Goal: Task Accomplishment & Management: Manage account settings

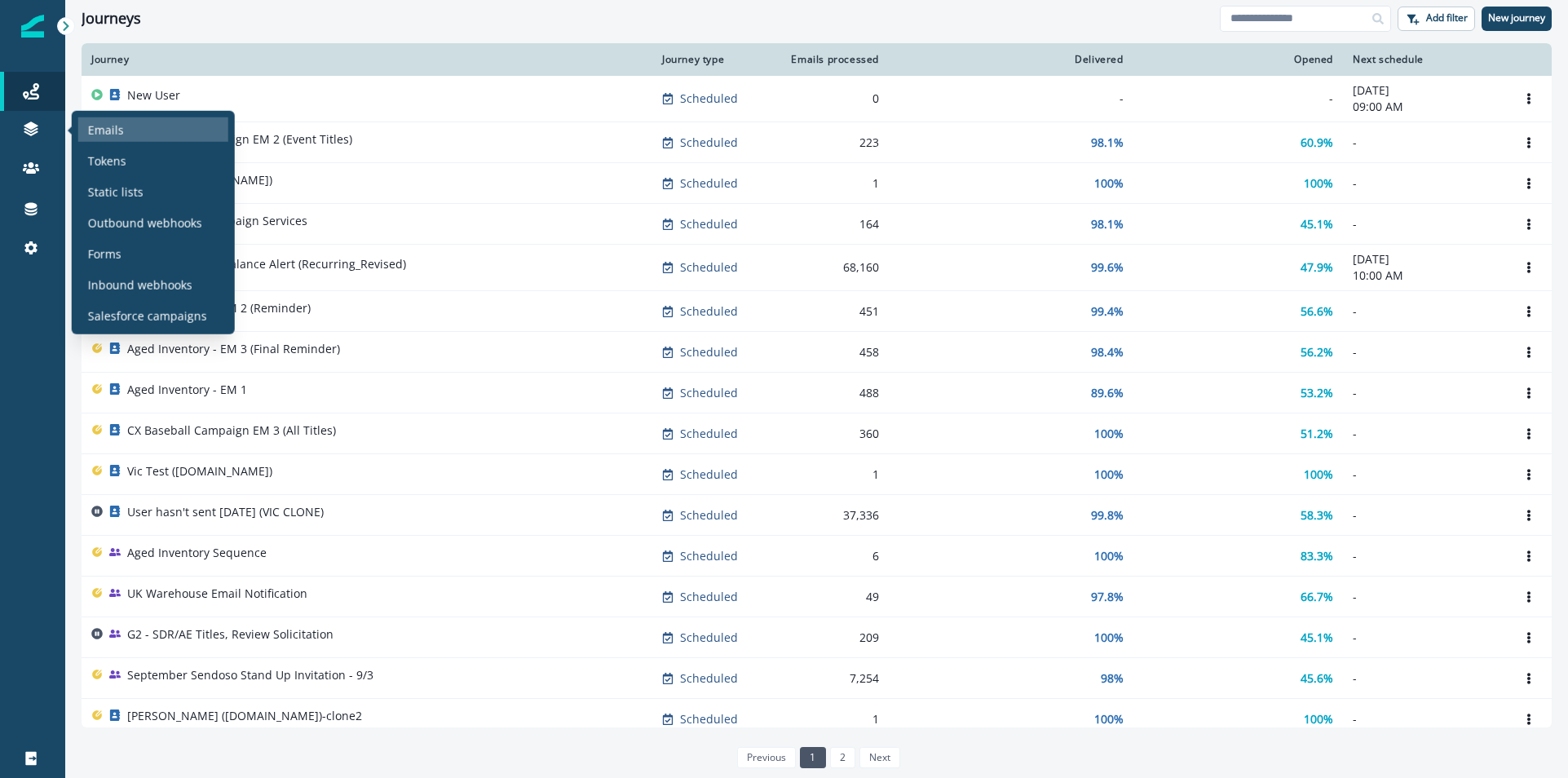
click at [92, 127] on p "Emails" at bounding box center [107, 129] width 36 height 17
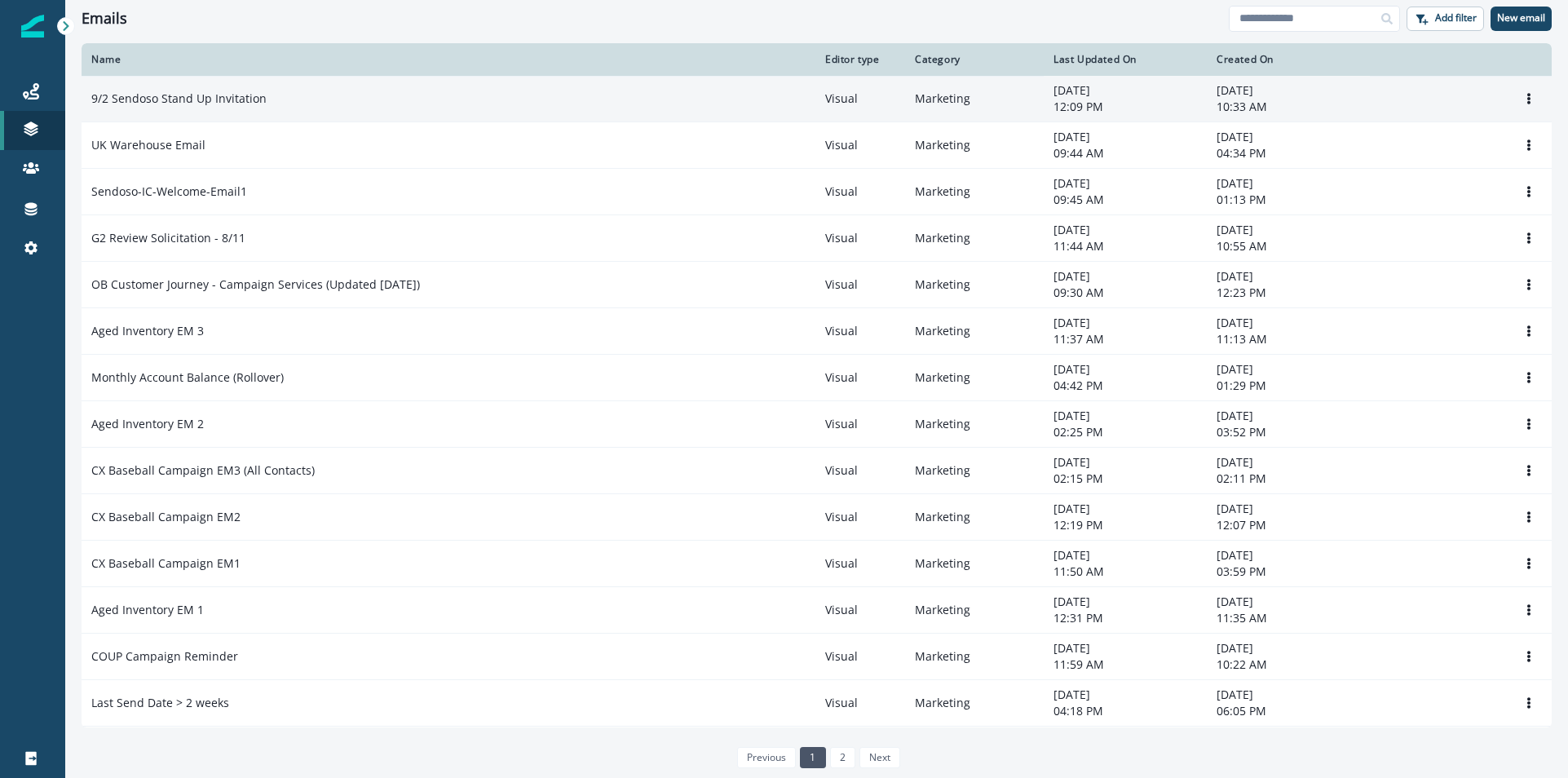
click at [341, 93] on div "9/2 Sendoso Stand Up Invitation" at bounding box center [448, 98] width 714 height 16
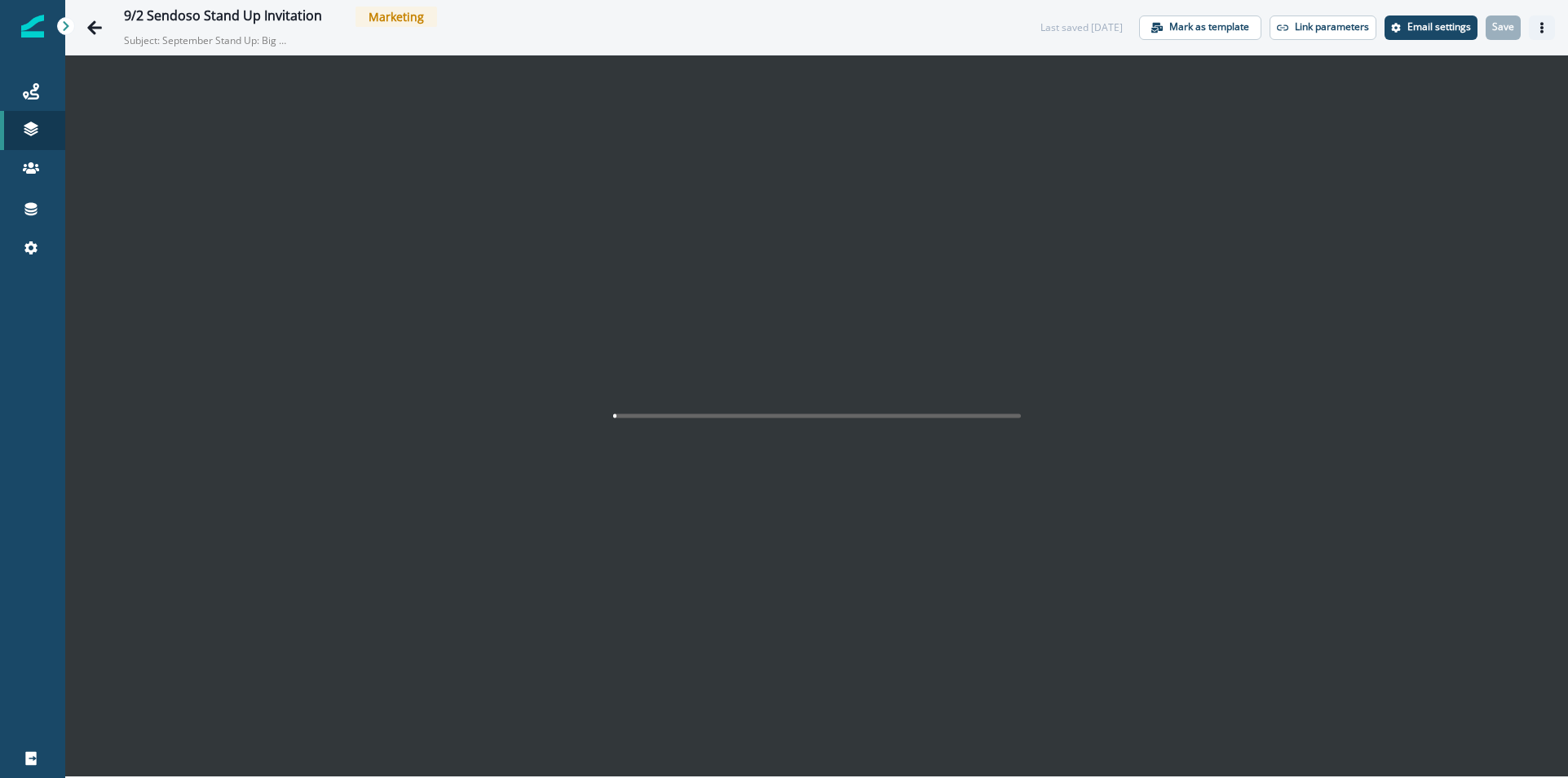
click at [1539, 25] on icon "Actions" at bounding box center [1542, 27] width 12 height 12
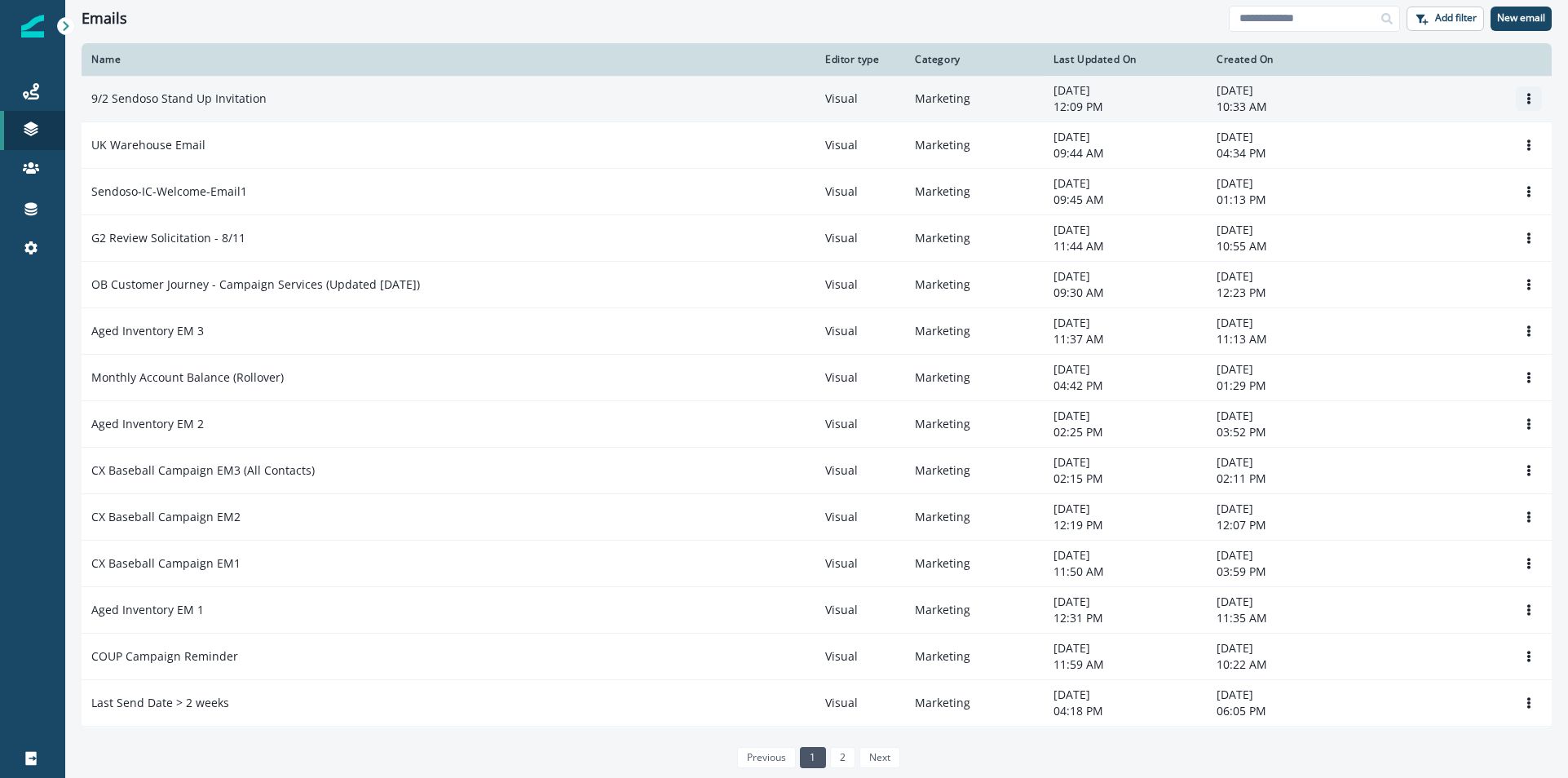
click at [1527, 97] on icon "Options" at bounding box center [1529, 98] width 4 height 12
click at [1391, 141] on button "Clone" at bounding box center [1432, 137] width 181 height 26
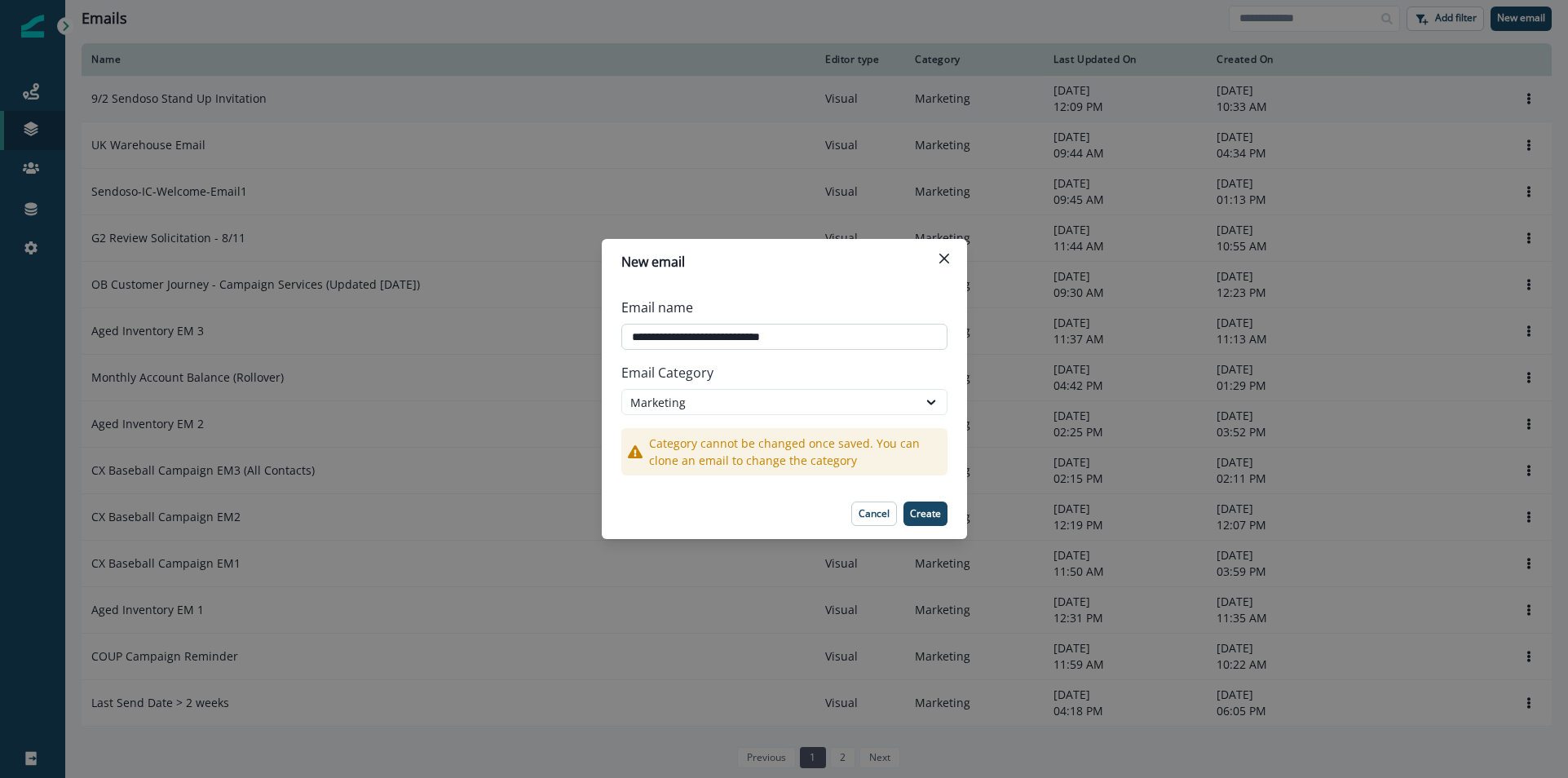
click at [684, 342] on input "**********" at bounding box center [784, 336] width 326 height 26
drag, startPoint x: 648, startPoint y: 341, endPoint x: 639, endPoint y: 339, distance: 9.2
click at [639, 339] on input "**********" at bounding box center [784, 336] width 326 height 26
type input "**********"
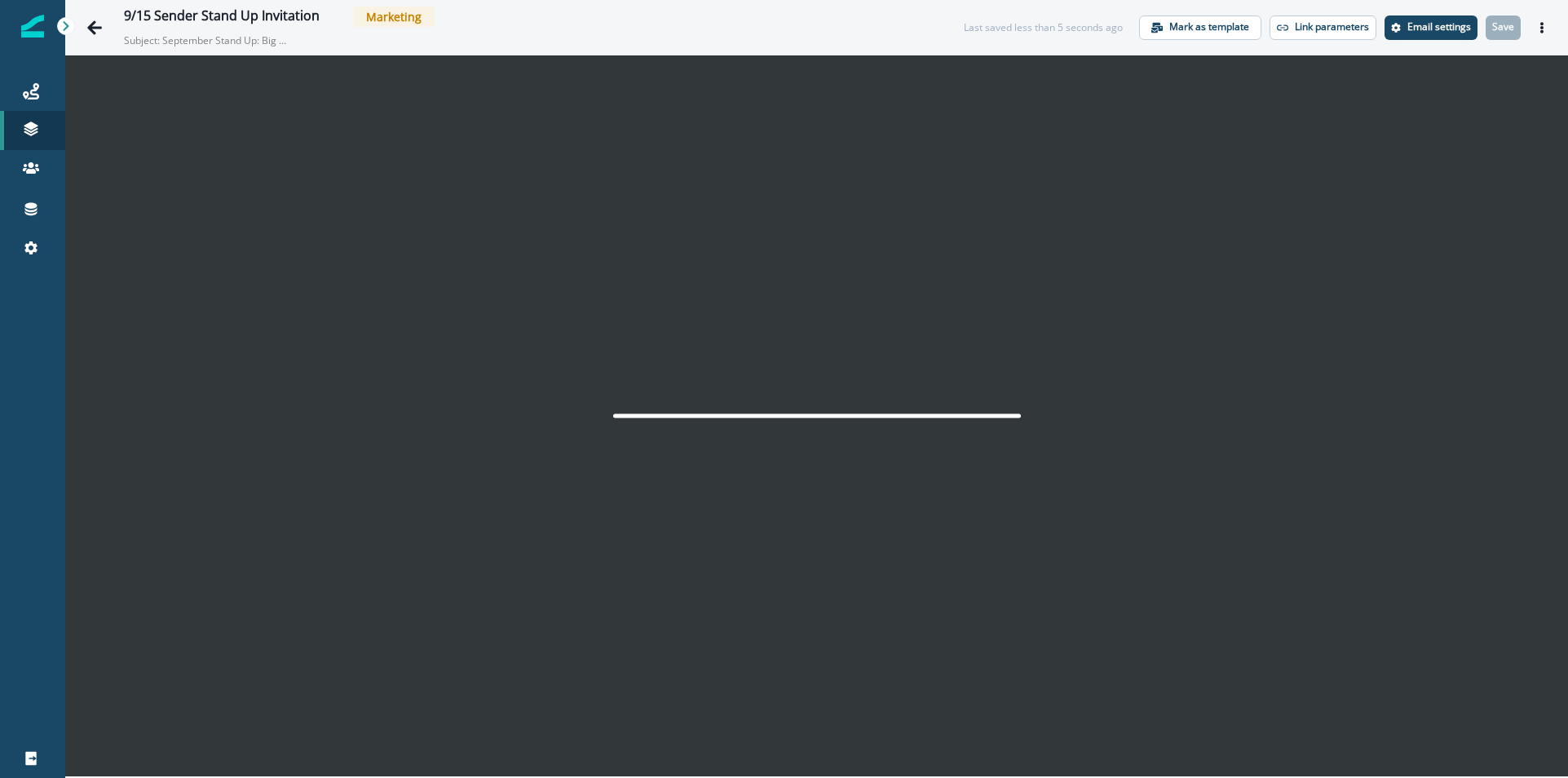
click at [684, 19] on div "9/15 Sender Stand Up Invitation Marketing" at bounding box center [527, 16] width 807 height 21
click at [928, 30] on div "9/15 Sender Stand Up Invitation Marketing Subject: September Stand Up: Big Upda…" at bounding box center [549, 27] width 852 height 42
click at [1418, 23] on p "Email settings" at bounding box center [1440, 26] width 63 height 12
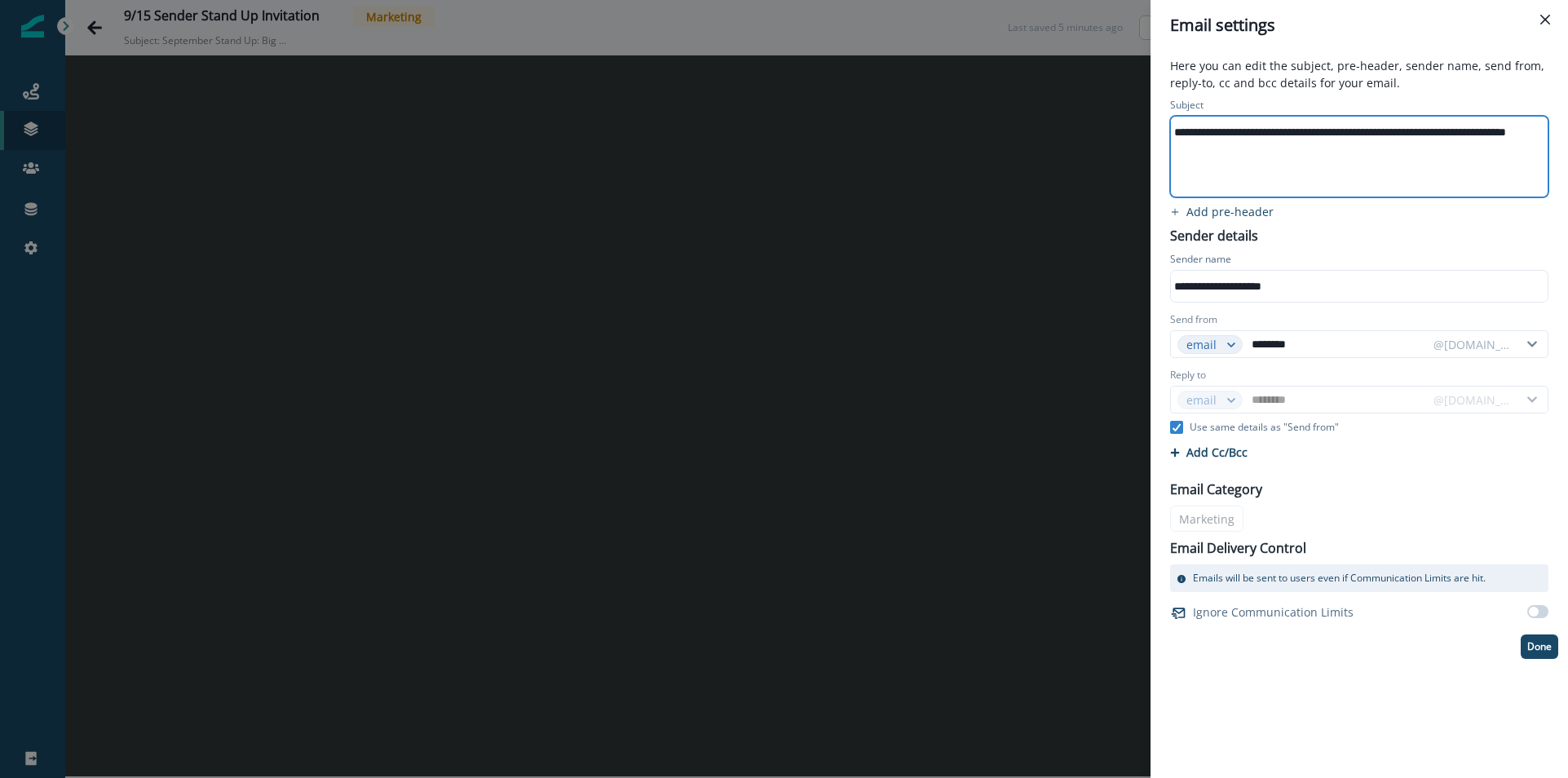
click at [1281, 156] on div "**********" at bounding box center [1398, 156] width 454 height 80
click at [1294, 145] on div "**********" at bounding box center [1319, 156] width 454 height 80
click at [1284, 130] on div "**********" at bounding box center [1398, 132] width 454 height 24
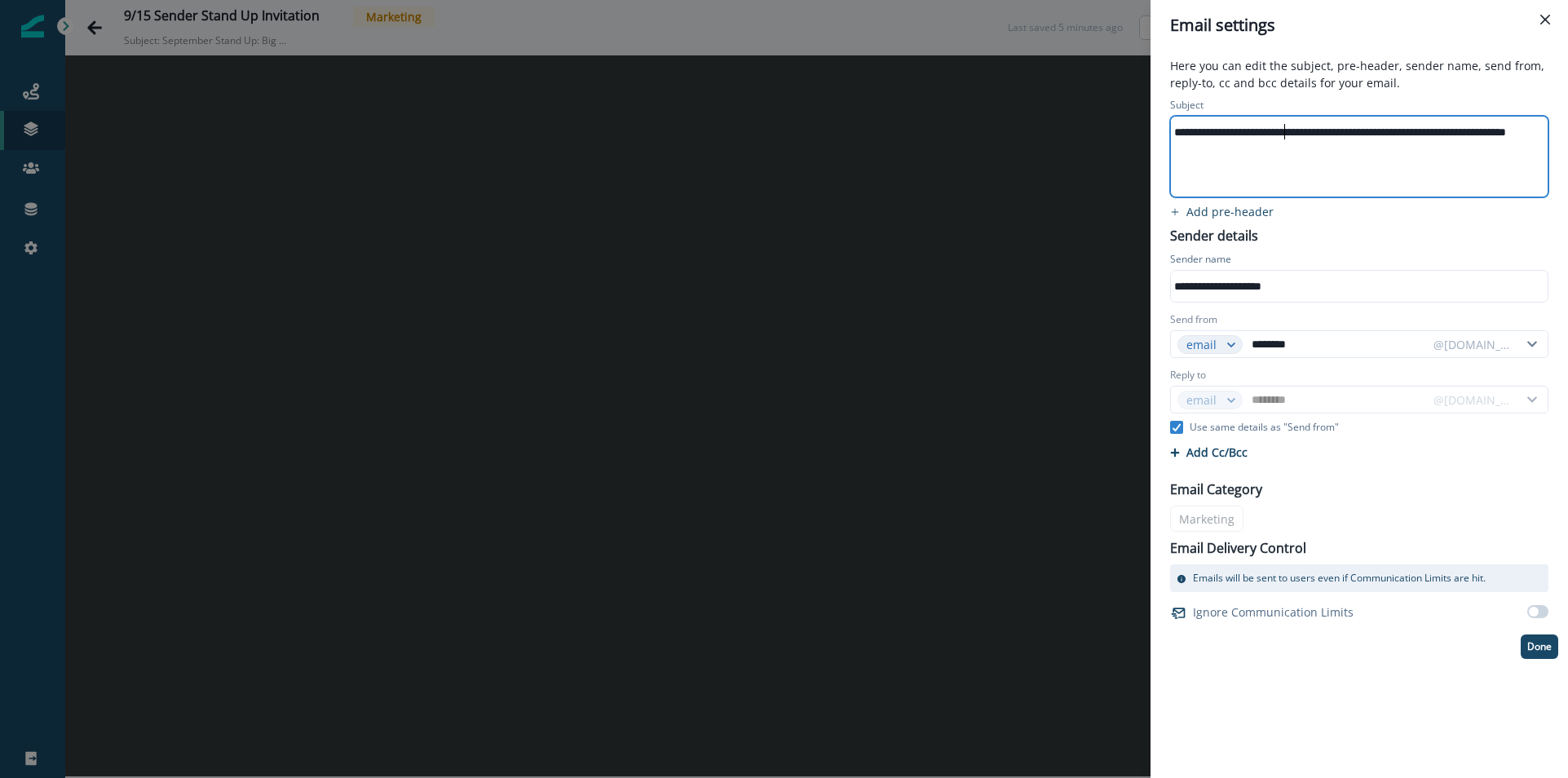
scroll to position [0, 79]
click at [1398, 210] on div "**********" at bounding box center [1359, 377] width 398 height 565
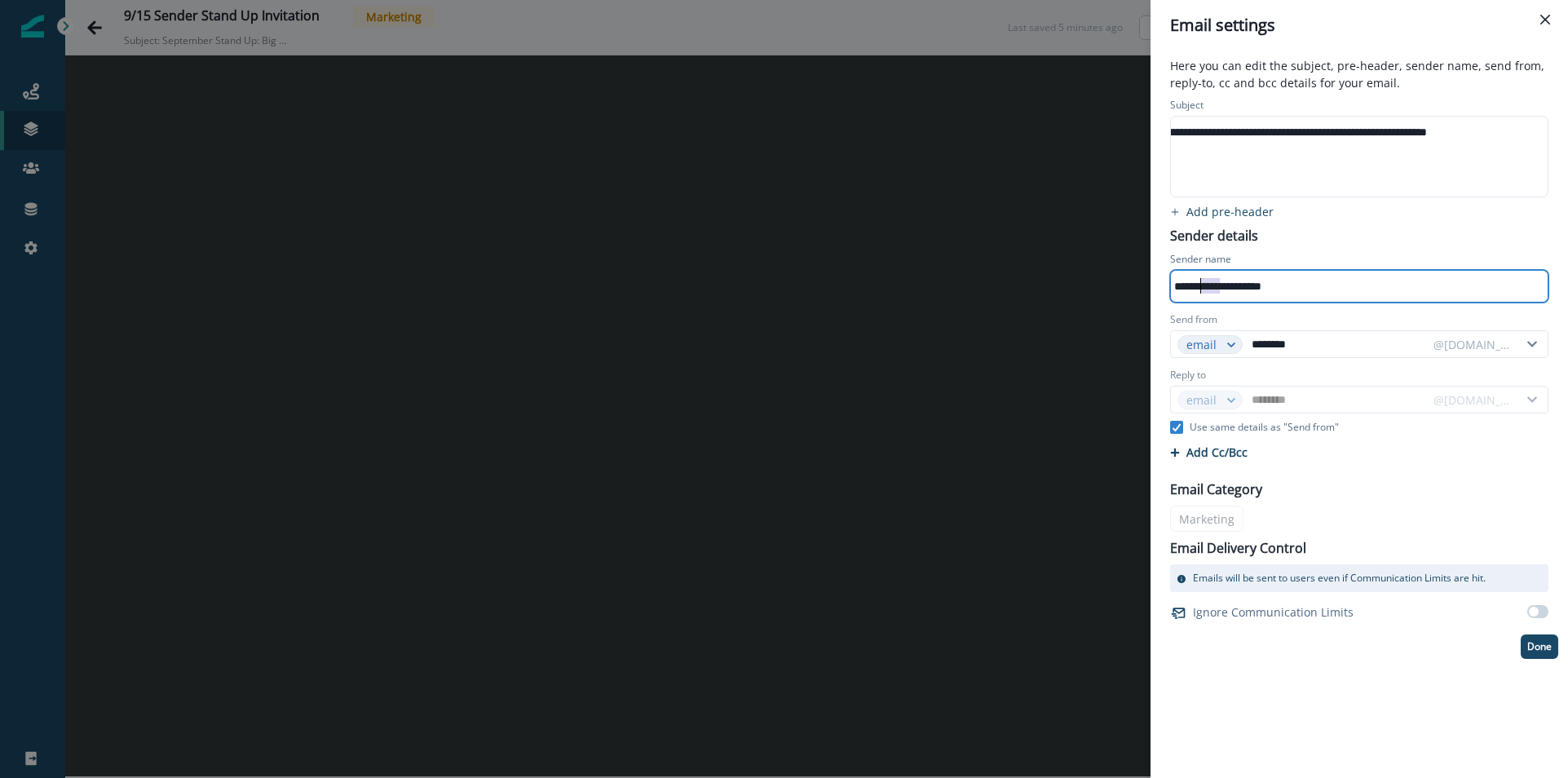
click at [1201, 293] on div "**********" at bounding box center [1358, 286] width 374 height 24
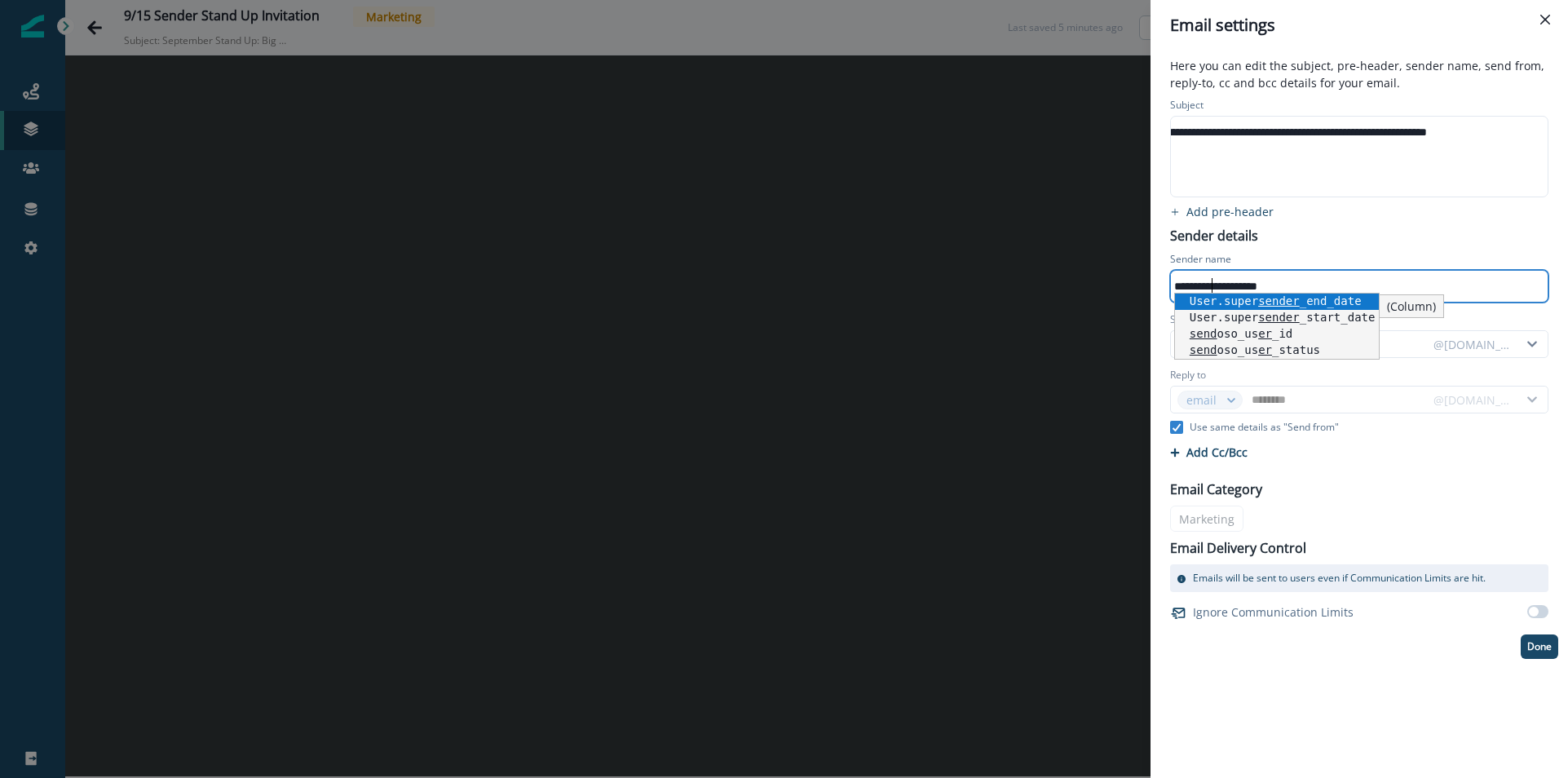
click at [1349, 248] on div "**********" at bounding box center [1359, 277] width 398 height 57
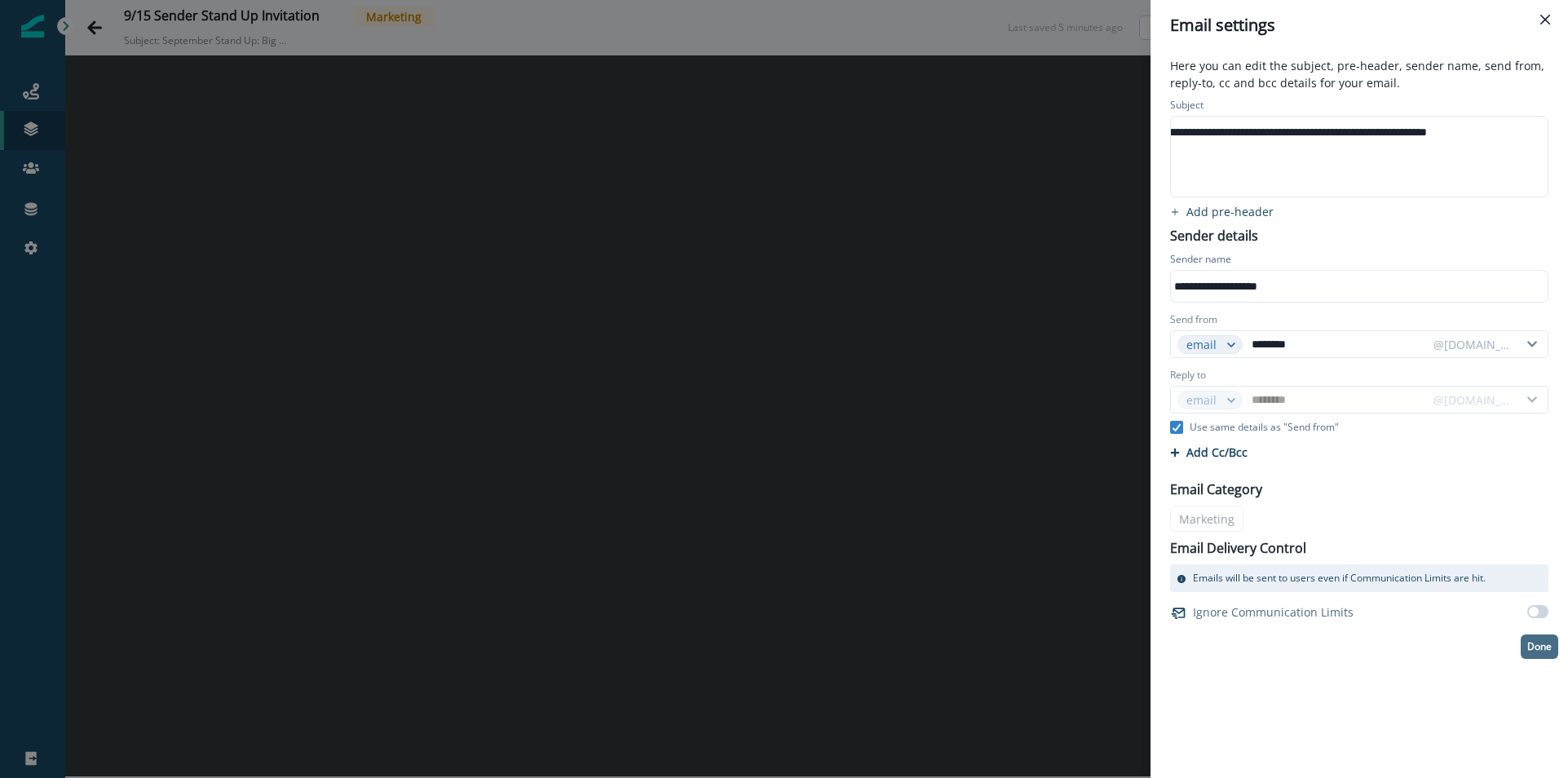
click at [1527, 642] on p "Done" at bounding box center [1539, 647] width 24 height 12
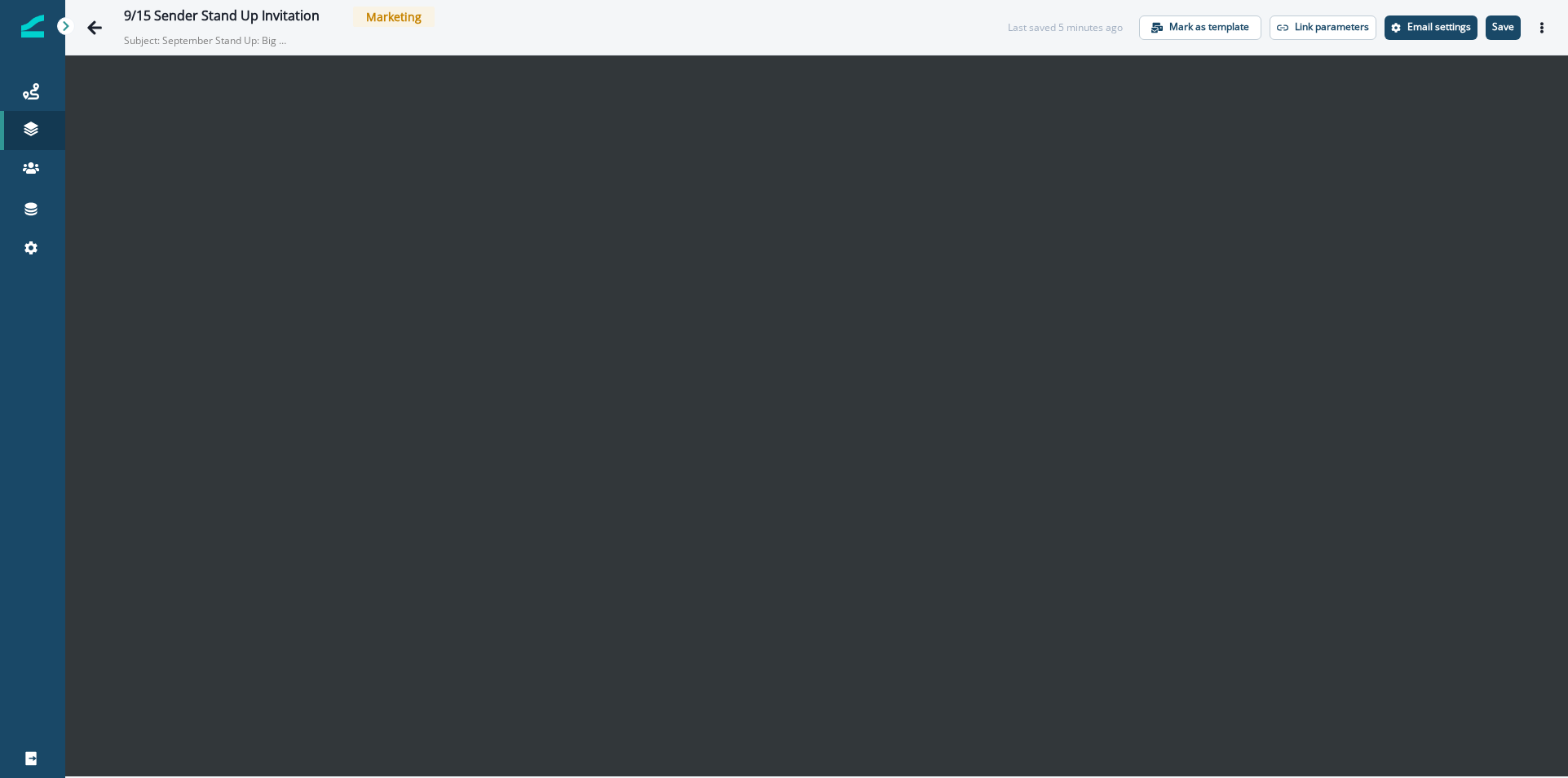
click at [949, 19] on div "9/15 Sender Stand Up Invitation Marketing" at bounding box center [549, 16] width 852 height 21
click at [1503, 27] on p "Save" at bounding box center [1503, 26] width 22 height 12
click at [512, 10] on div "9/15 Sender Stand Up Invitation Marketing" at bounding box center [549, 16] width 852 height 21
click at [35, 97] on icon at bounding box center [31, 91] width 16 height 16
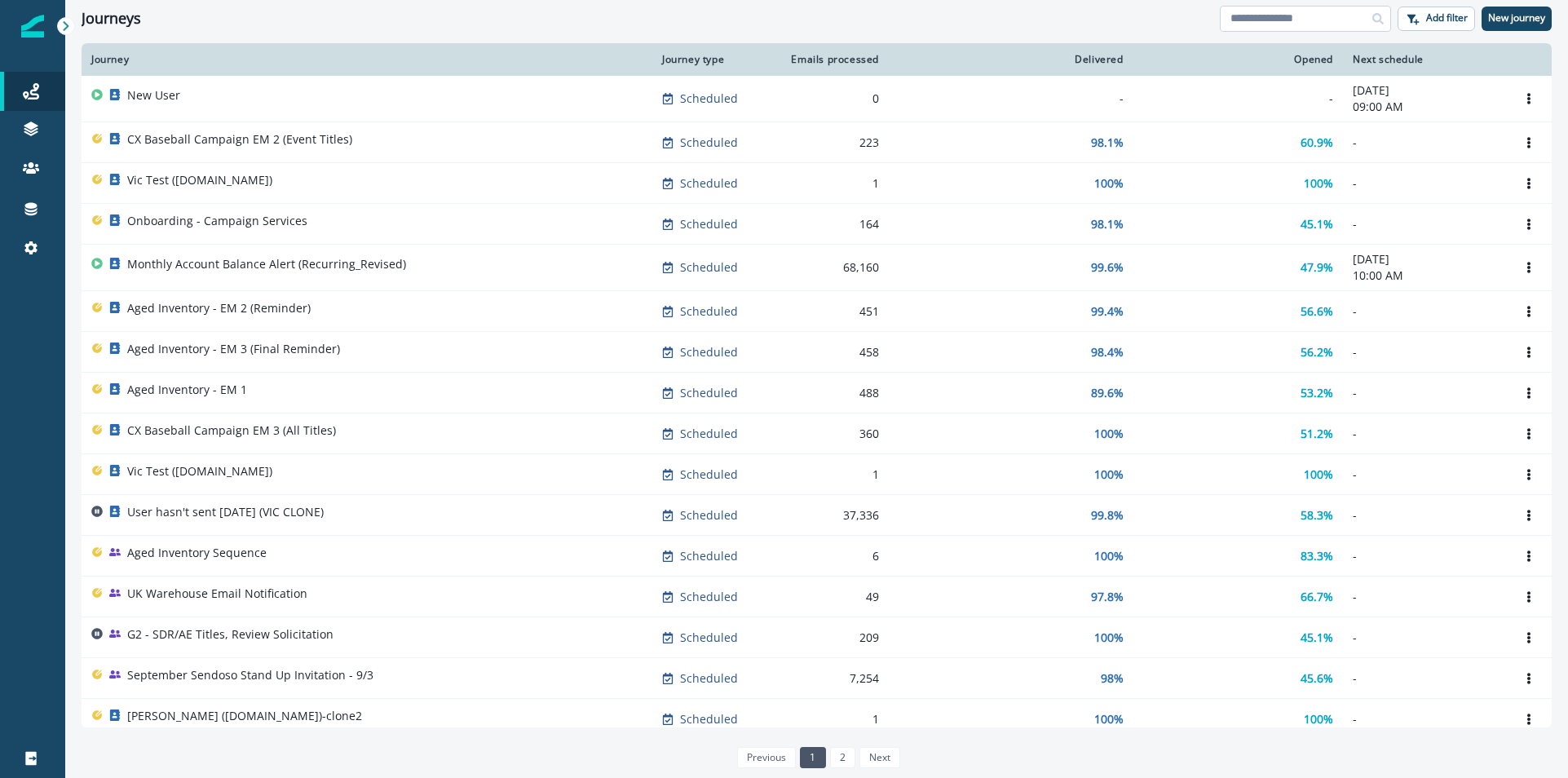
click at [1328, 8] on input at bounding box center [1306, 18] width 172 height 26
type input "******"
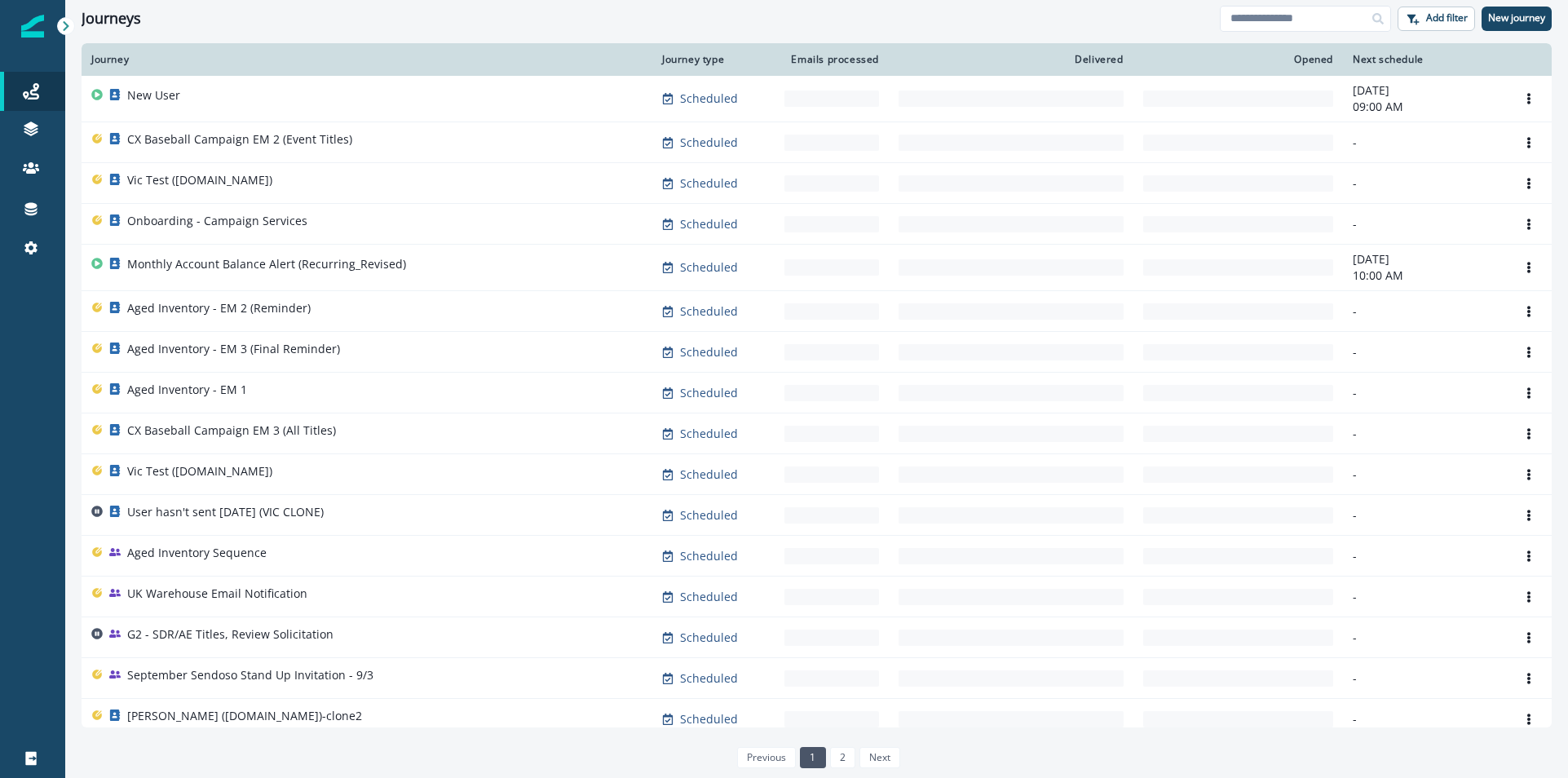
click at [1239, 253] on td "-" at bounding box center [1238, 267] width 210 height 46
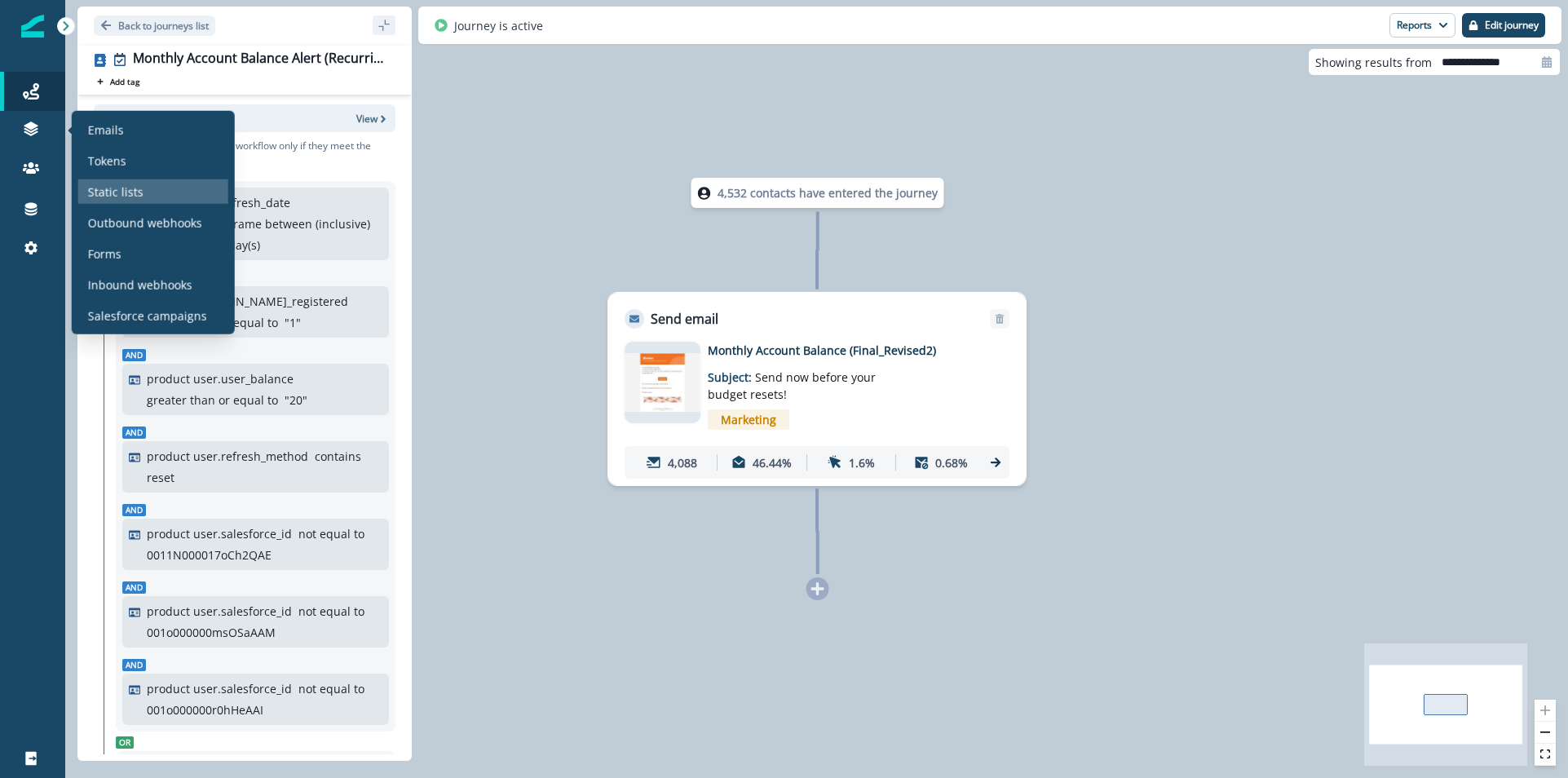
click at [97, 184] on p "Static lists" at bounding box center [116, 191] width 55 height 17
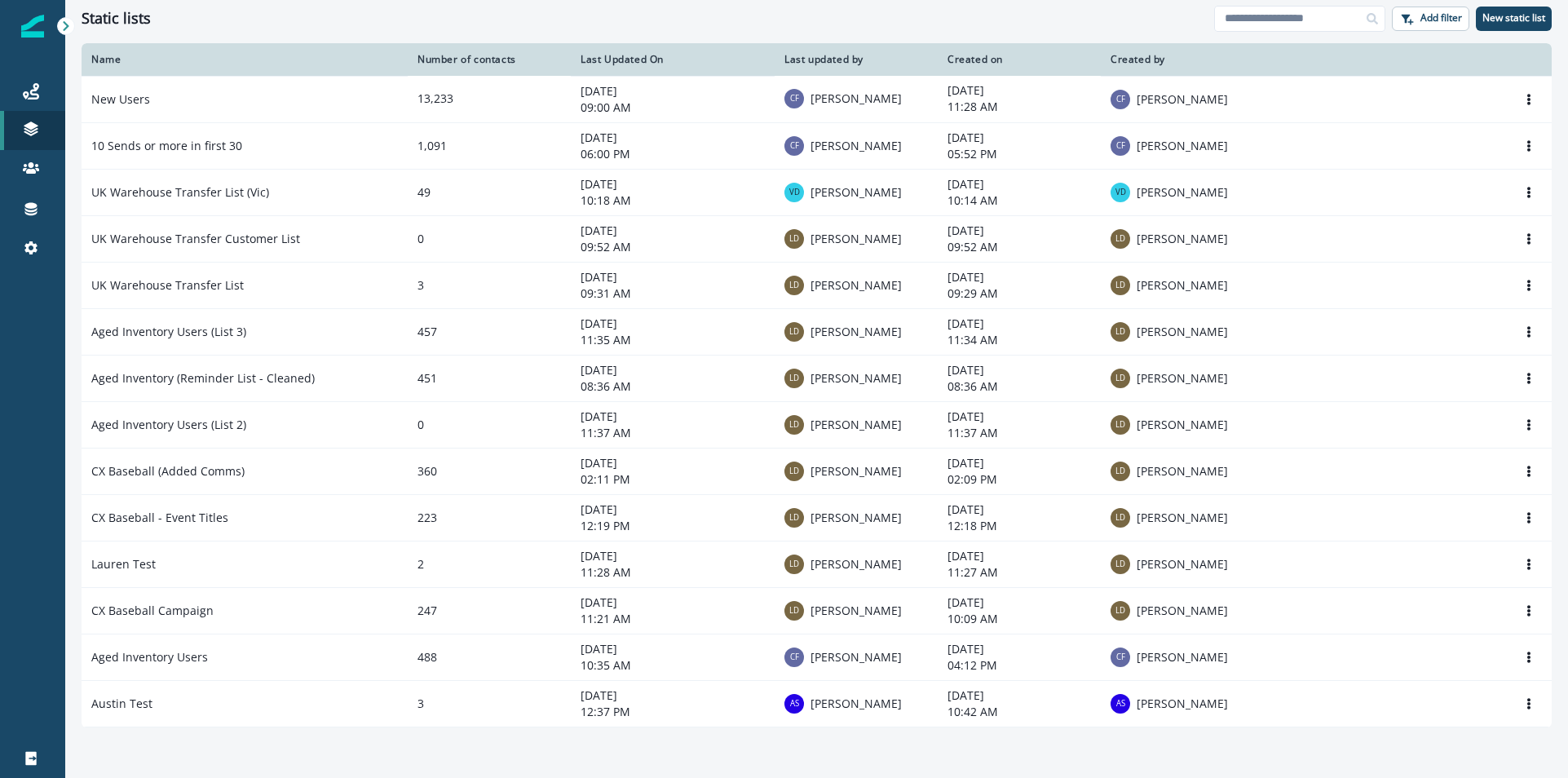
click at [538, 17] on div "Static lists" at bounding box center [648, 19] width 1133 height 18
click at [1239, 26] on input at bounding box center [1301, 18] width 172 height 26
type input "******"
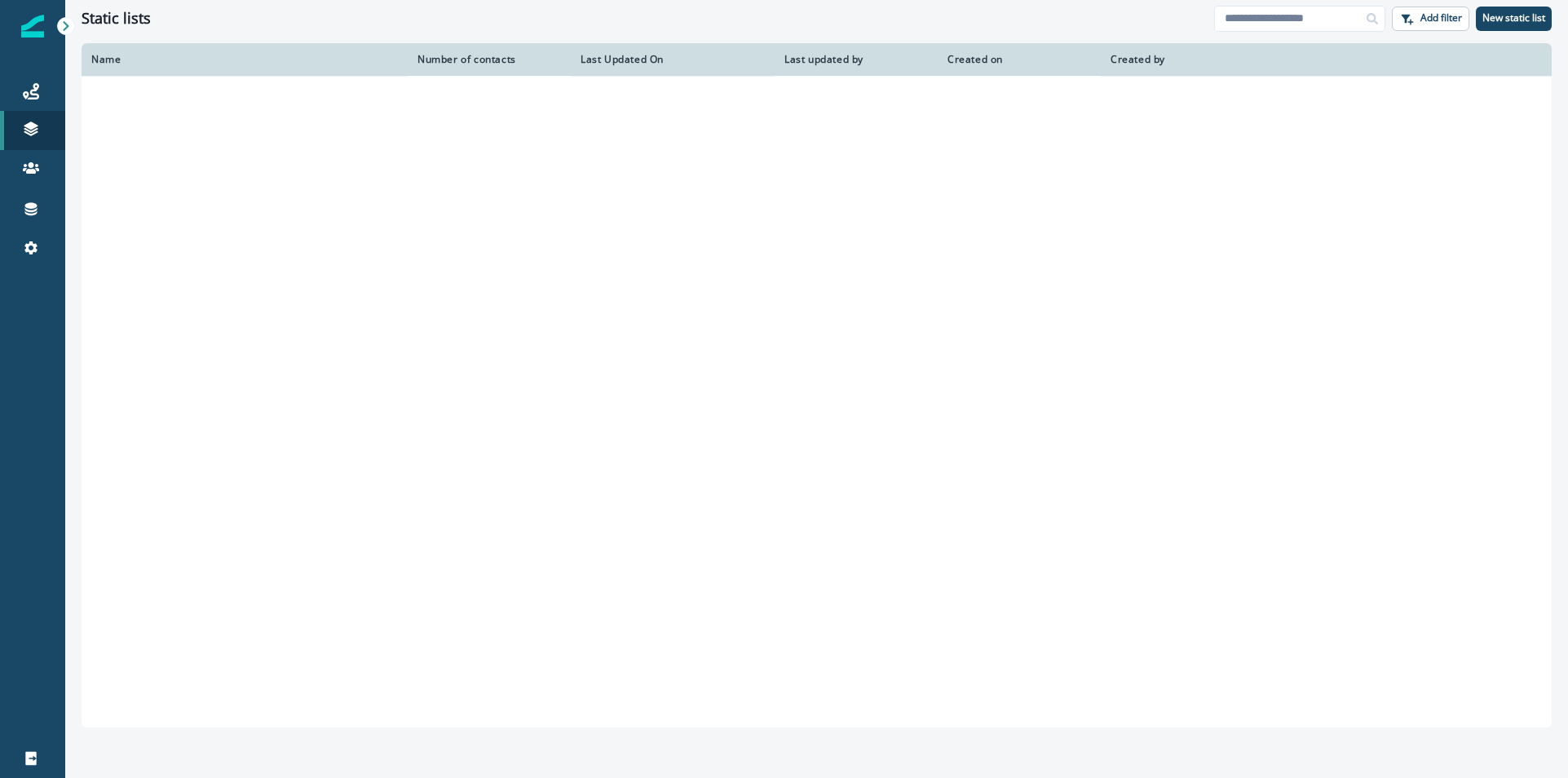
click at [1112, 10] on div "Static lists" at bounding box center [648, 19] width 1133 height 18
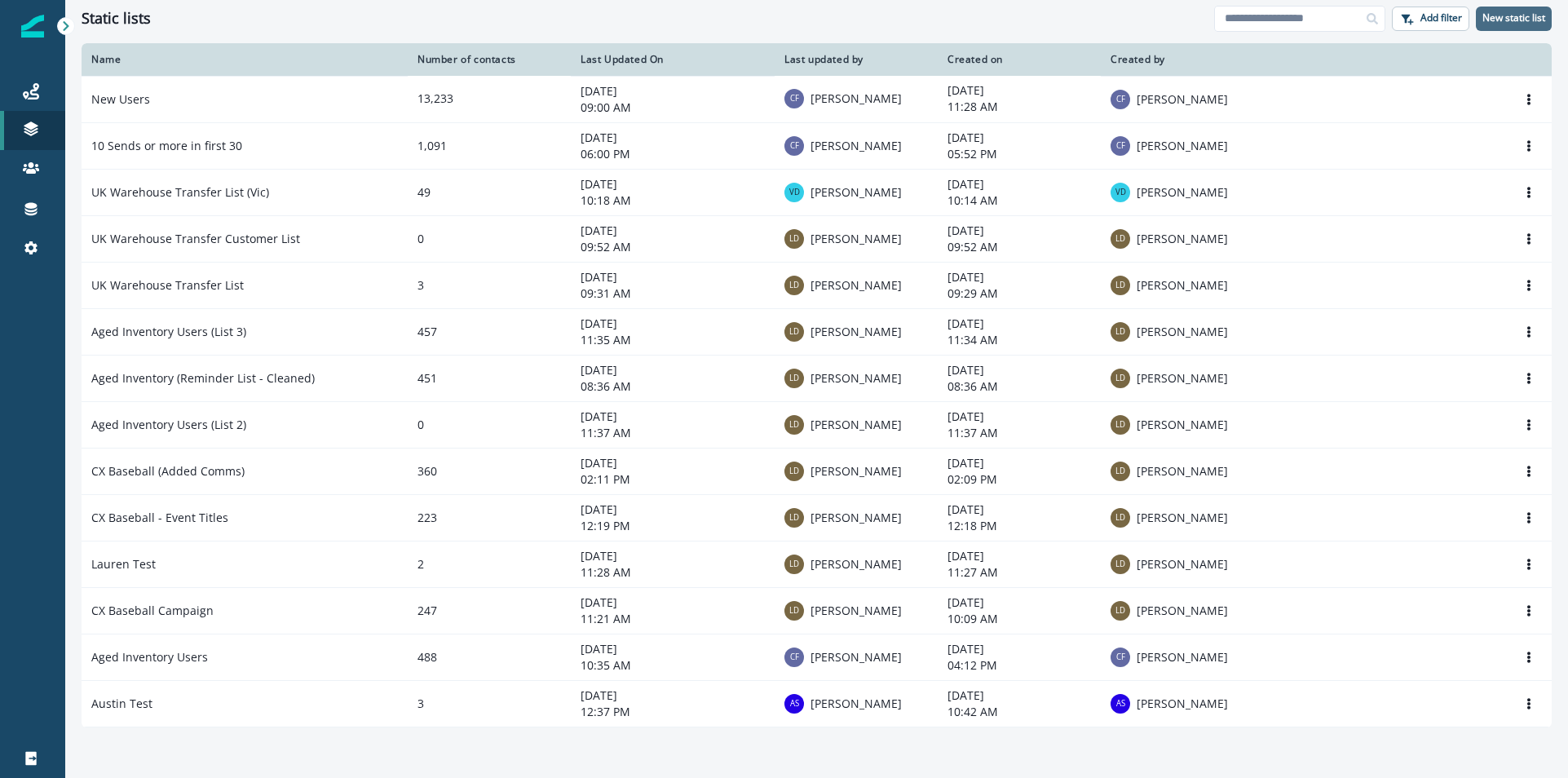
click at [1489, 14] on p "New static list" at bounding box center [1515, 18] width 63 height 12
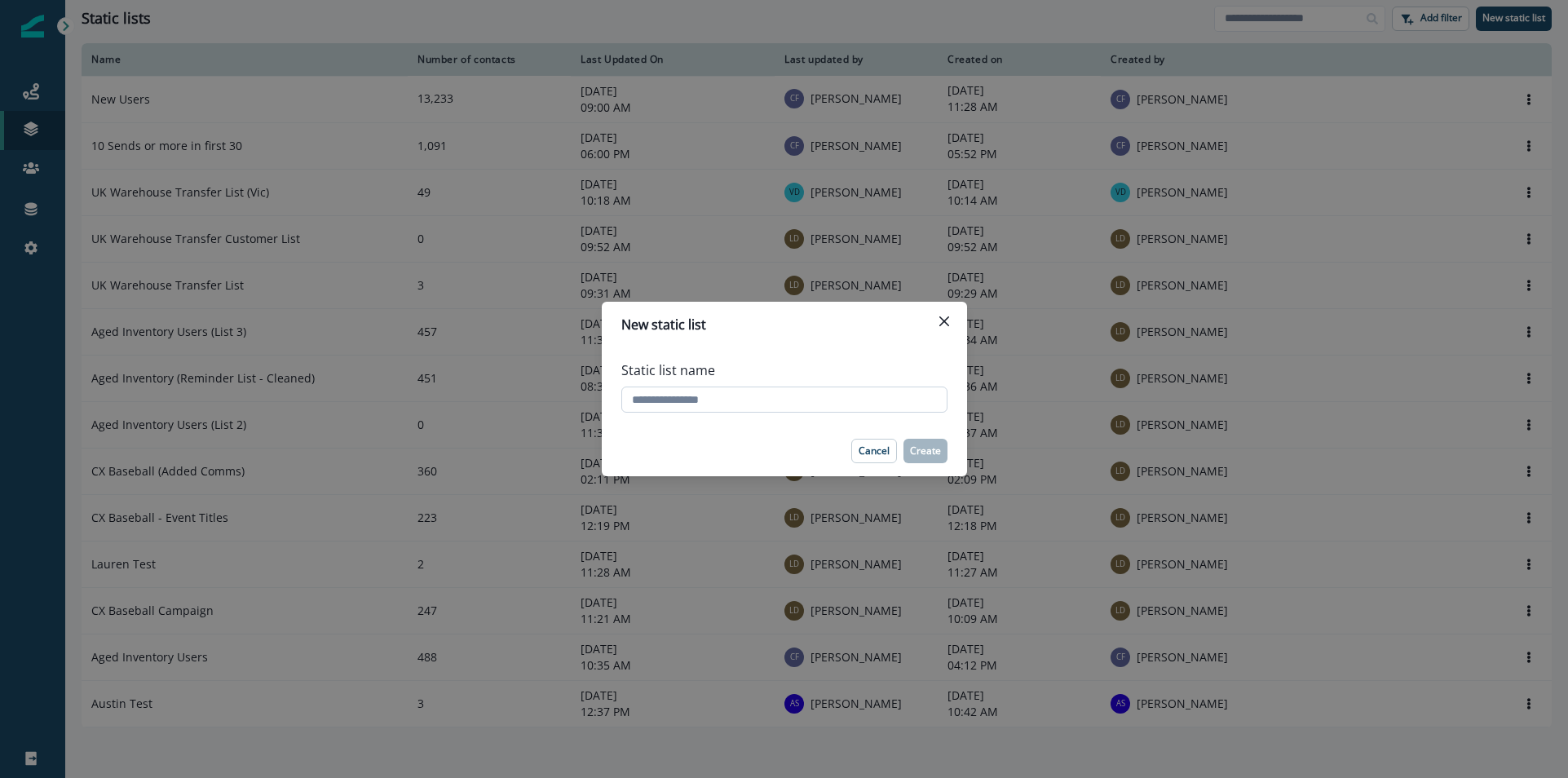
click at [737, 394] on input "Static list name" at bounding box center [784, 399] width 326 height 26
click at [873, 452] on p "Cancel" at bounding box center [874, 451] width 31 height 12
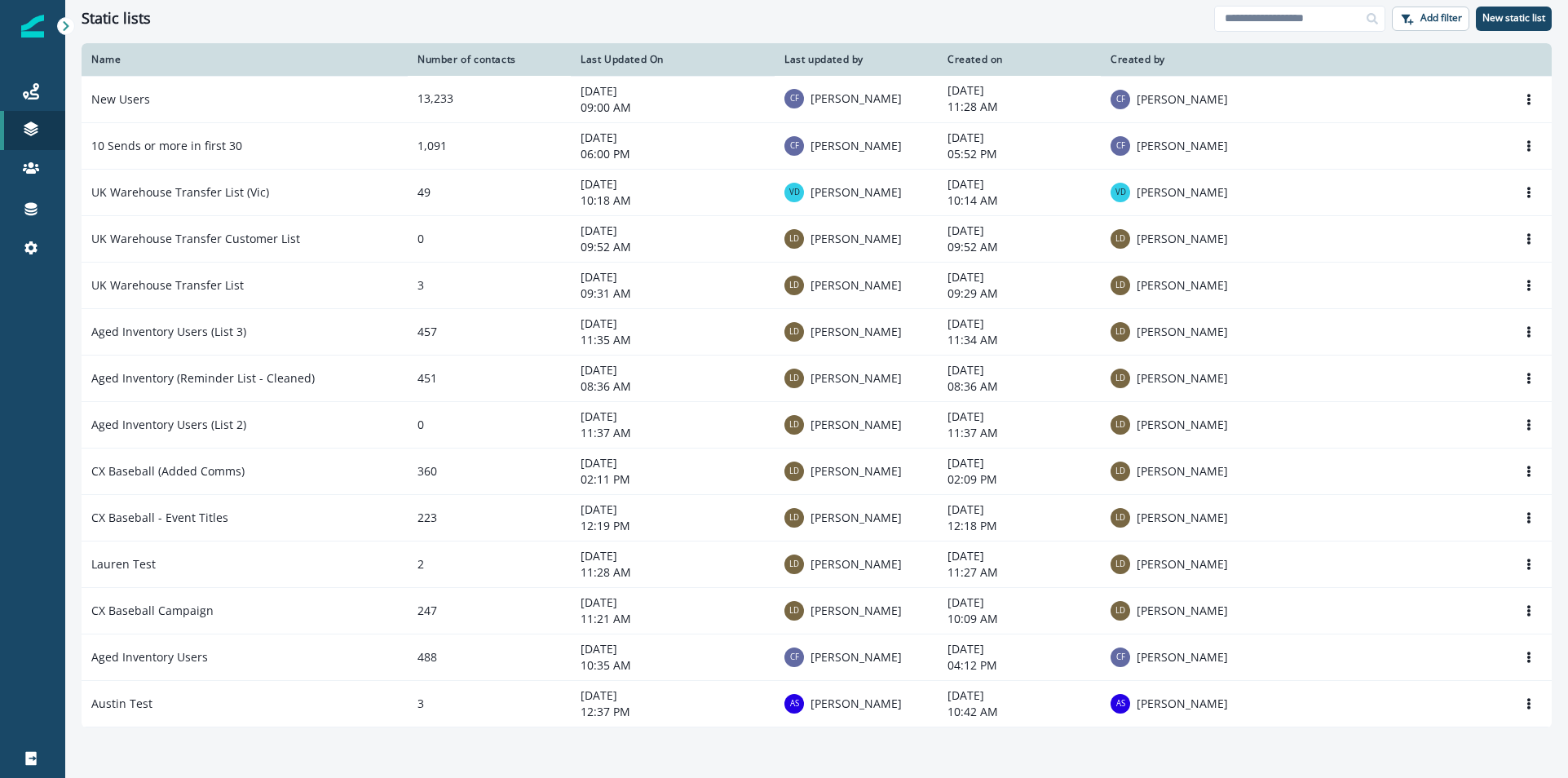
click at [501, 21] on div "Static lists" at bounding box center [648, 19] width 1133 height 18
click at [41, 98] on div "Journeys" at bounding box center [33, 91] width 52 height 20
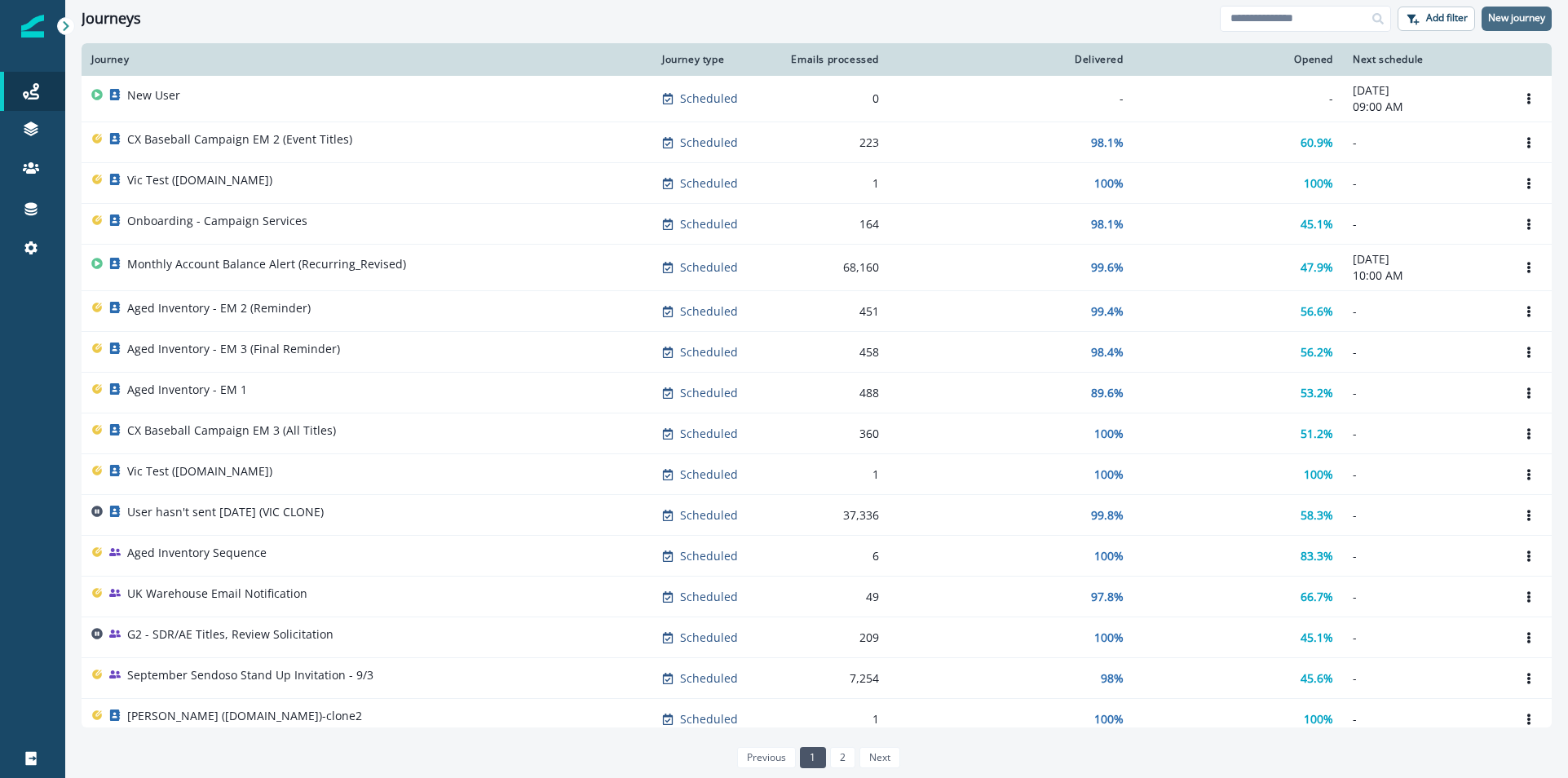
click at [1508, 23] on p "New journey" at bounding box center [1517, 18] width 57 height 12
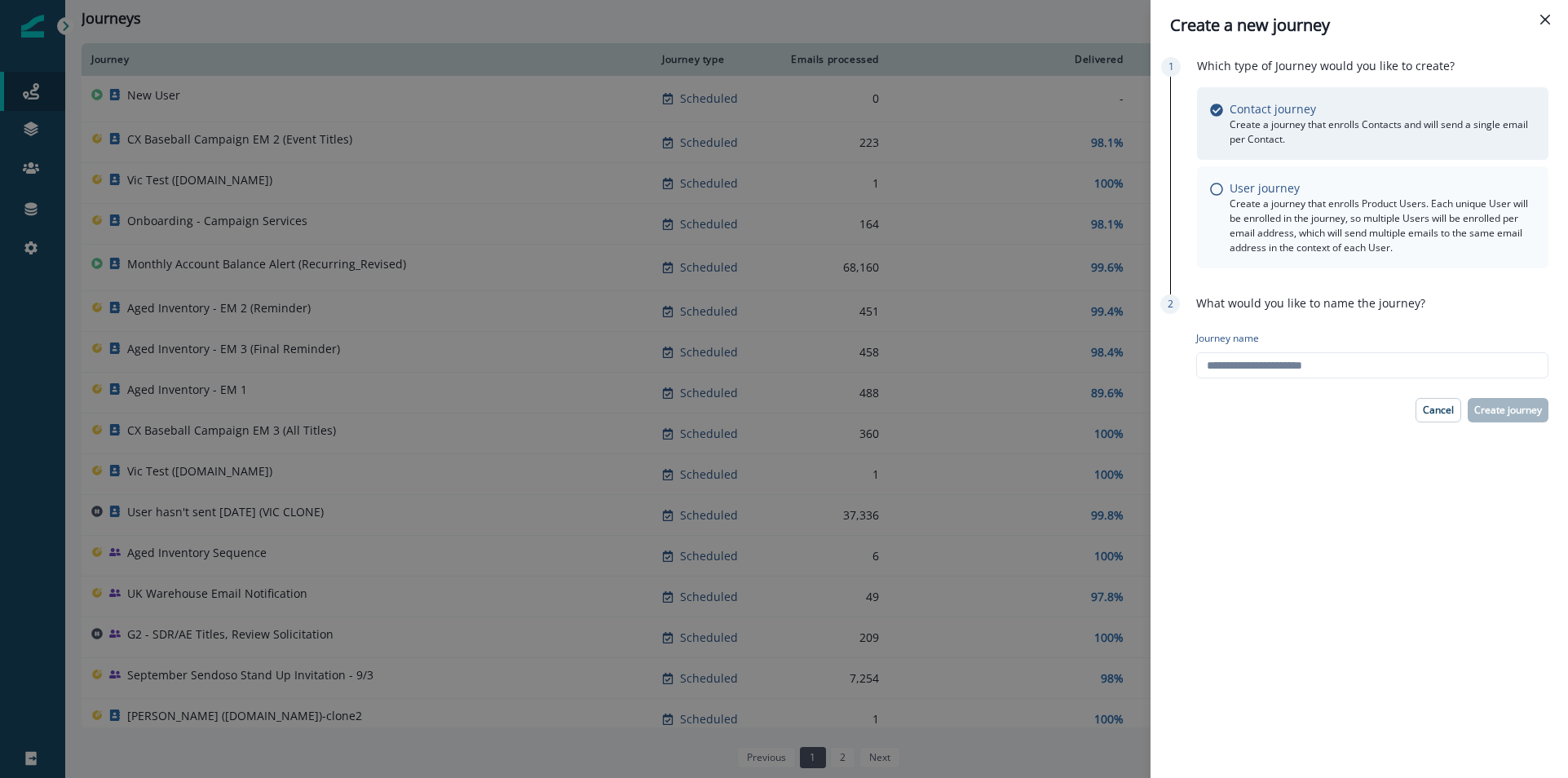
click at [1279, 197] on p "Create a journey that enrolls Product Users. Each unique User will be enrolled …" at bounding box center [1383, 226] width 306 height 59
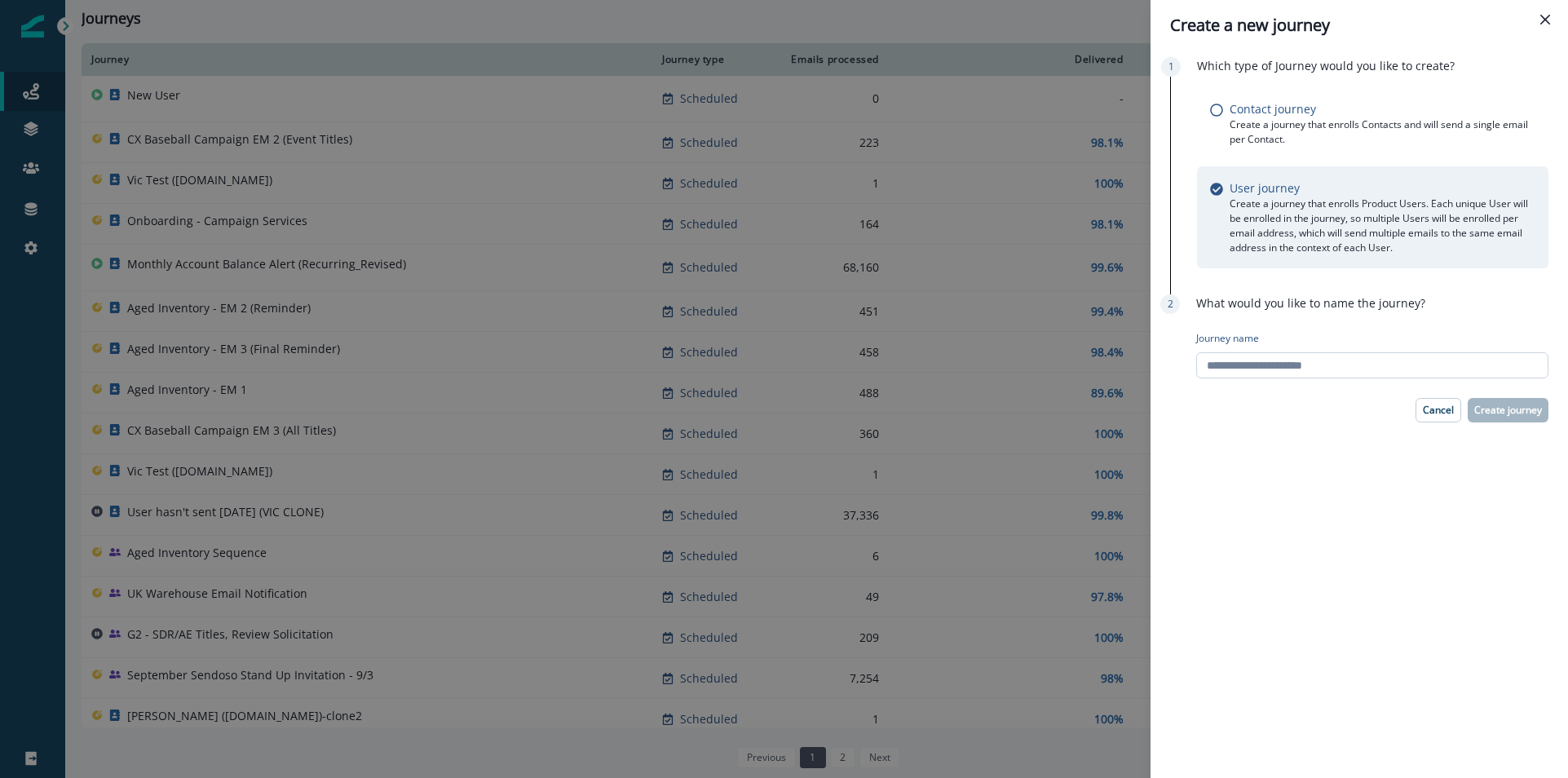
click at [1307, 367] on input "Journey name" at bounding box center [1373, 365] width 352 height 26
type input "**********"
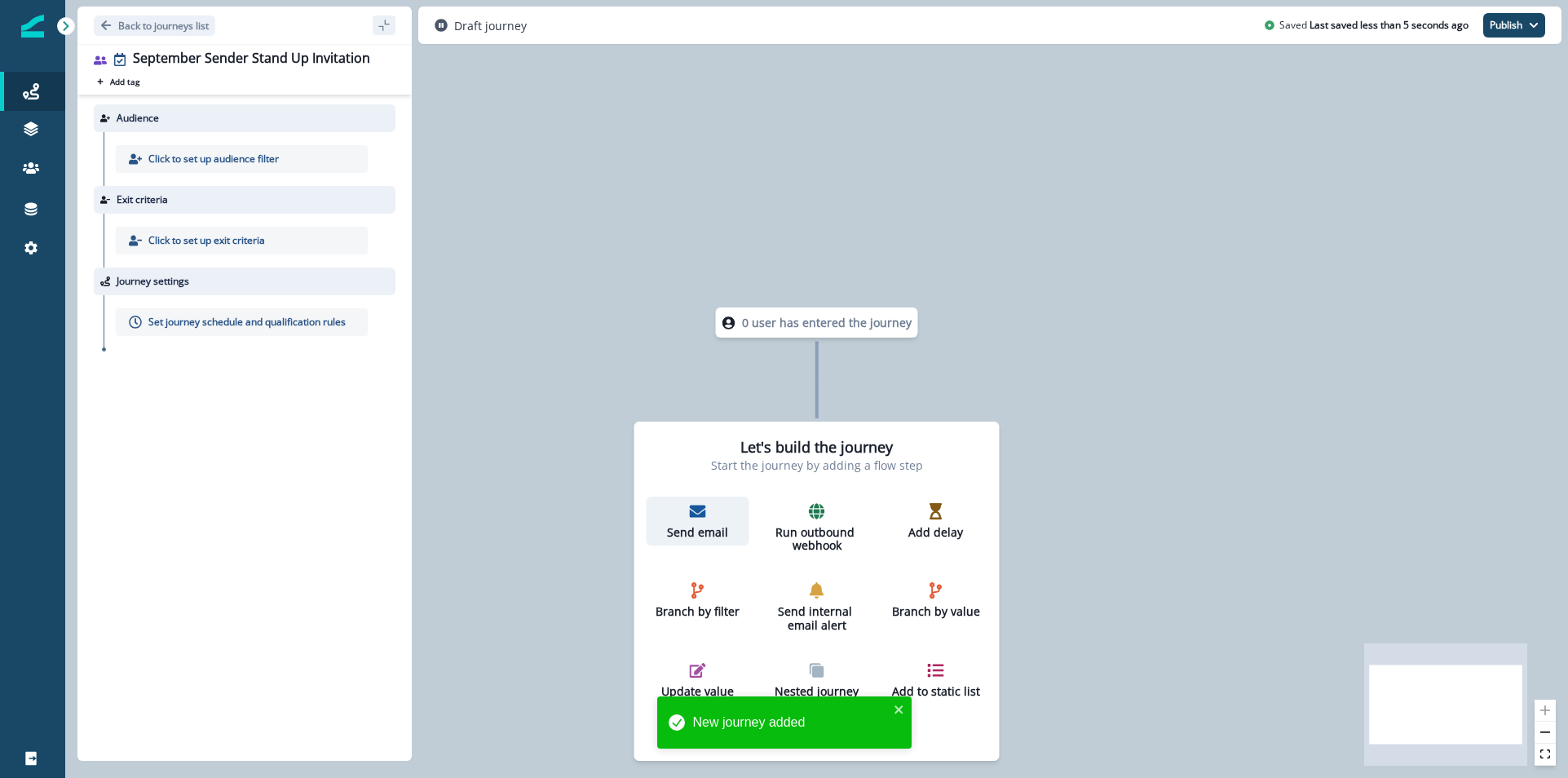
click at [691, 539] on p "Send email" at bounding box center [697, 532] width 89 height 14
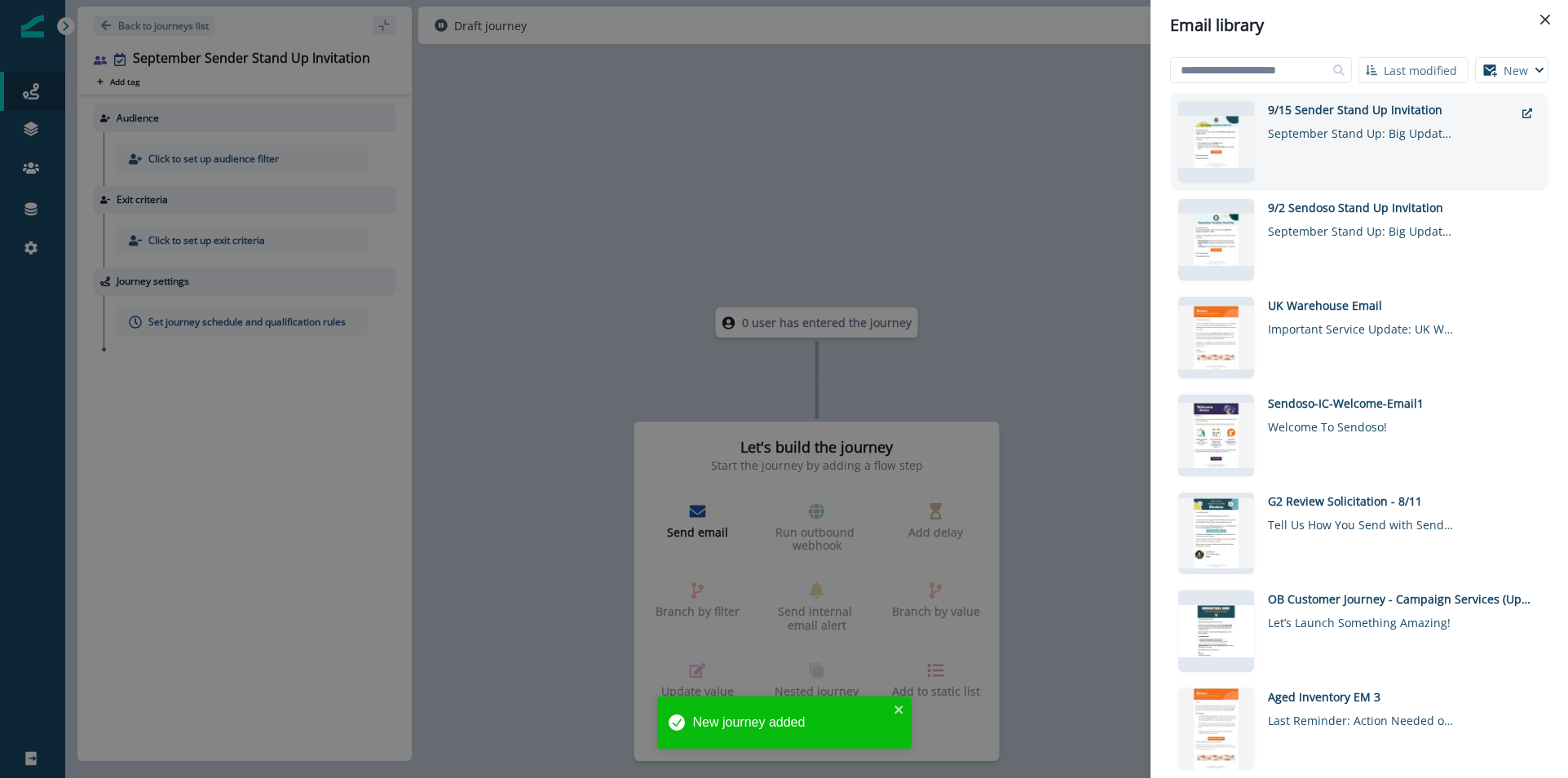
click at [1363, 94] on div "Click to preview 9/15 Sender Stand Up Invitation September Stand Up: Big Update…" at bounding box center [1359, 142] width 378 height 98
click at [1313, 128] on div "September Stand Up: Big Updates, SmartSuite AI + a Giveaway from Pinch Provisio…" at bounding box center [1362, 130] width 188 height 23
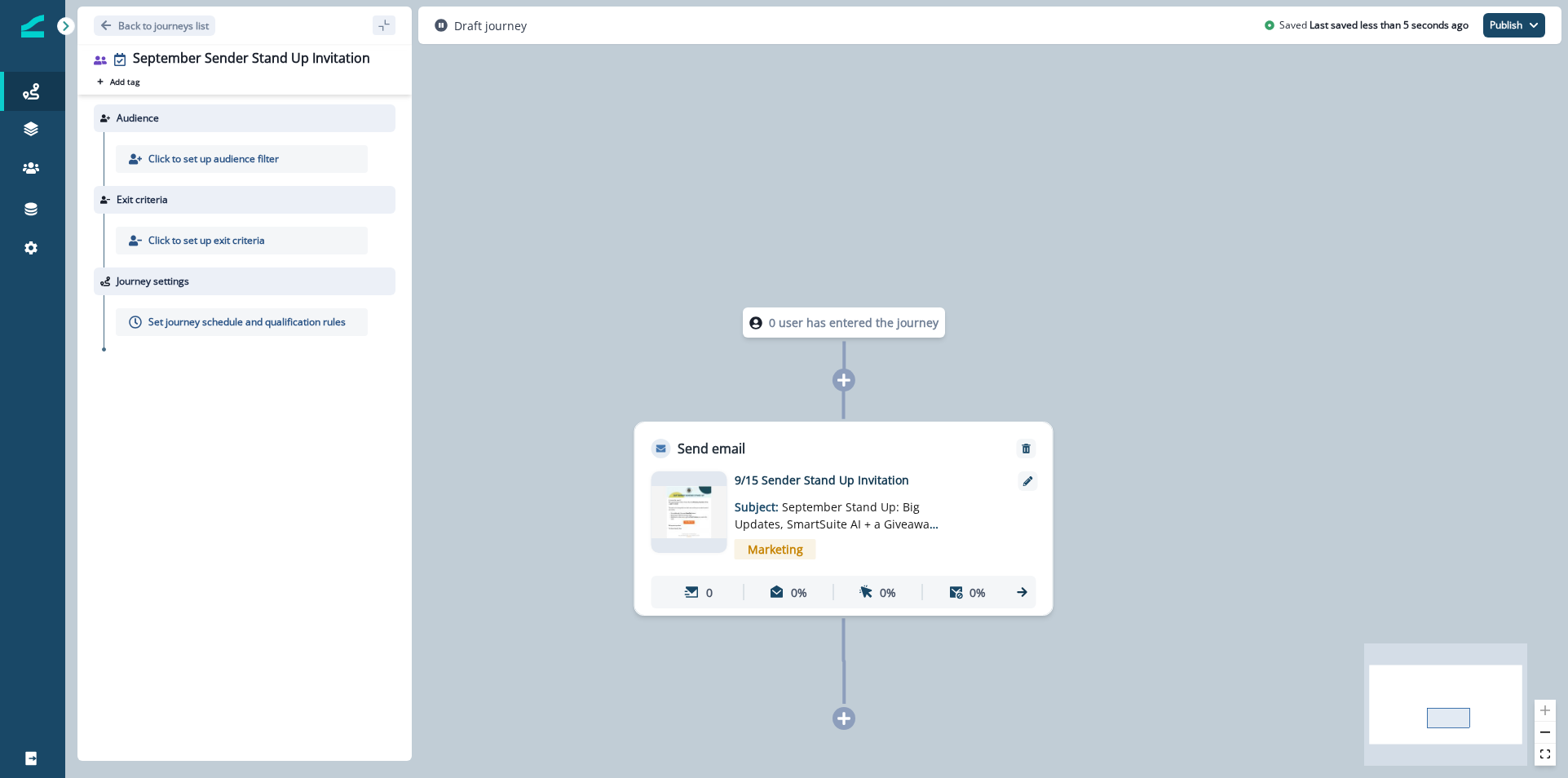
click at [591, 284] on div "0 user has entered the journey Send email Email asset changed, journey reports …" at bounding box center [817, 389] width 1503 height 778
click at [235, 160] on p "Click to set up audience filter" at bounding box center [213, 159] width 130 height 14
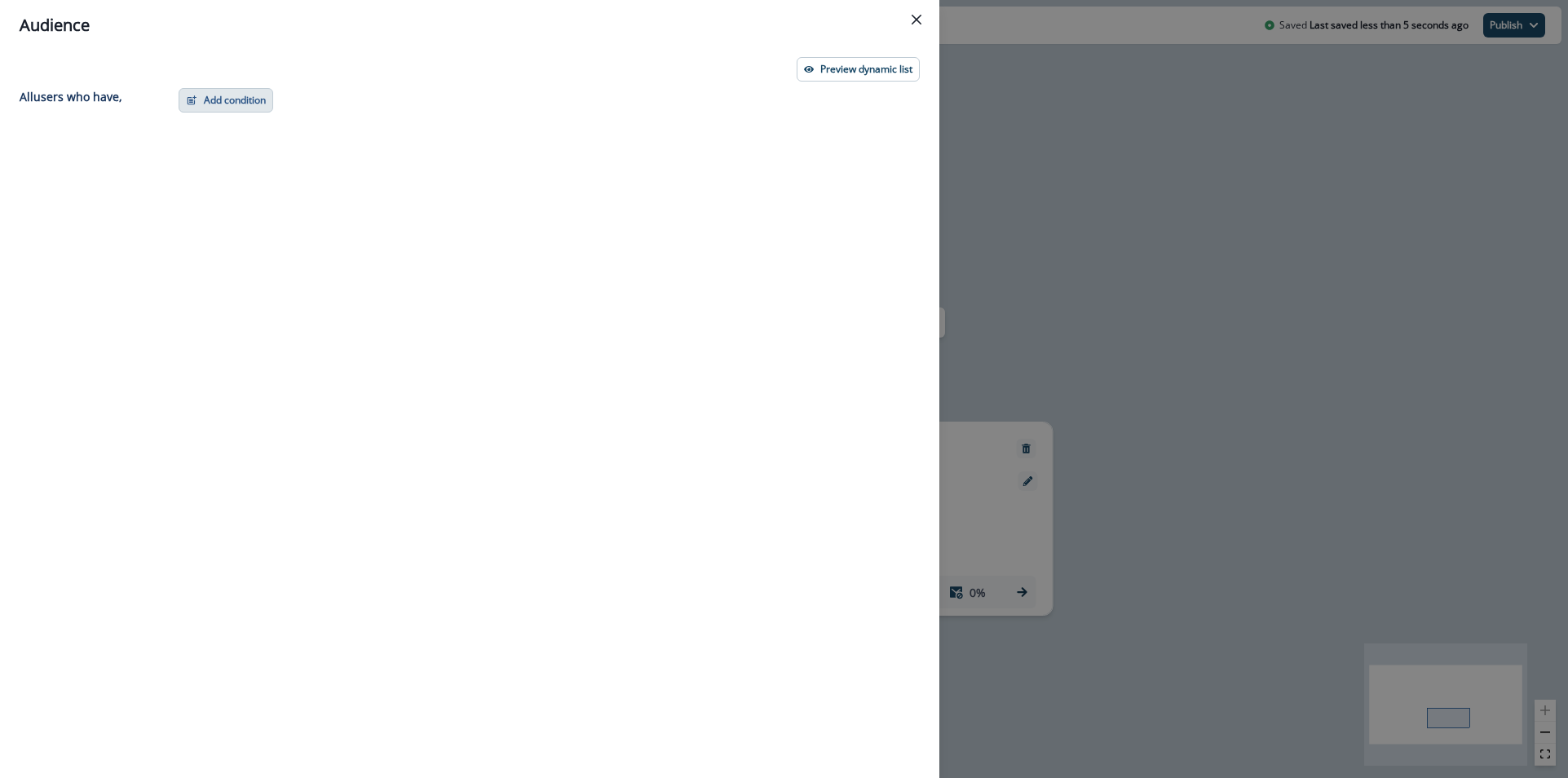
click at [224, 101] on button "Add condition" at bounding box center [226, 100] width 95 height 24
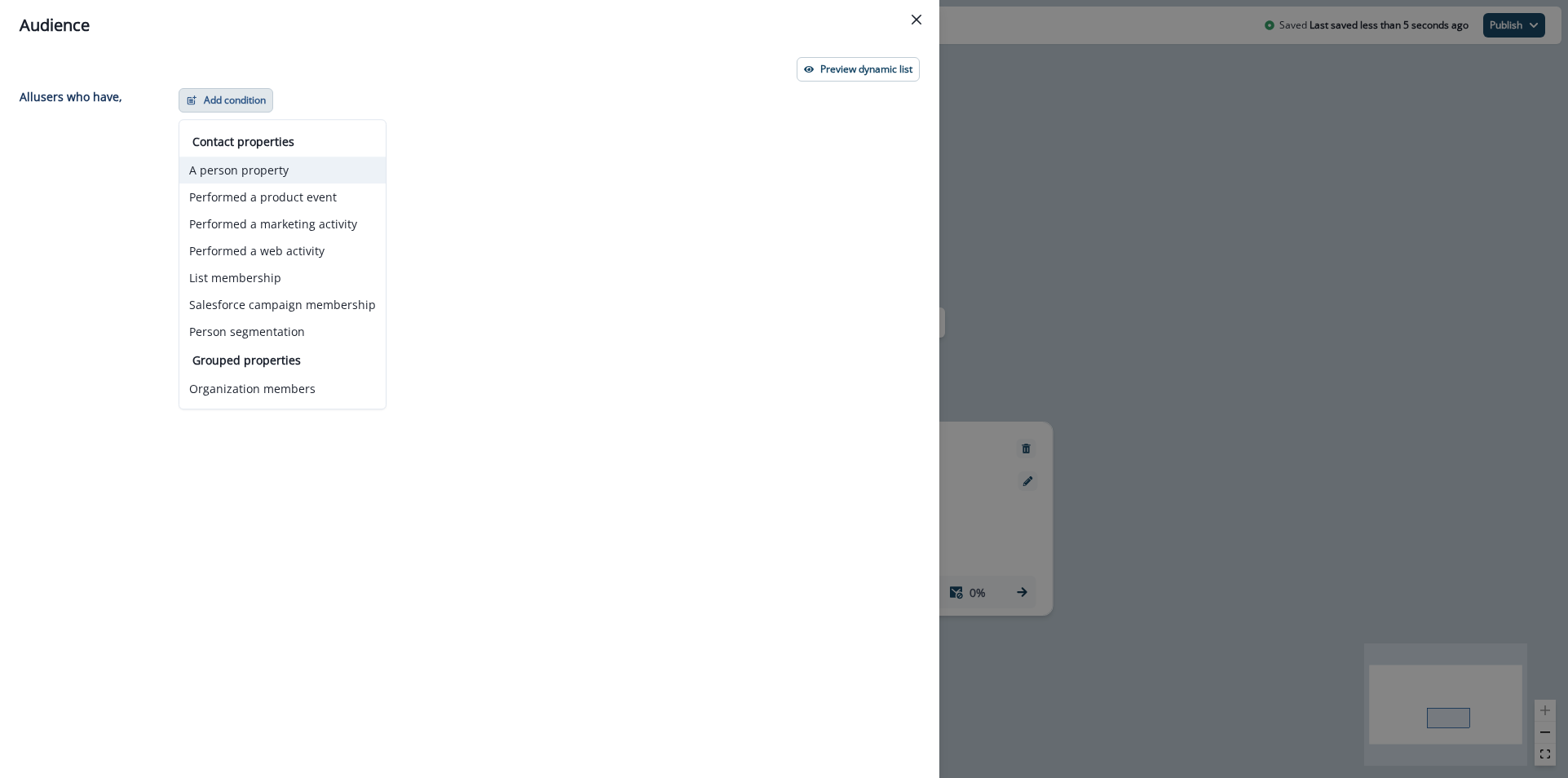
click at [267, 169] on button "A person property" at bounding box center [283, 170] width 206 height 27
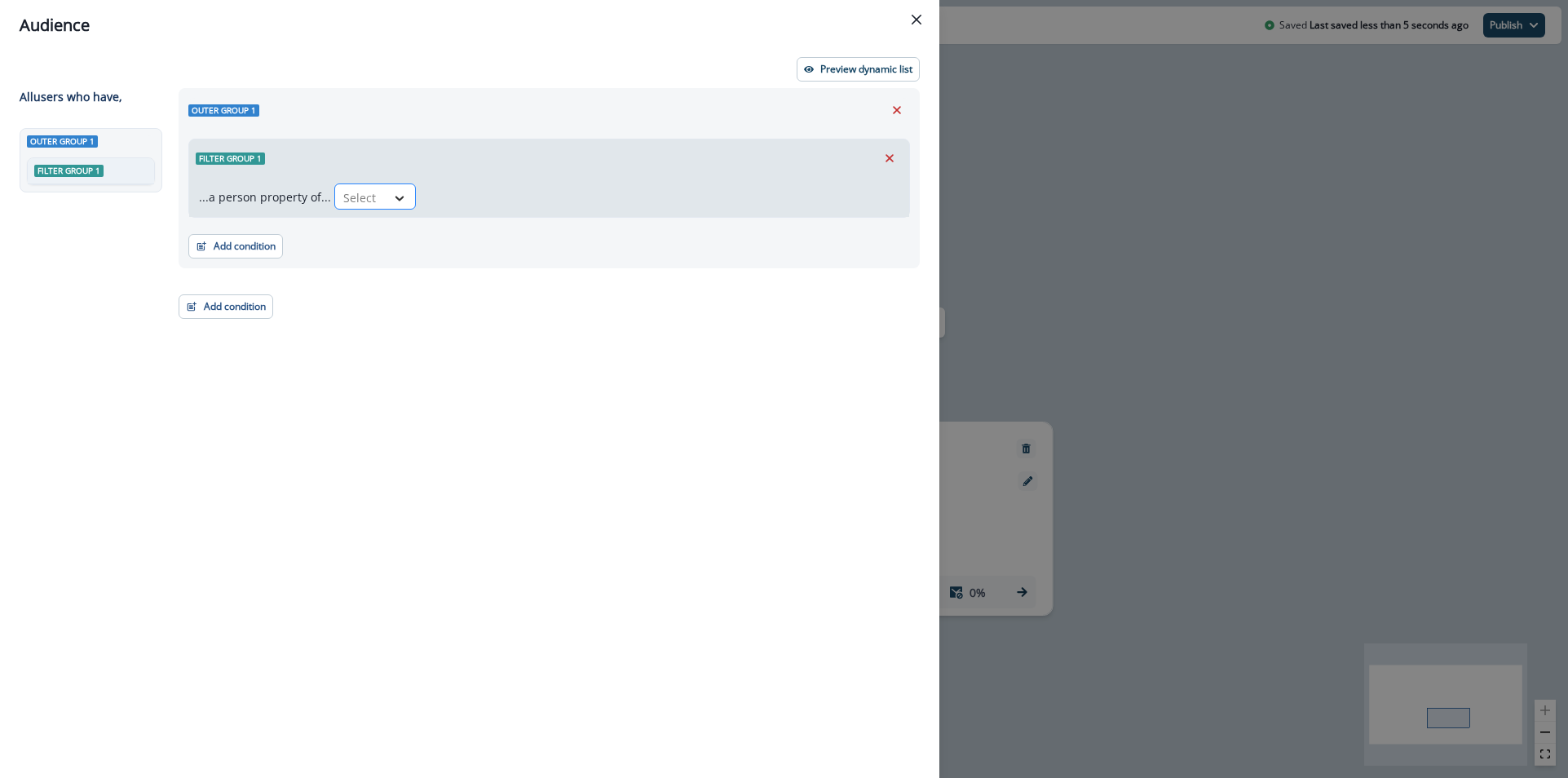
click at [386, 202] on div at bounding box center [399, 198] width 28 height 16
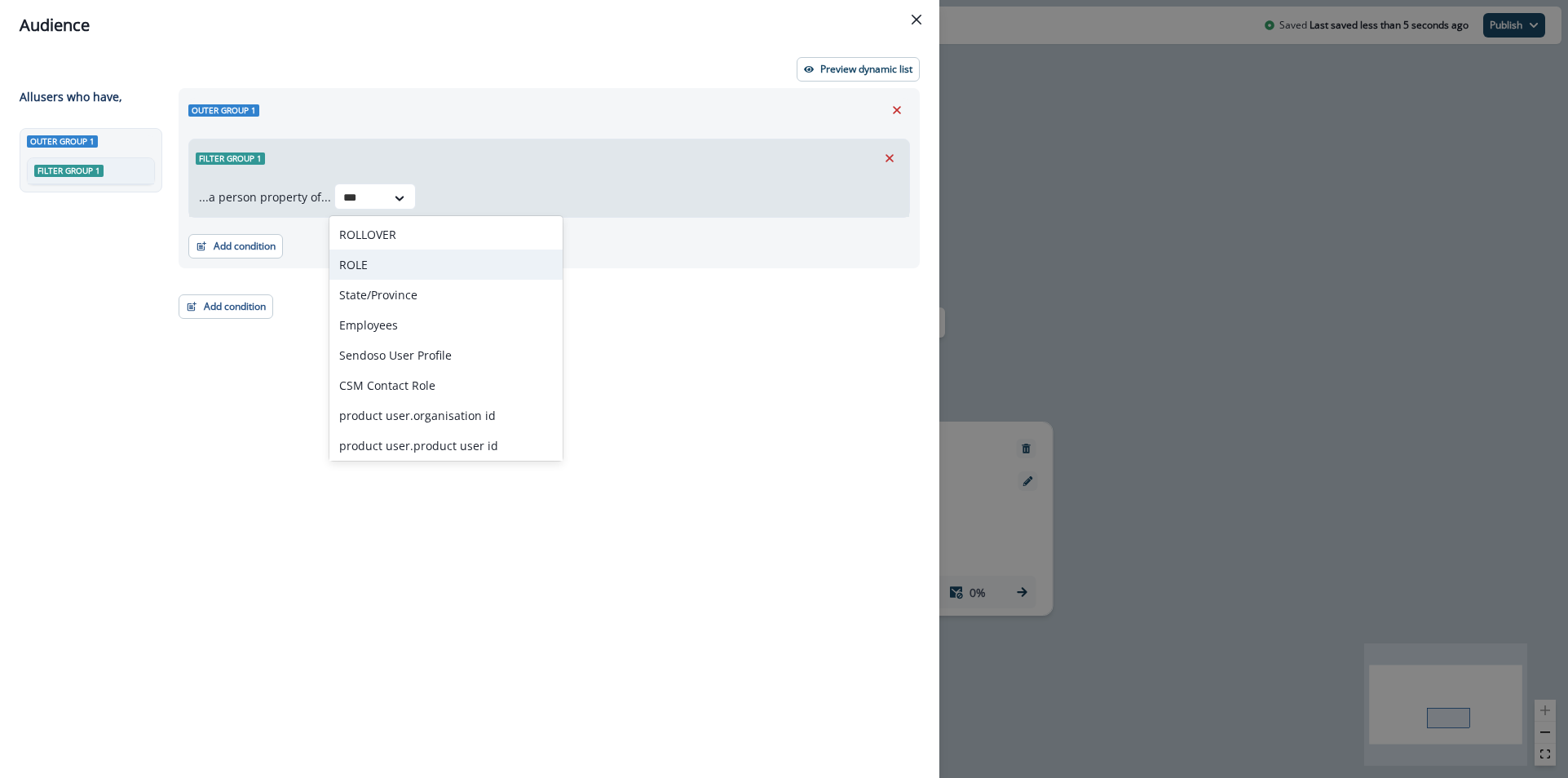
type input "****"
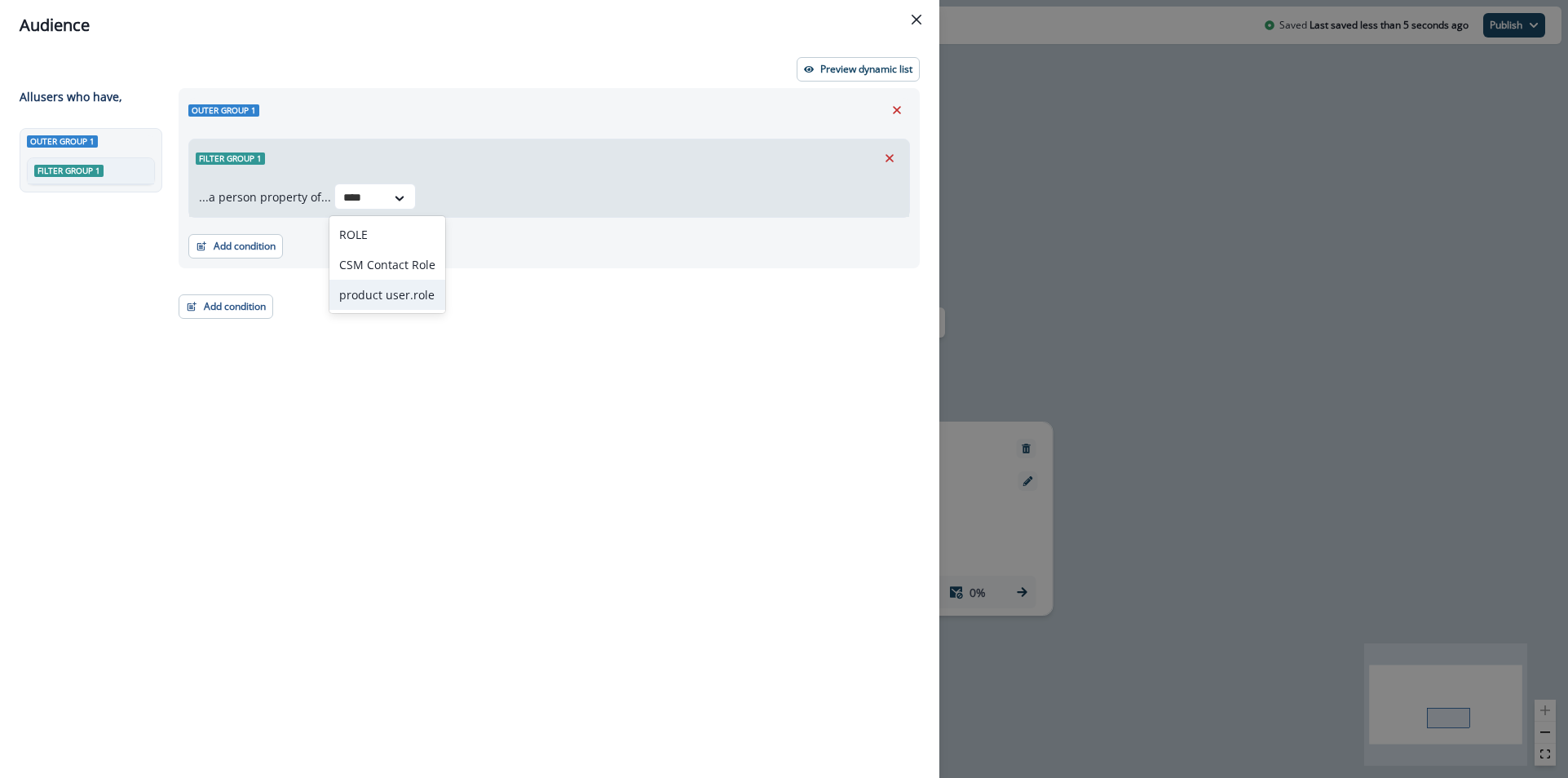
click at [395, 286] on div "product user.role" at bounding box center [387, 295] width 116 height 30
click at [535, 203] on div at bounding box center [548, 198] width 28 height 16
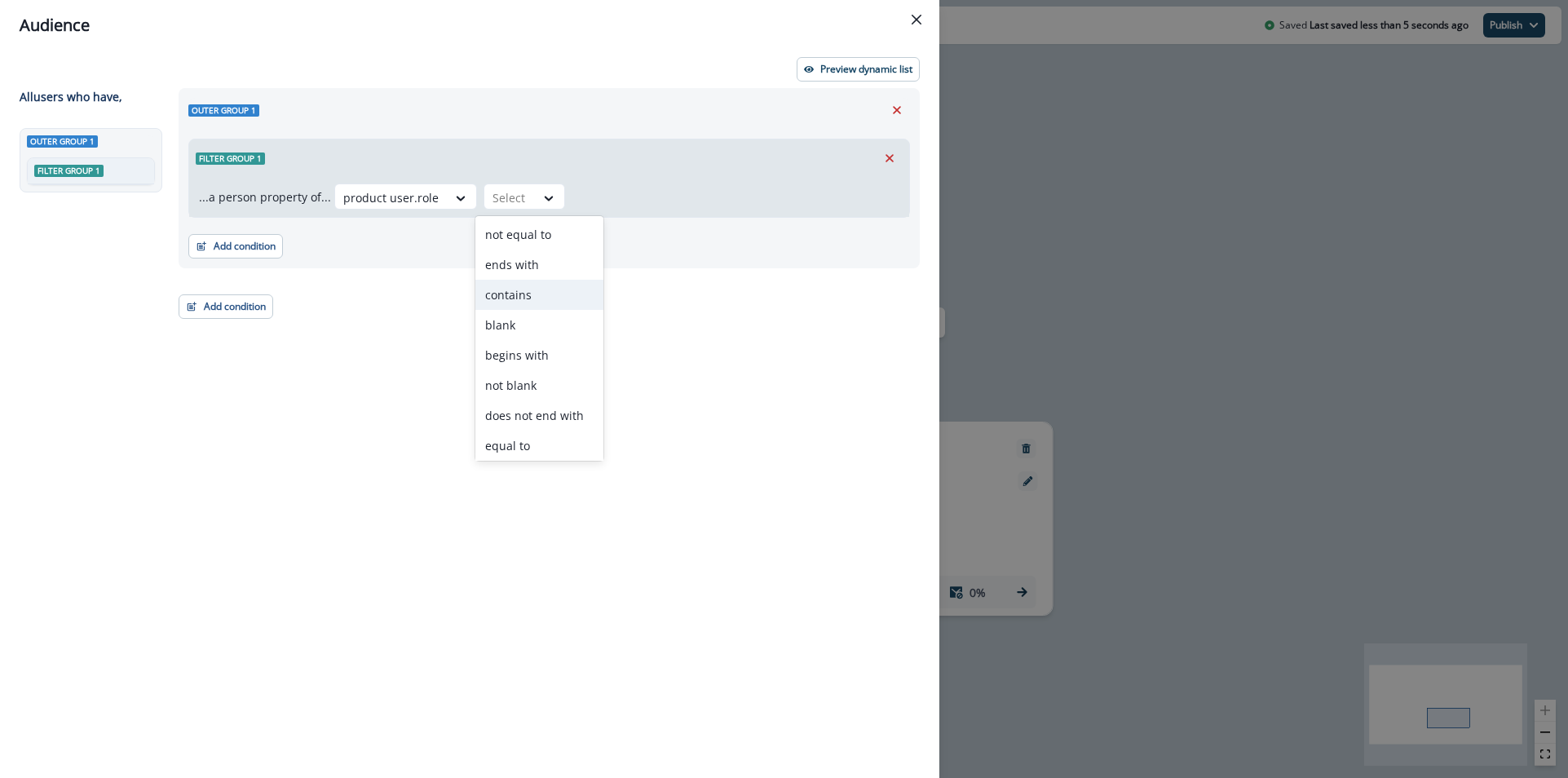
click at [532, 291] on div "contains" at bounding box center [539, 295] width 128 height 30
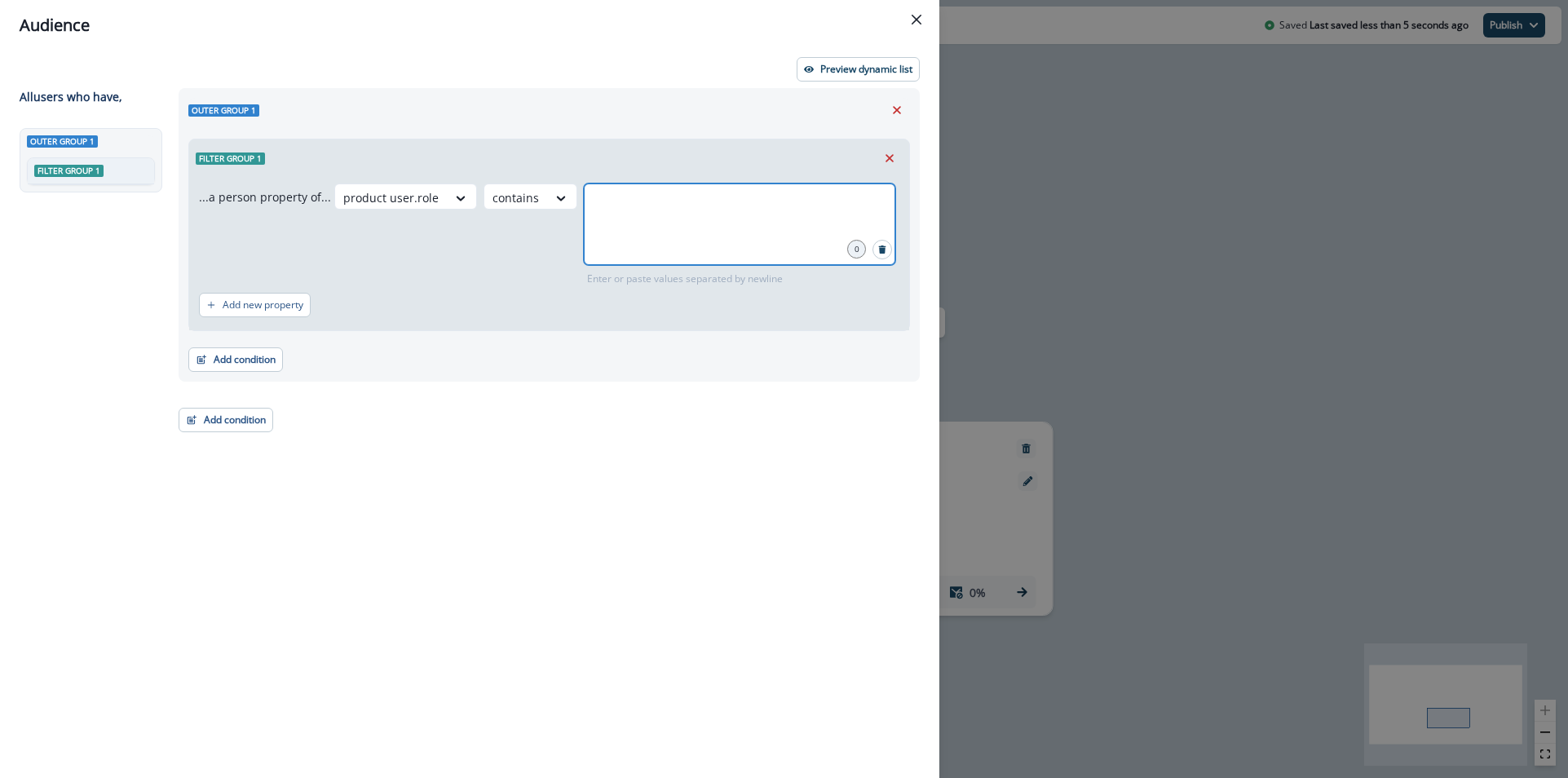
click at [646, 193] on input "text" at bounding box center [740, 204] width 307 height 33
click at [369, 200] on div at bounding box center [391, 198] width 96 height 21
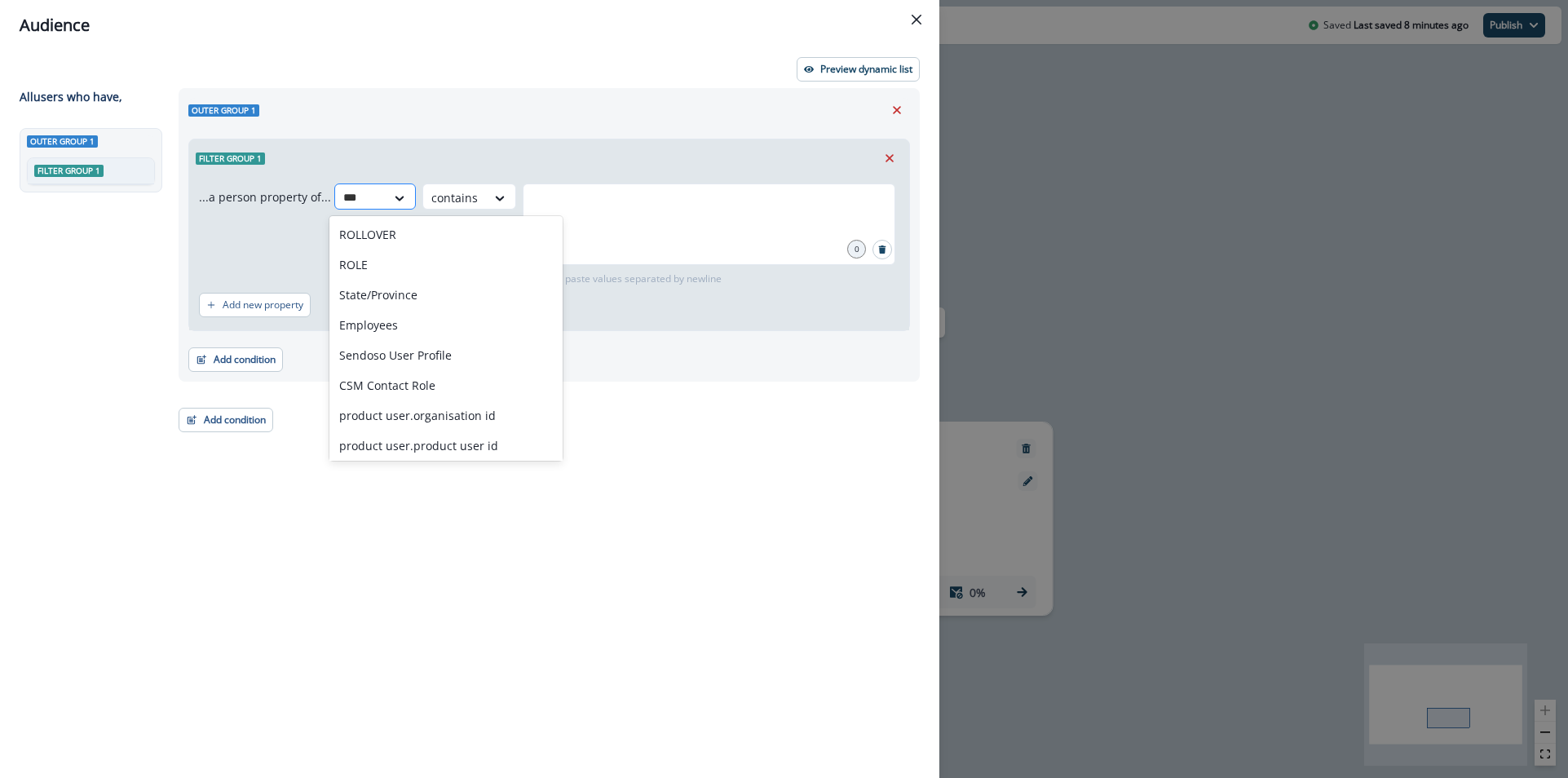
type input "****"
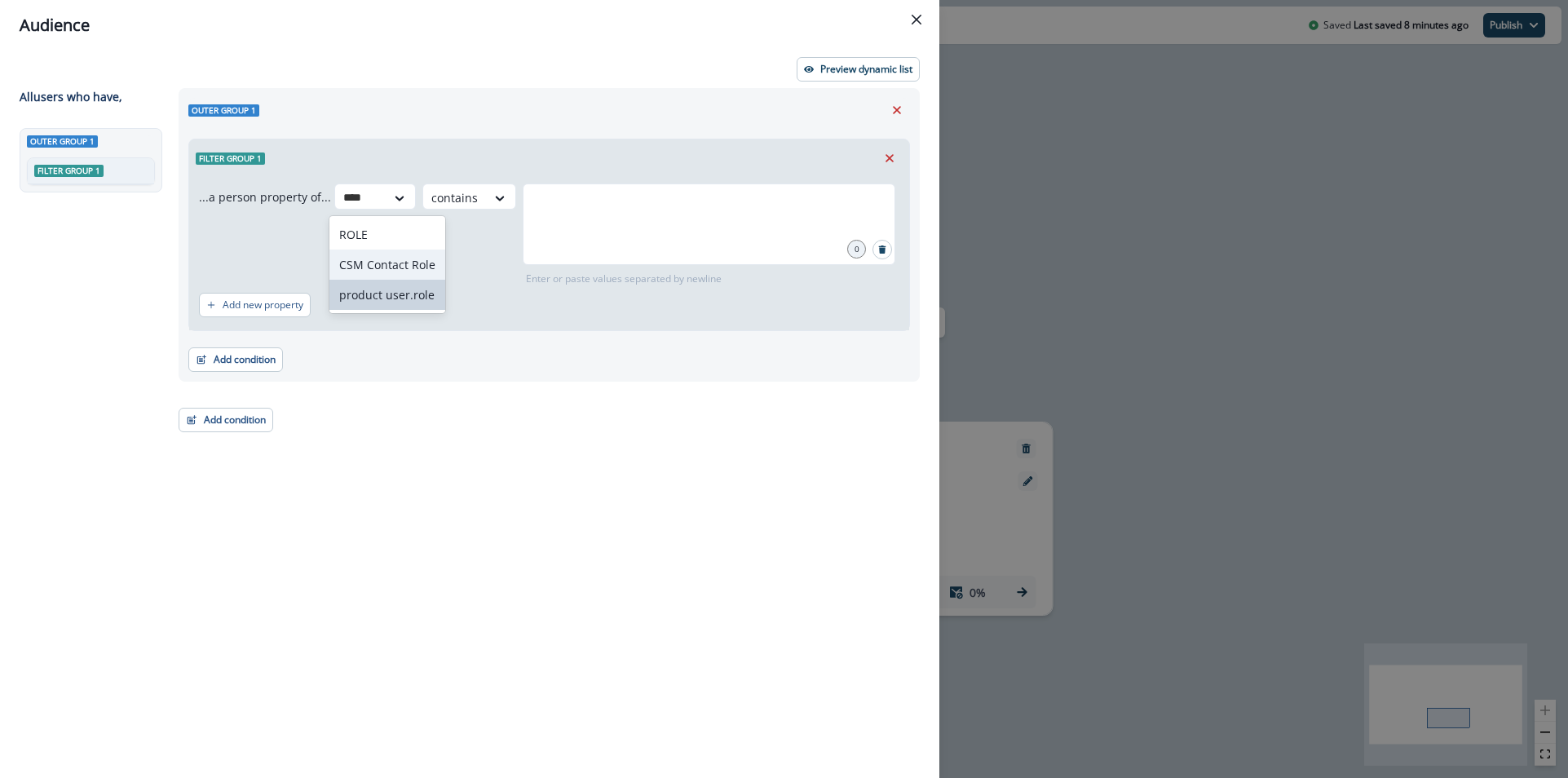
click at [374, 264] on div "CSM Contact Role" at bounding box center [387, 264] width 116 height 30
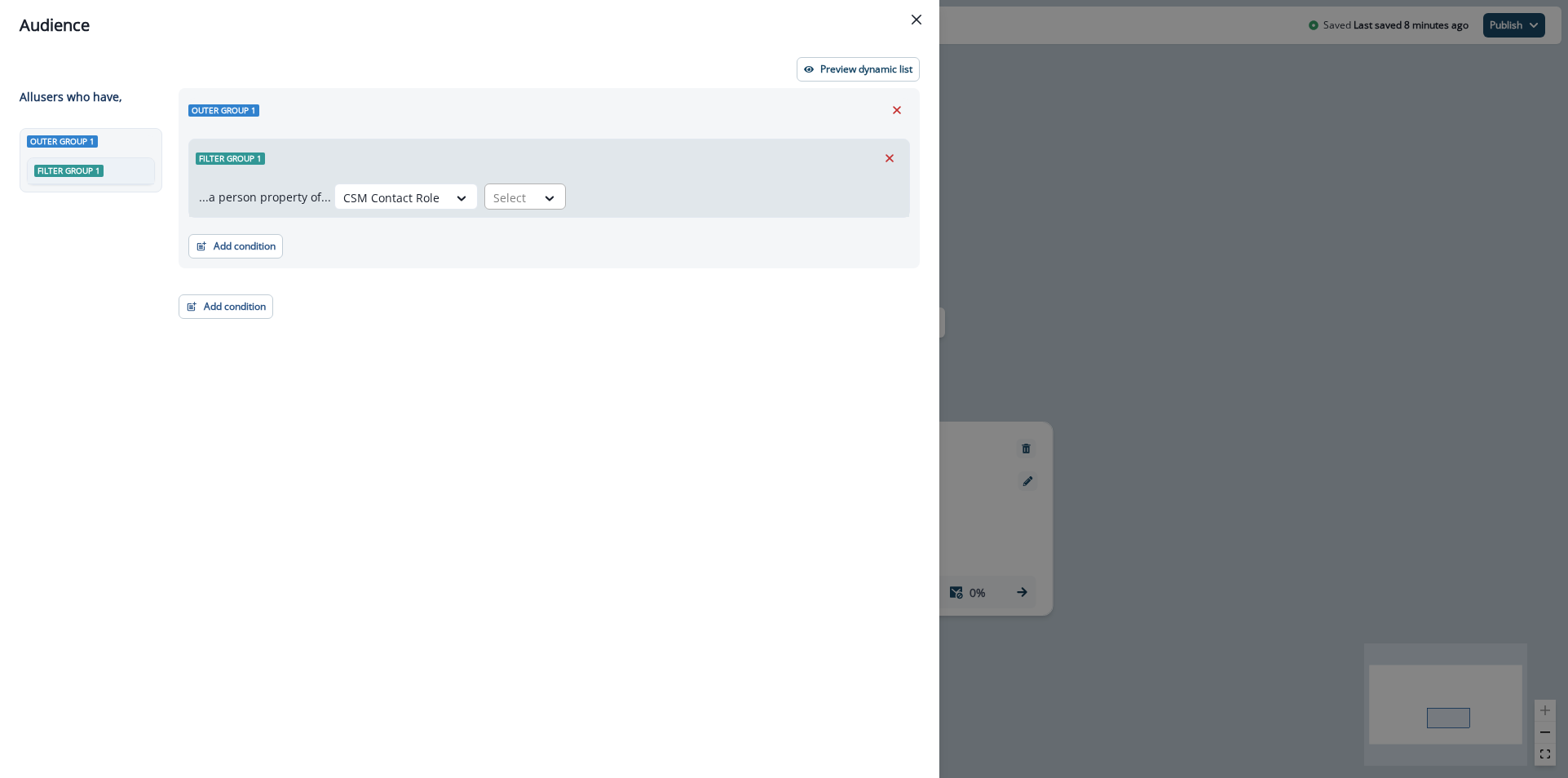
click at [526, 189] on div "Select" at bounding box center [510, 198] width 51 height 27
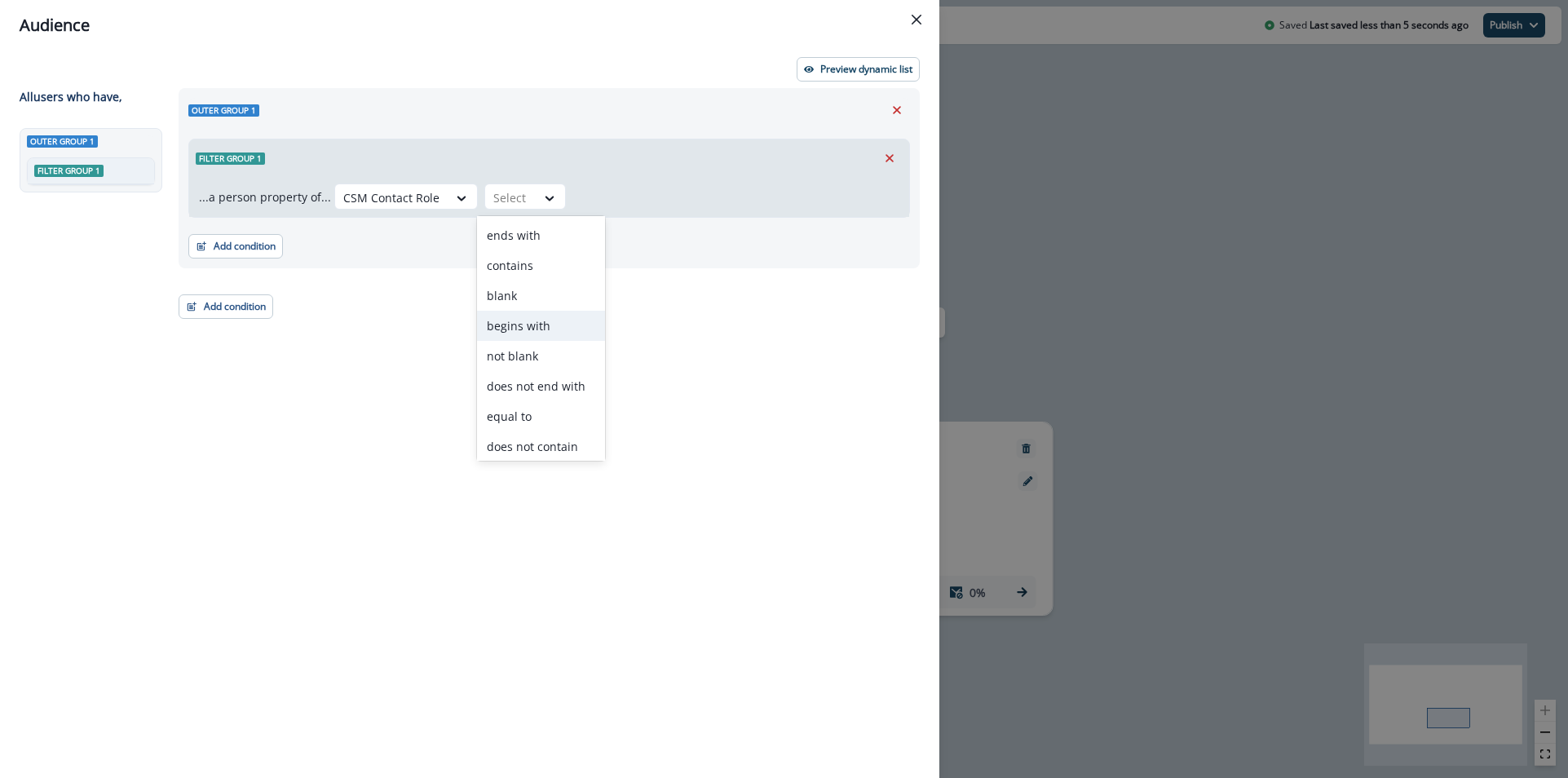
scroll to position [63, 0]
click at [531, 398] on div "does not contain" at bounding box center [541, 412] width 128 height 30
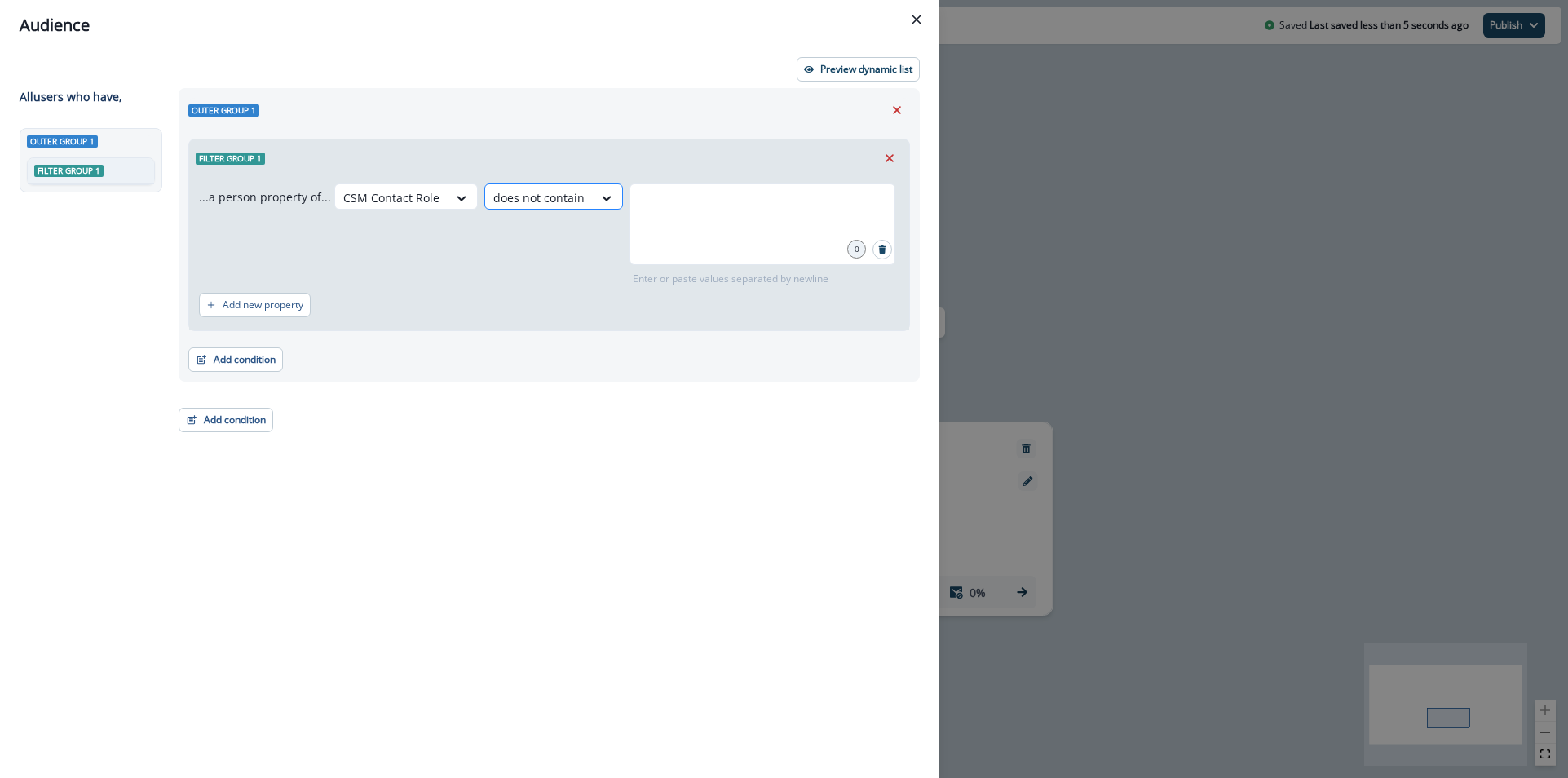
click at [566, 197] on div at bounding box center [538, 198] width 91 height 21
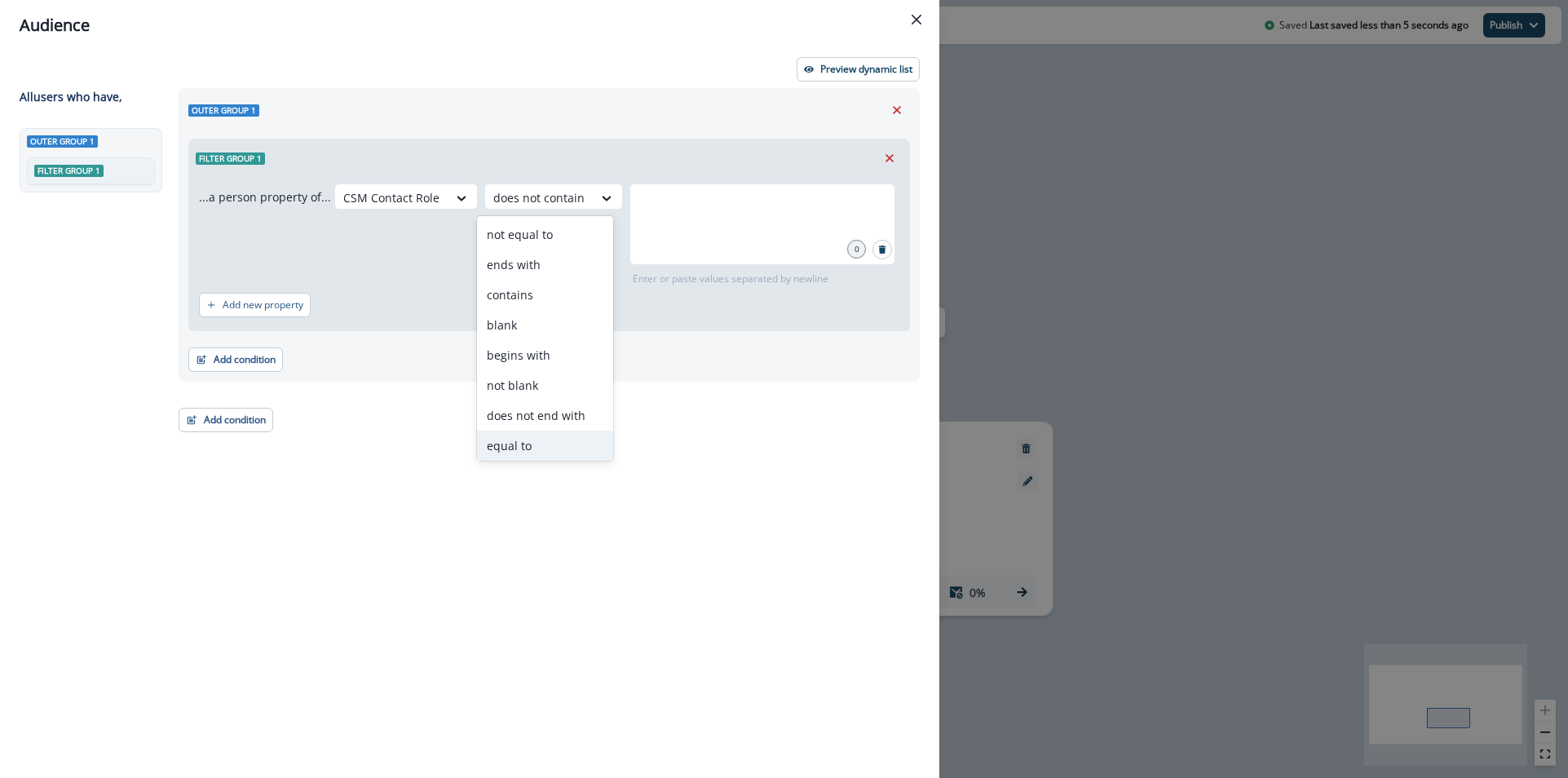
drag, startPoint x: 541, startPoint y: 446, endPoint x: 662, endPoint y: 279, distance: 206.2
click at [541, 446] on div "equal to" at bounding box center [545, 445] width 136 height 30
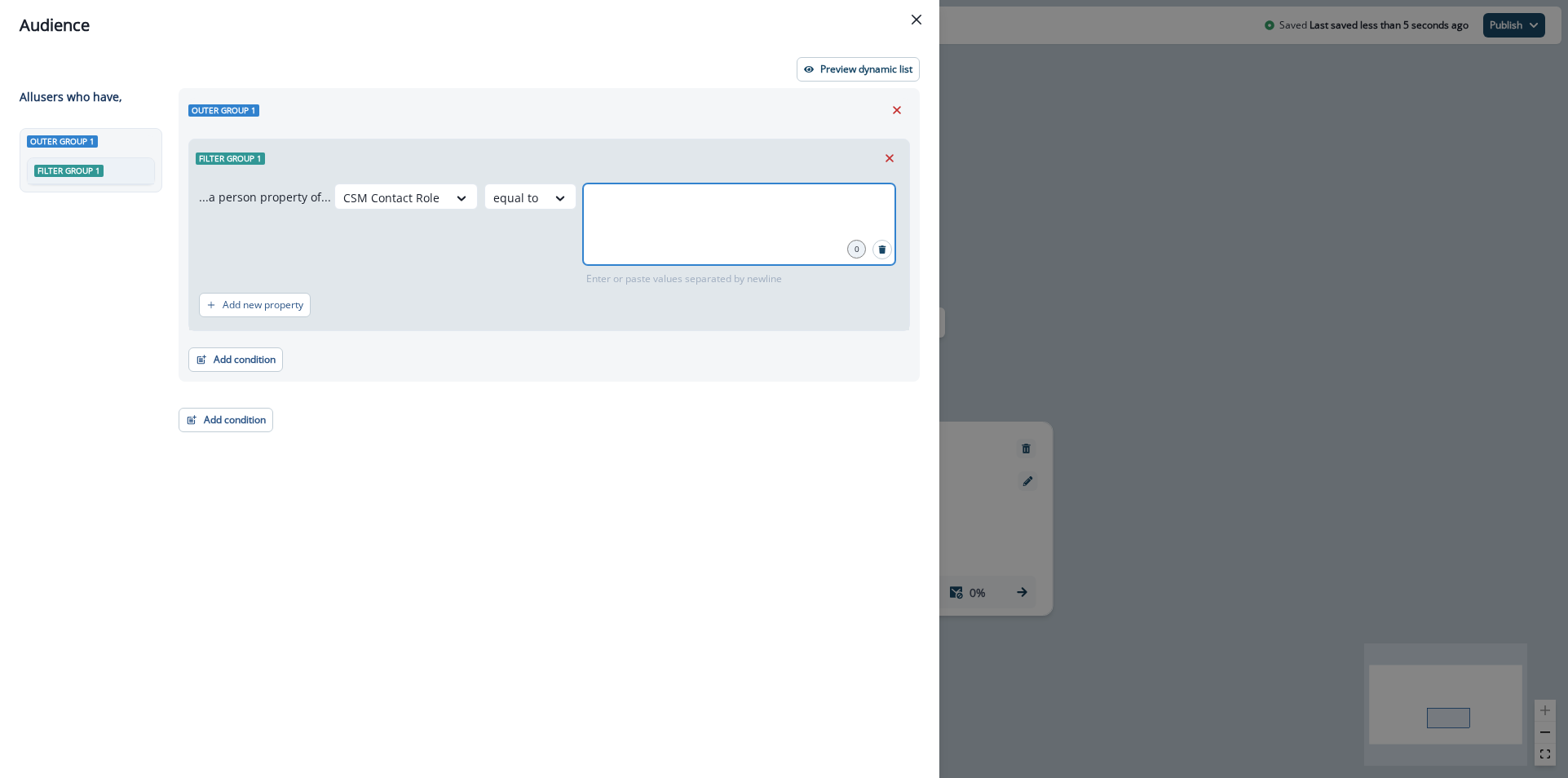
click at [687, 214] on input "text" at bounding box center [739, 204] width 307 height 33
click at [330, 314] on div "Add new property" at bounding box center [549, 305] width 701 height 38
click at [242, 372] on div "Outer group 1 Filter group 1 ...a person property of... CSM Contact Role equal …" at bounding box center [549, 235] width 742 height 294
click at [273, 286] on div "Add new property" at bounding box center [549, 305] width 701 height 38
click at [272, 295] on button "Add new property" at bounding box center [255, 305] width 112 height 24
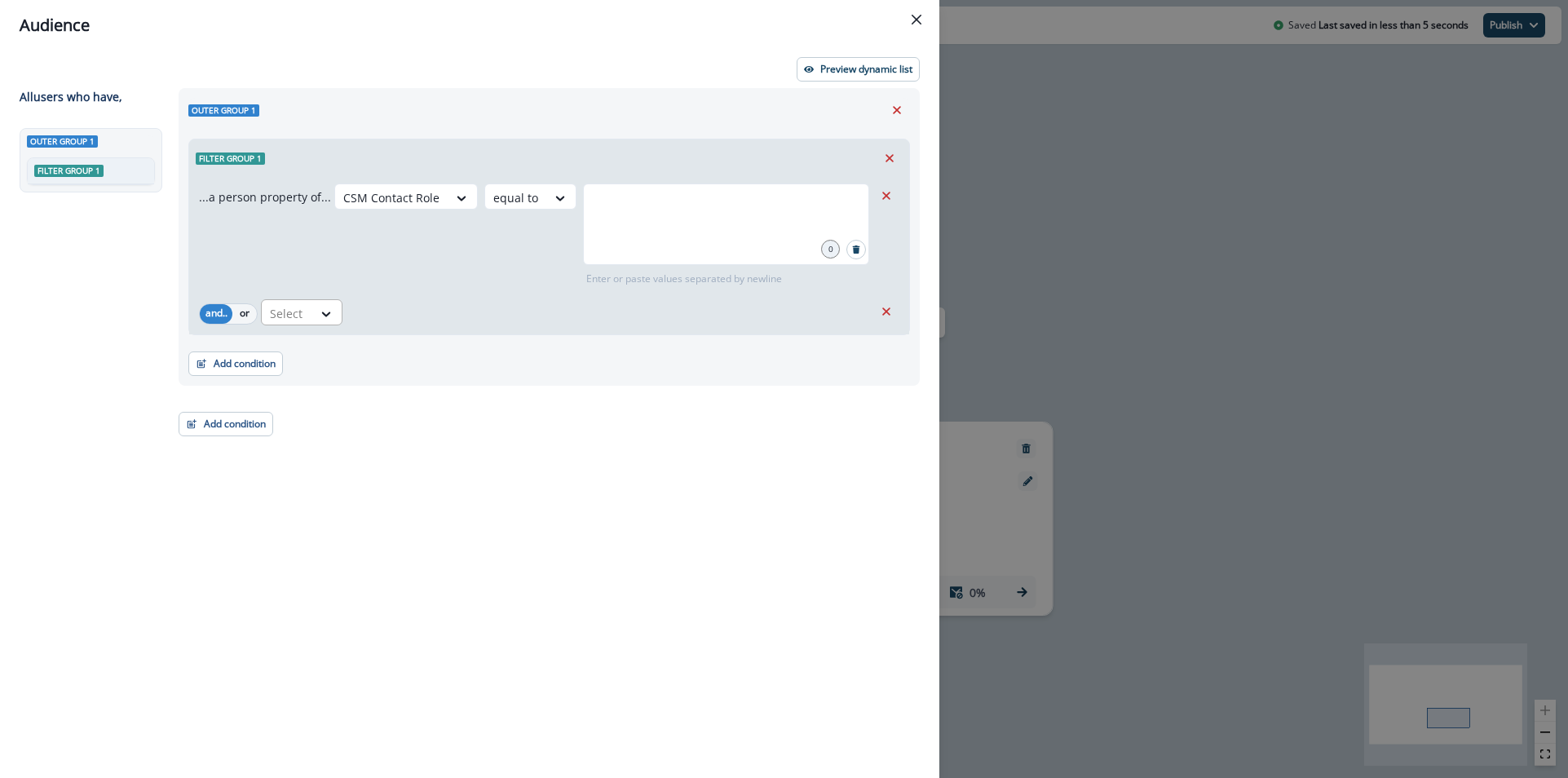
click at [312, 300] on div "Select" at bounding box center [287, 314] width 51 height 27
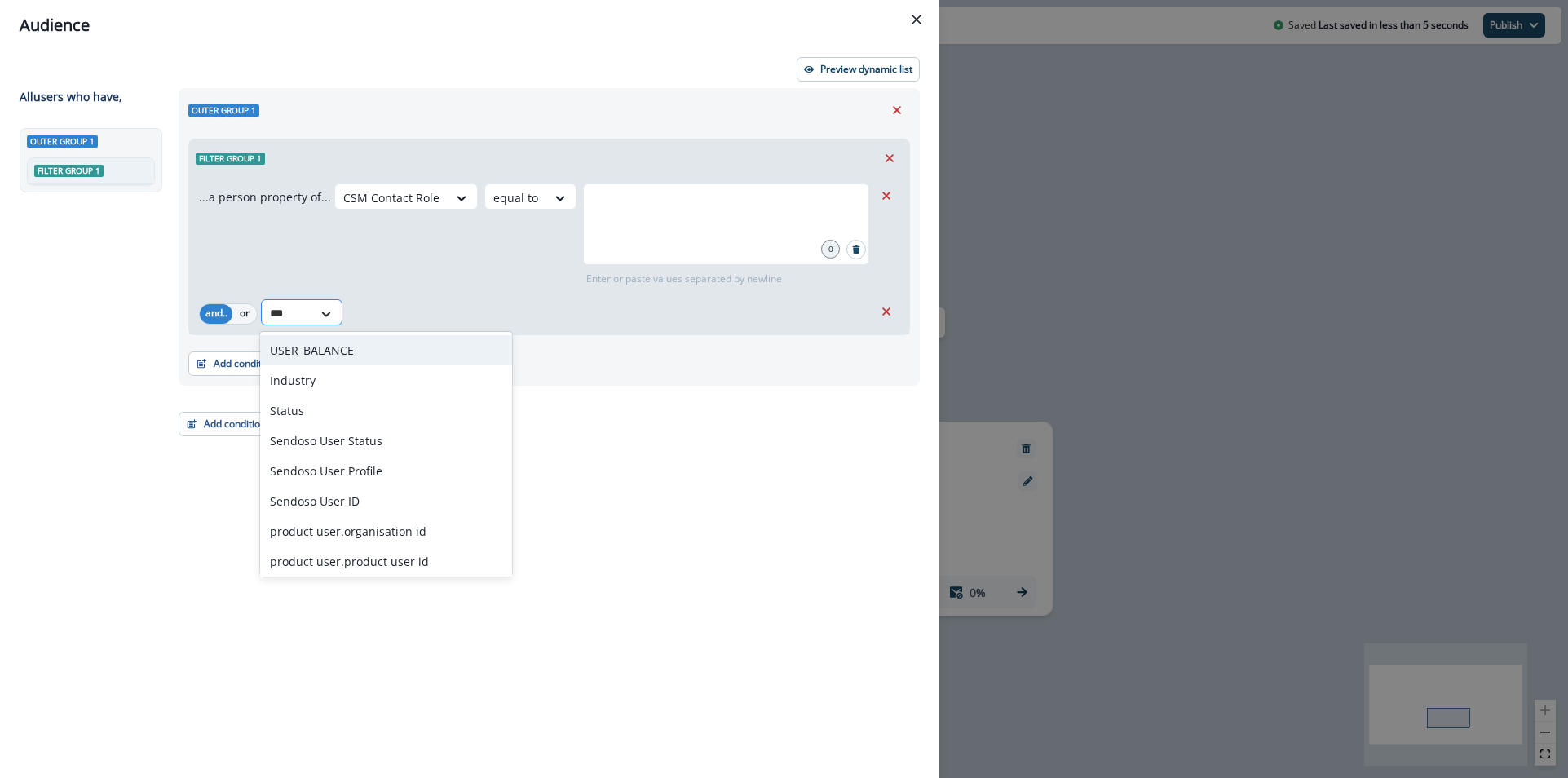
type input "****"
click at [381, 382] on div "Sendoso User Status" at bounding box center [377, 380] width 233 height 30
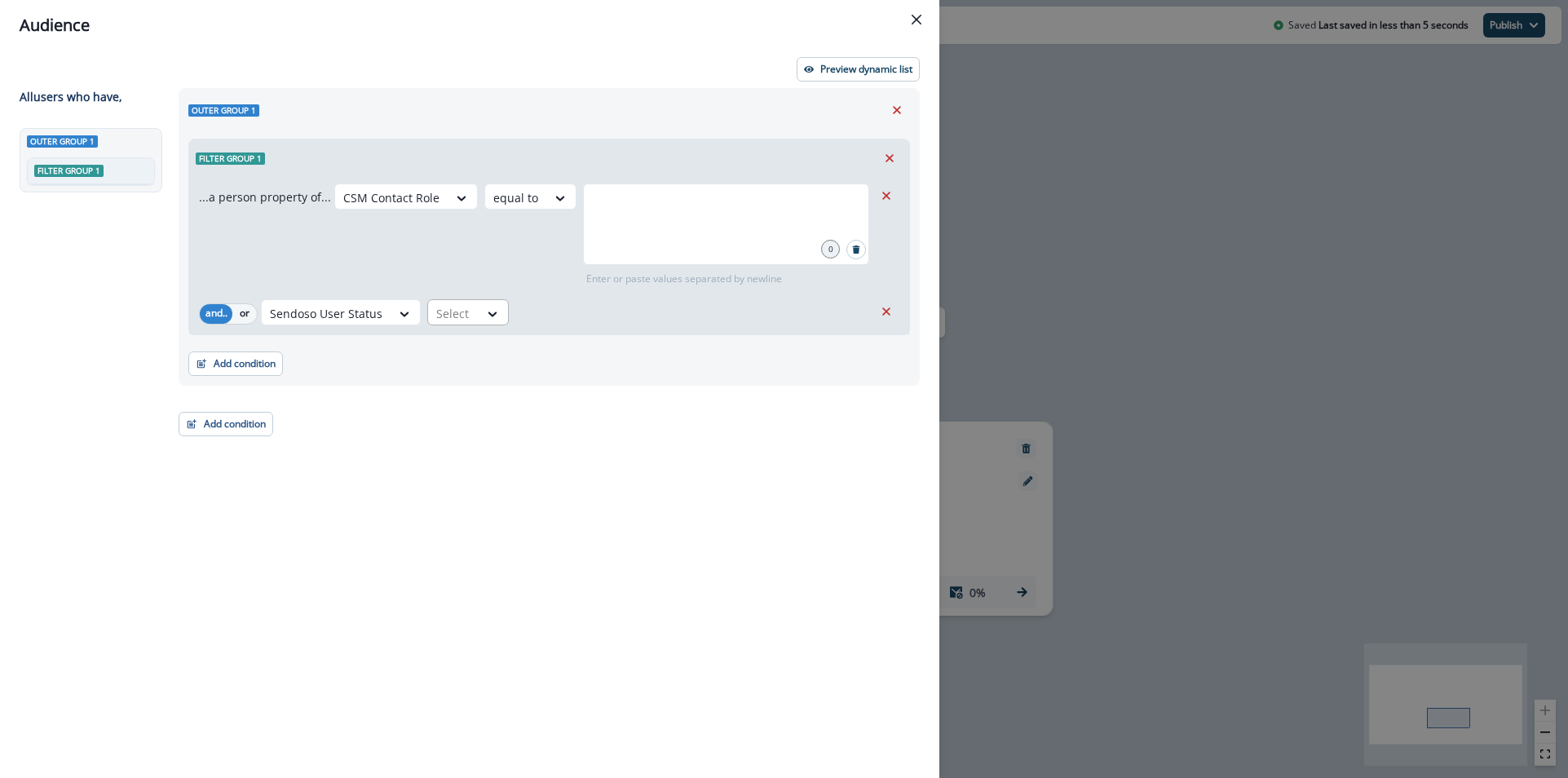
click at [436, 314] on div at bounding box center [453, 314] width 34 height 21
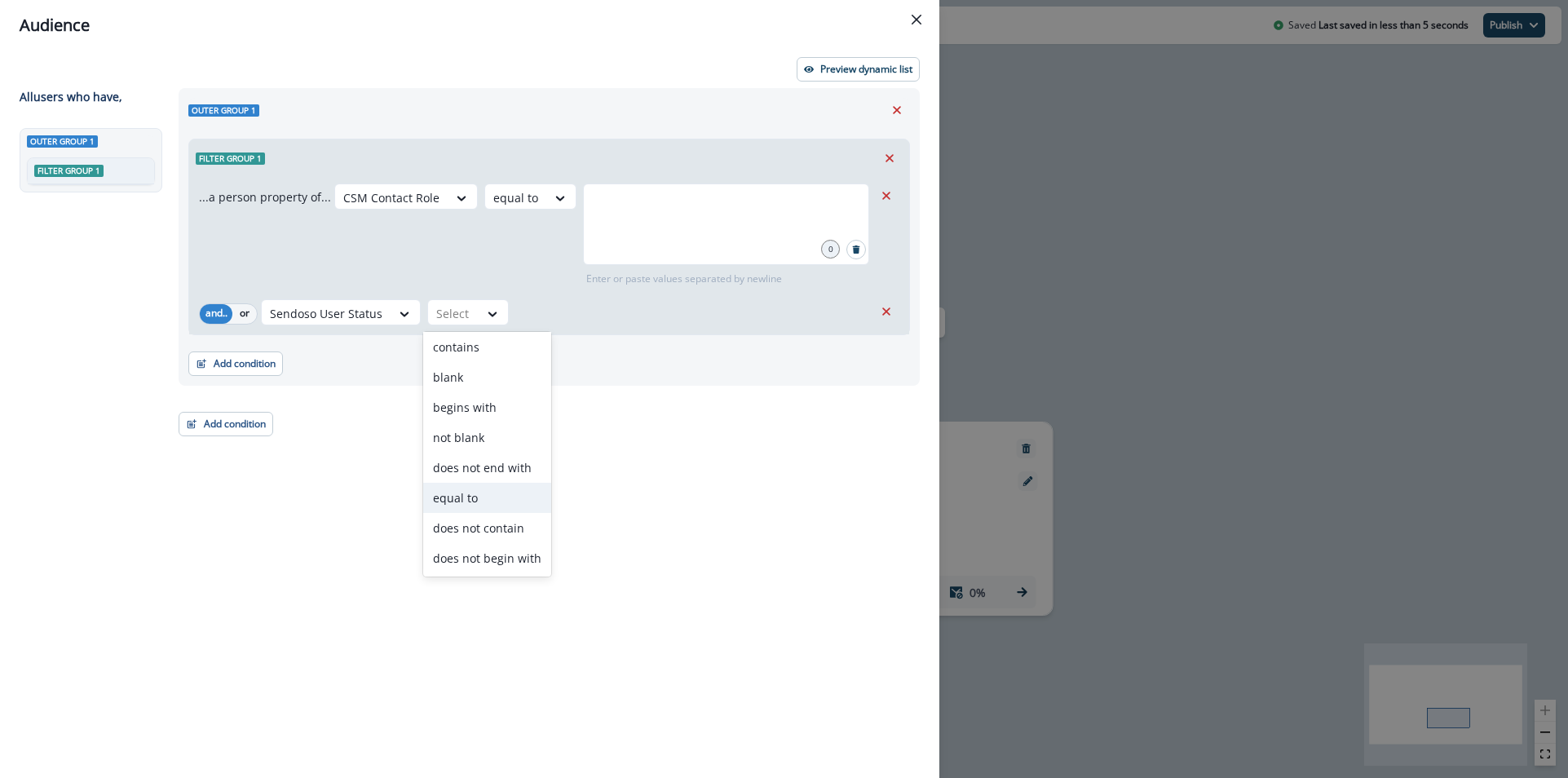
click at [482, 493] on div "equal to" at bounding box center [488, 498] width 128 height 30
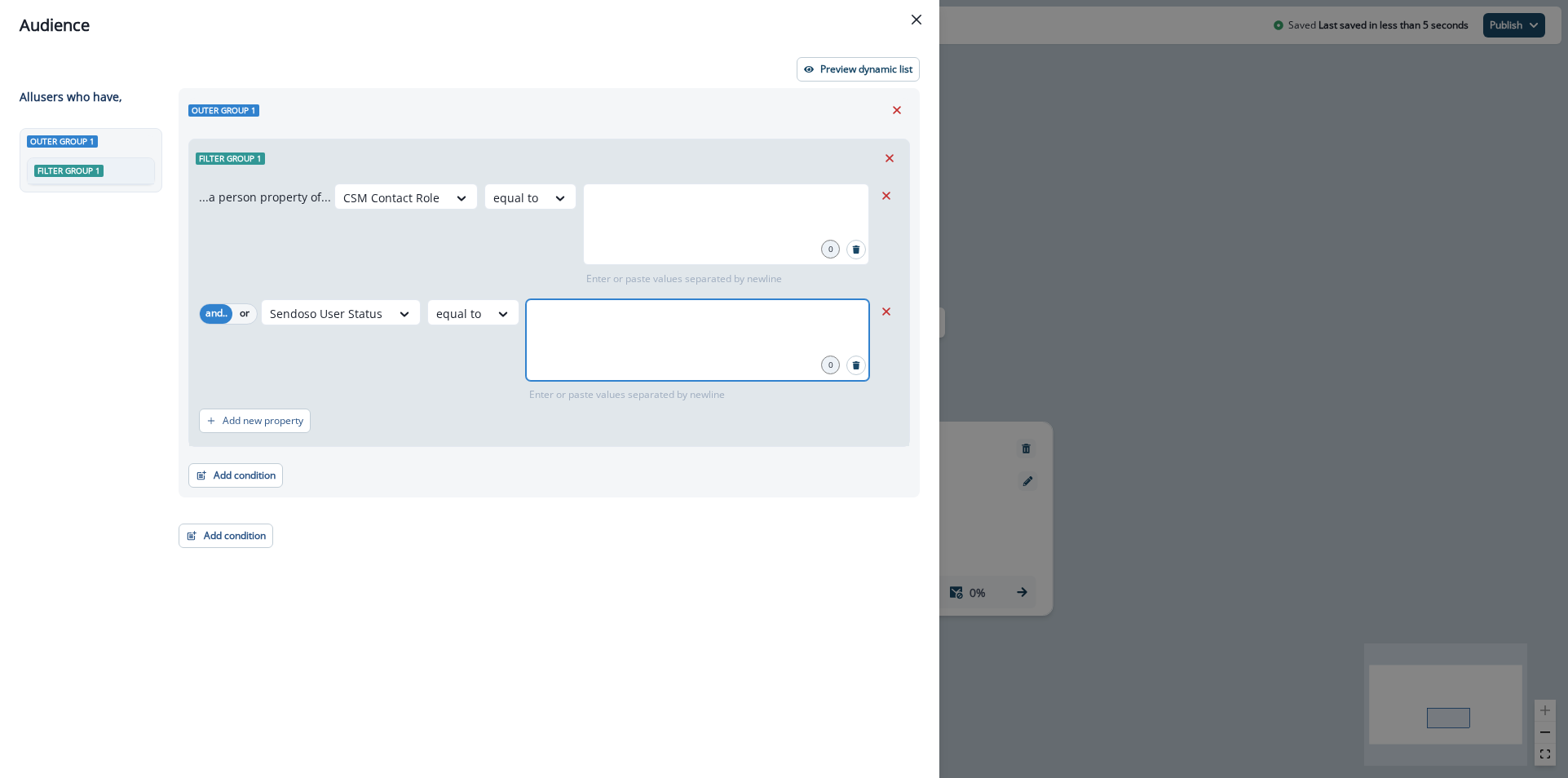
click at [625, 315] on input "text" at bounding box center [697, 320] width 339 height 33
type input "******"
click at [530, 342] on input "text" at bounding box center [697, 353] width 339 height 33
click at [464, 352] on div "Sendoso User Status equal to active 1 Enter or paste values separated by newline" at bounding box center [567, 351] width 612 height 103
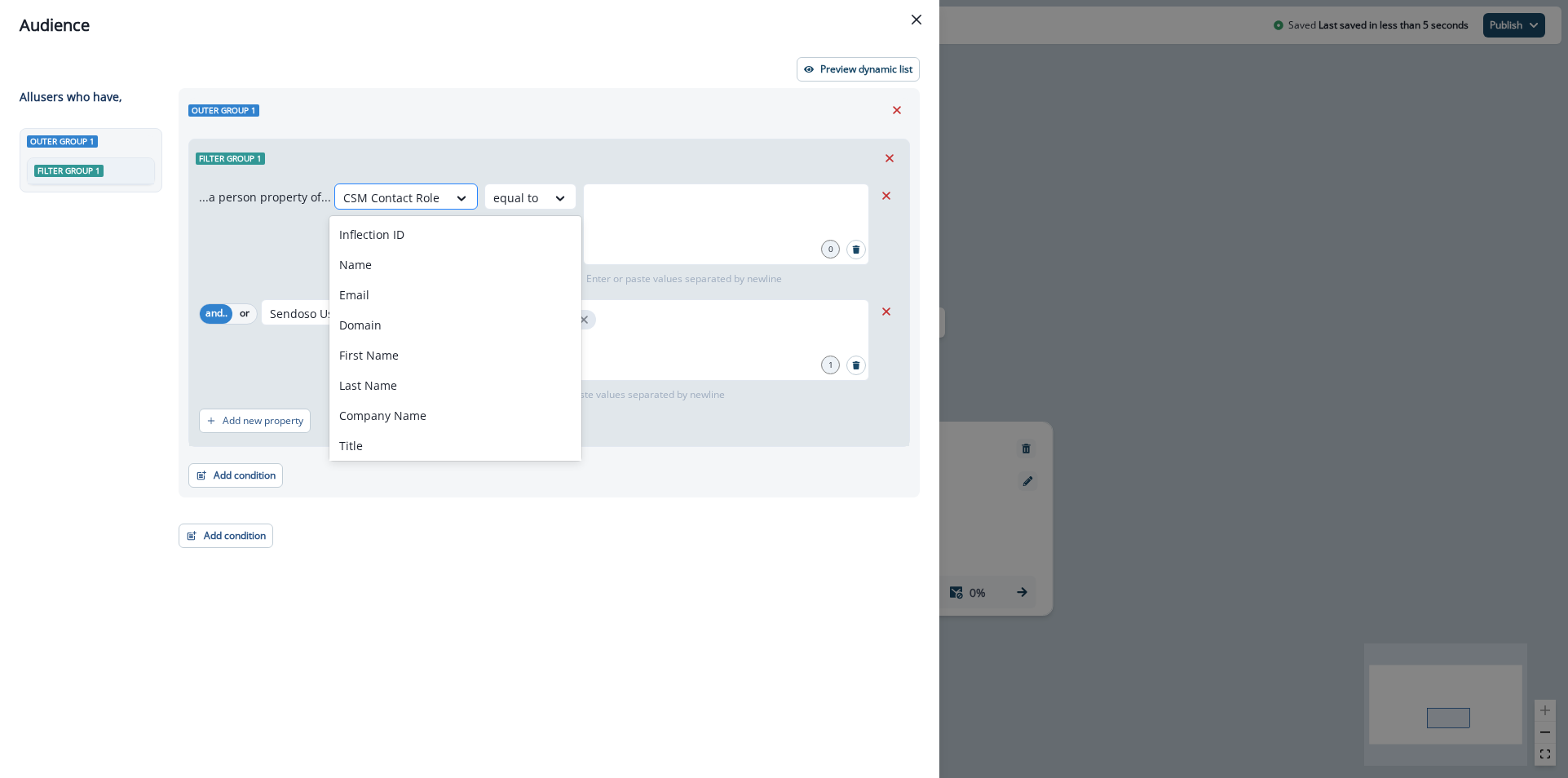
click at [410, 184] on div "CSM Contact Role" at bounding box center [391, 198] width 113 height 27
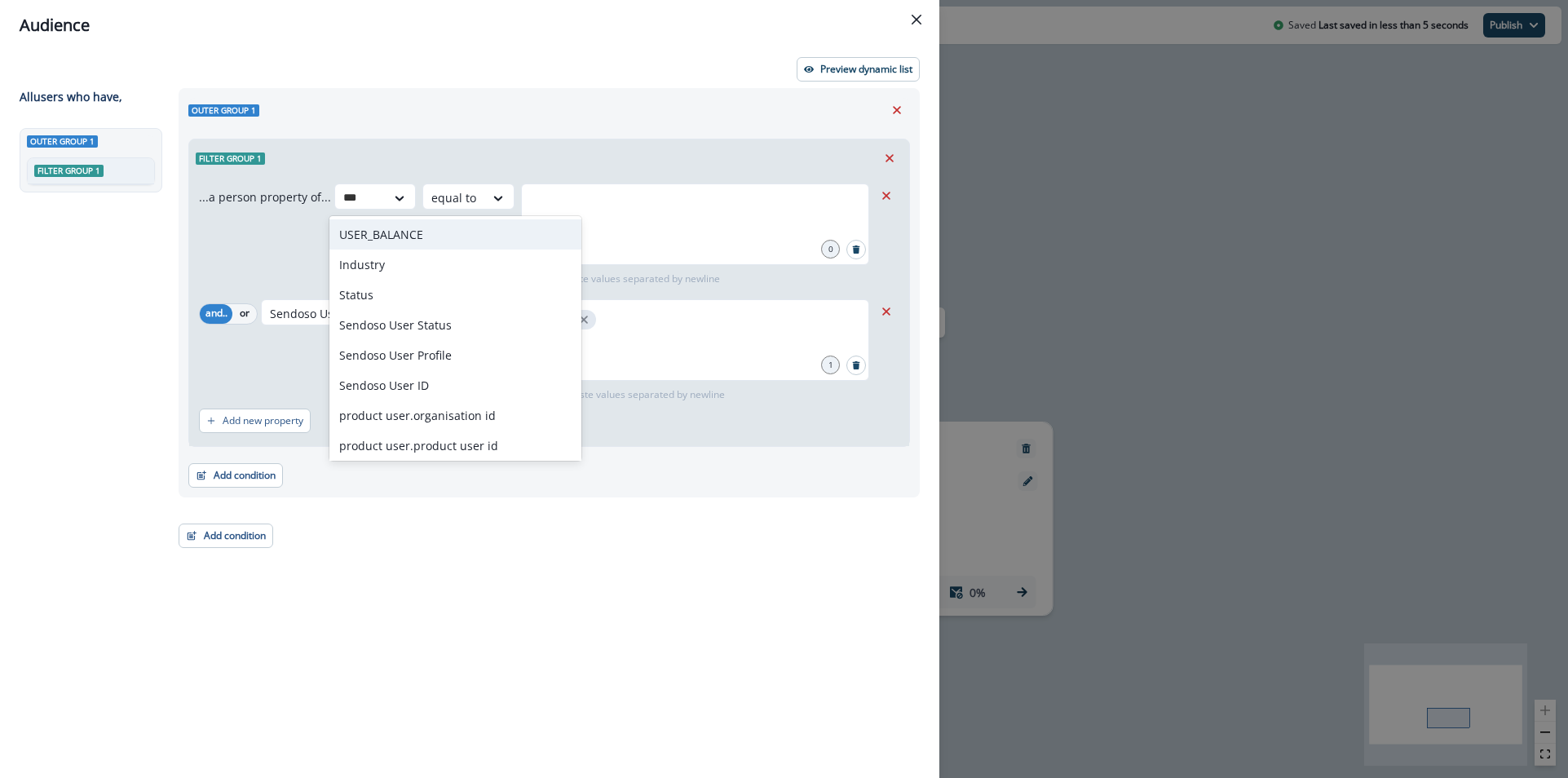
type input "****"
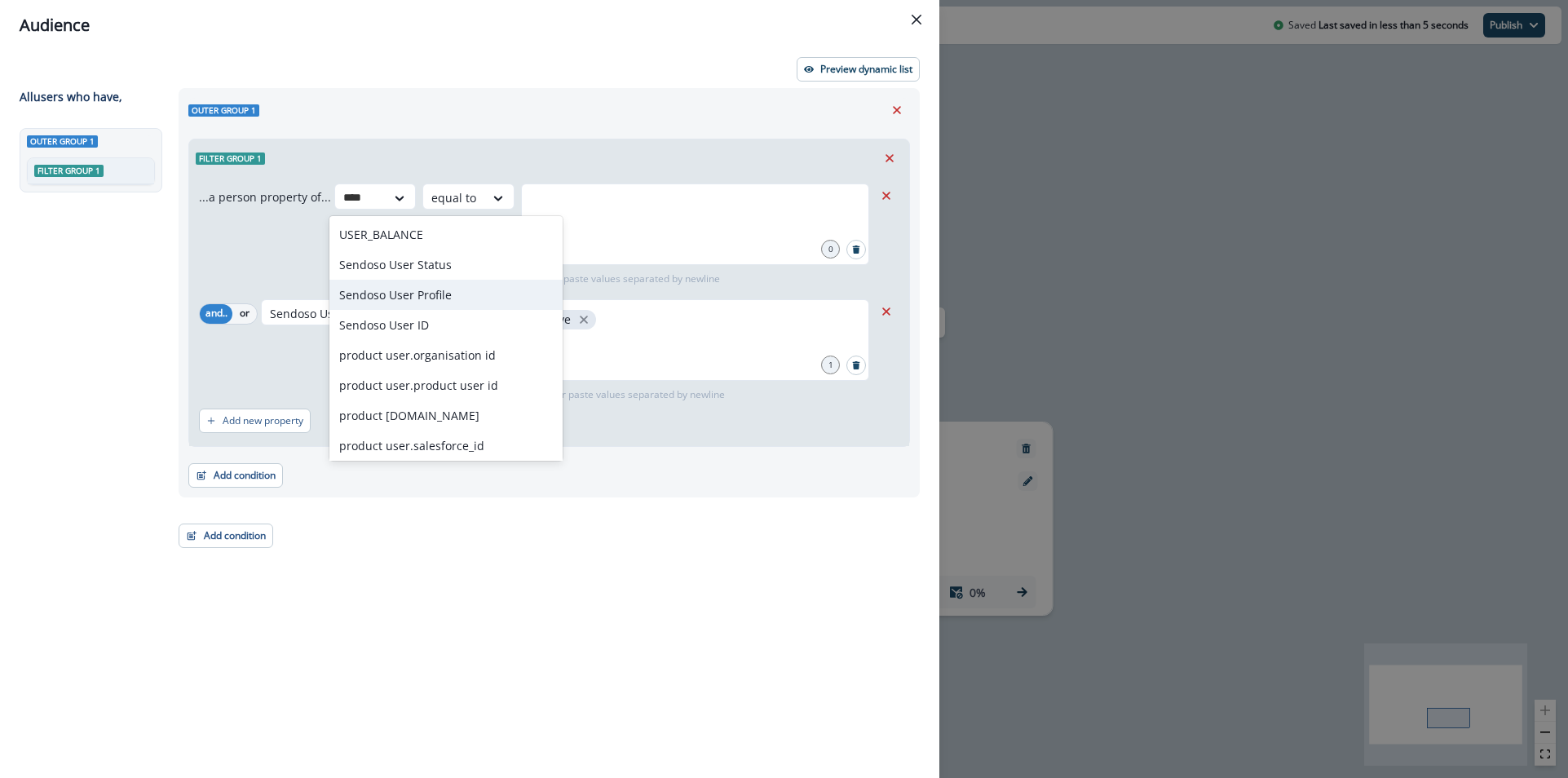
click at [425, 295] on div "Sendoso User Profile" at bounding box center [446, 295] width 233 height 30
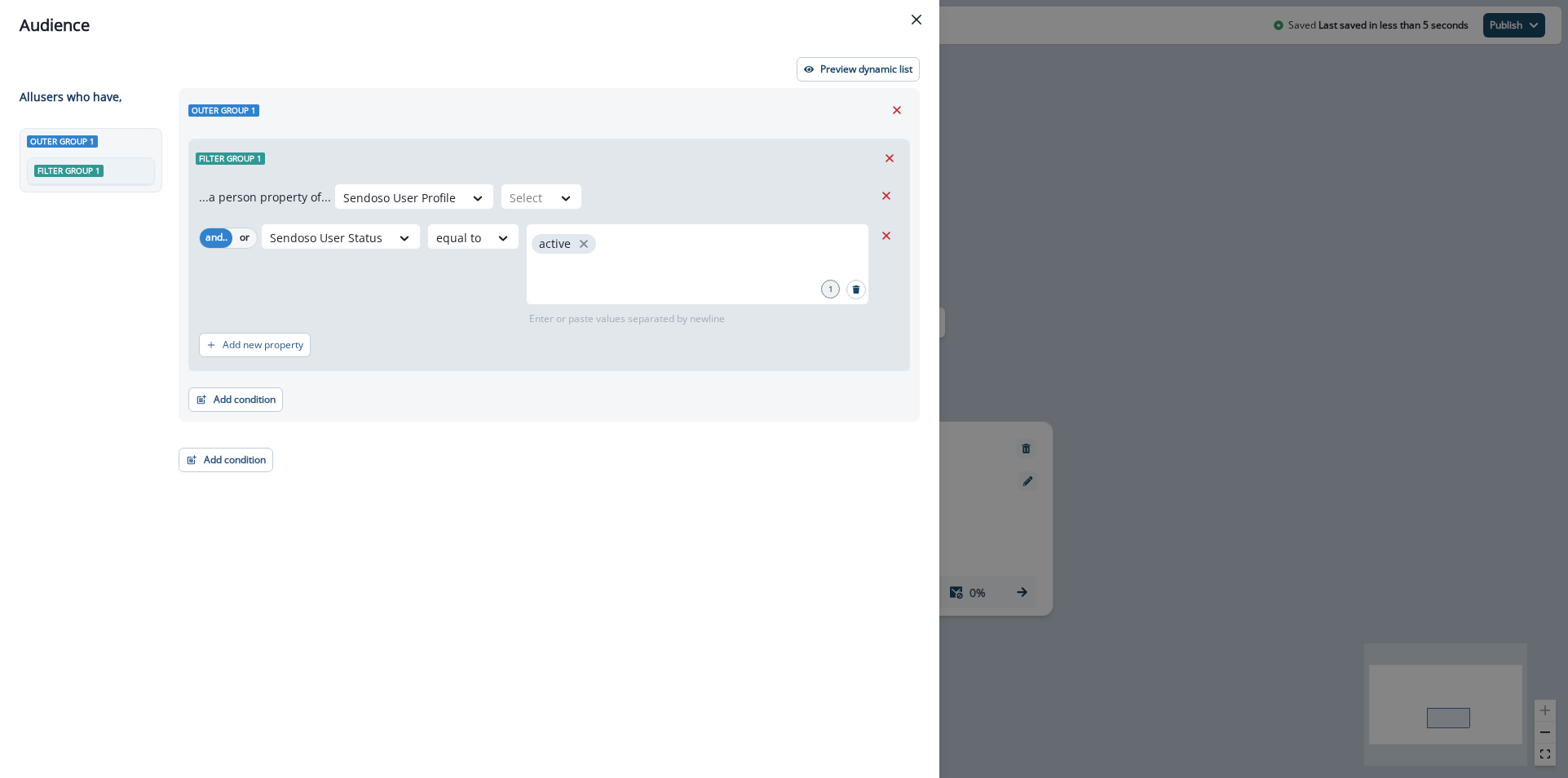
click at [575, 209] on div "Select" at bounding box center [541, 196] width 81 height 26
click at [552, 195] on div at bounding box center [565, 198] width 28 height 16
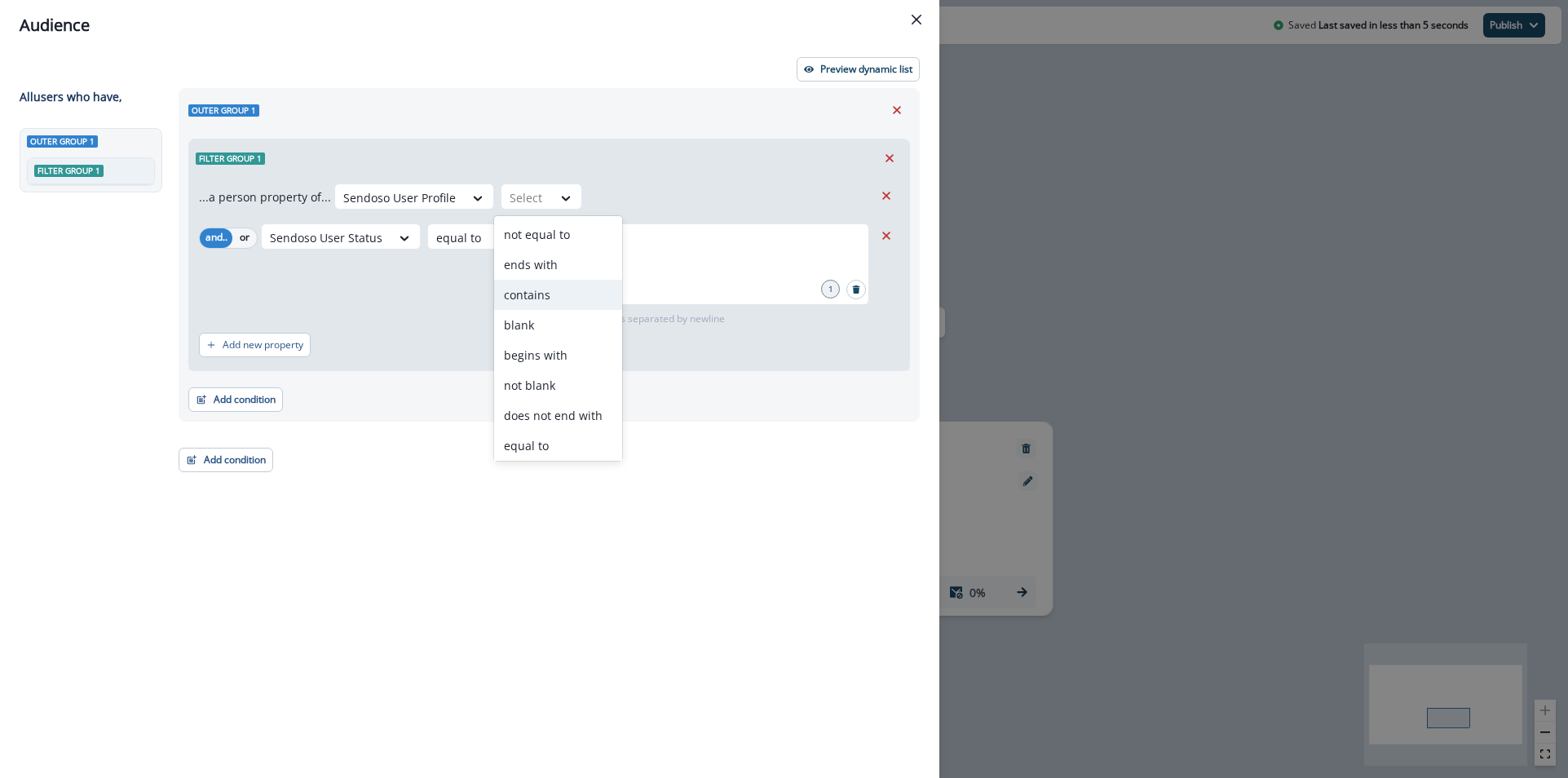
click at [541, 291] on div "contains" at bounding box center [558, 295] width 128 height 30
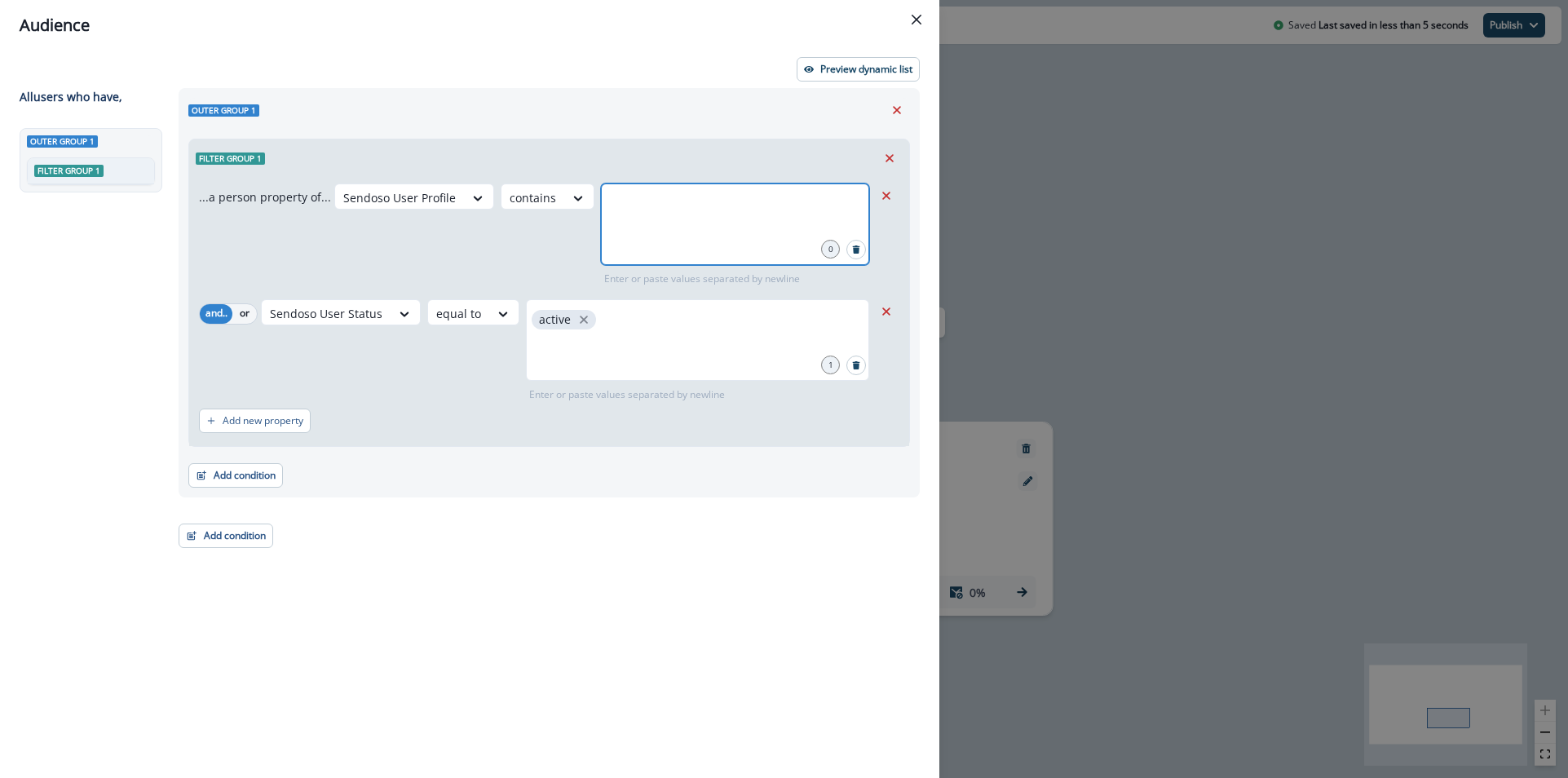
click at [651, 200] on input "text" at bounding box center [735, 204] width 264 height 33
type input "*******"
click at [638, 74] on div "Preview dynamic list" at bounding box center [470, 69] width 901 height 24
click at [887, 64] on p "Preview dynamic list" at bounding box center [866, 69] width 92 height 12
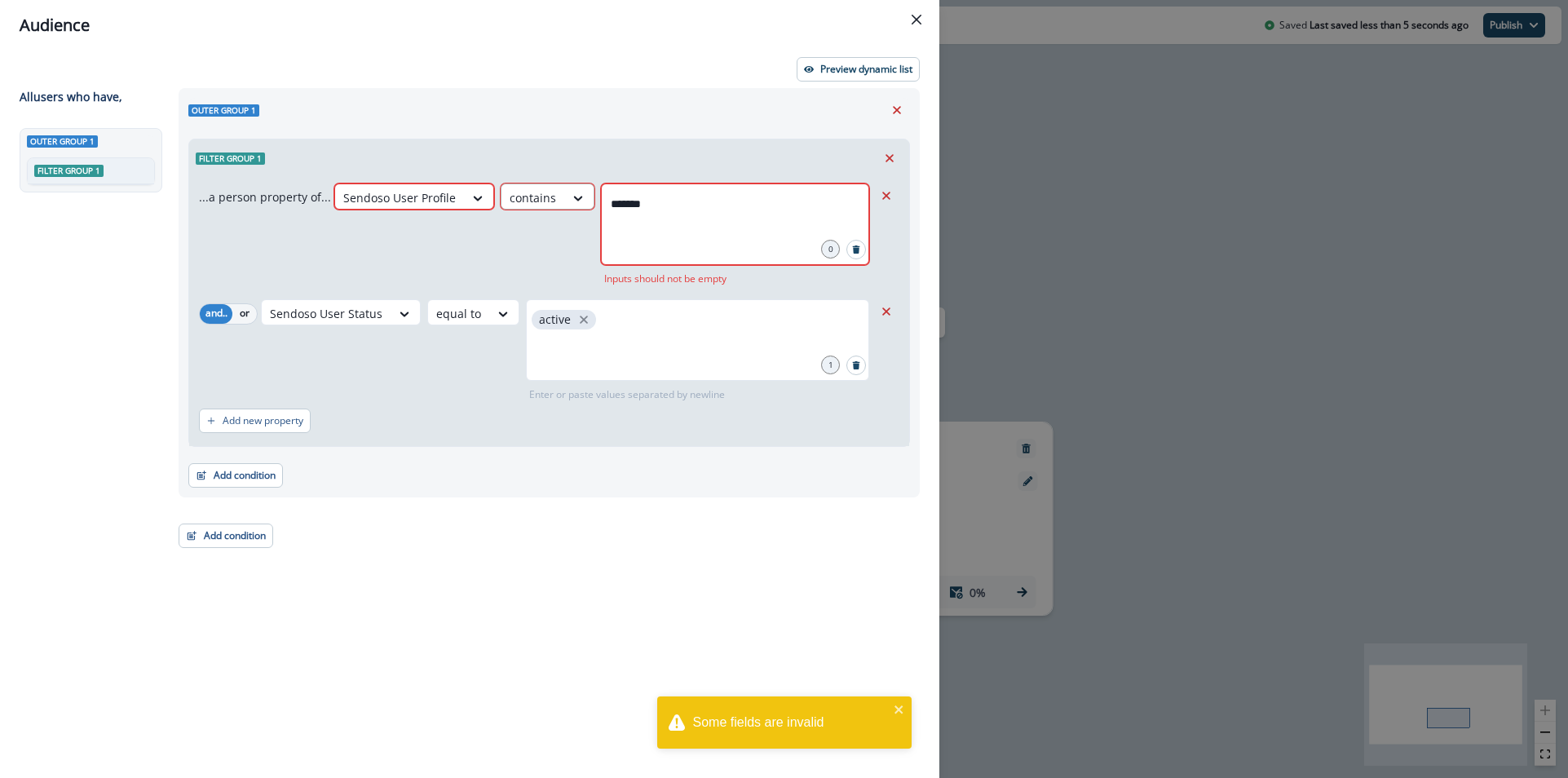
click at [501, 200] on div "contains" at bounding box center [533, 198] width 63 height 27
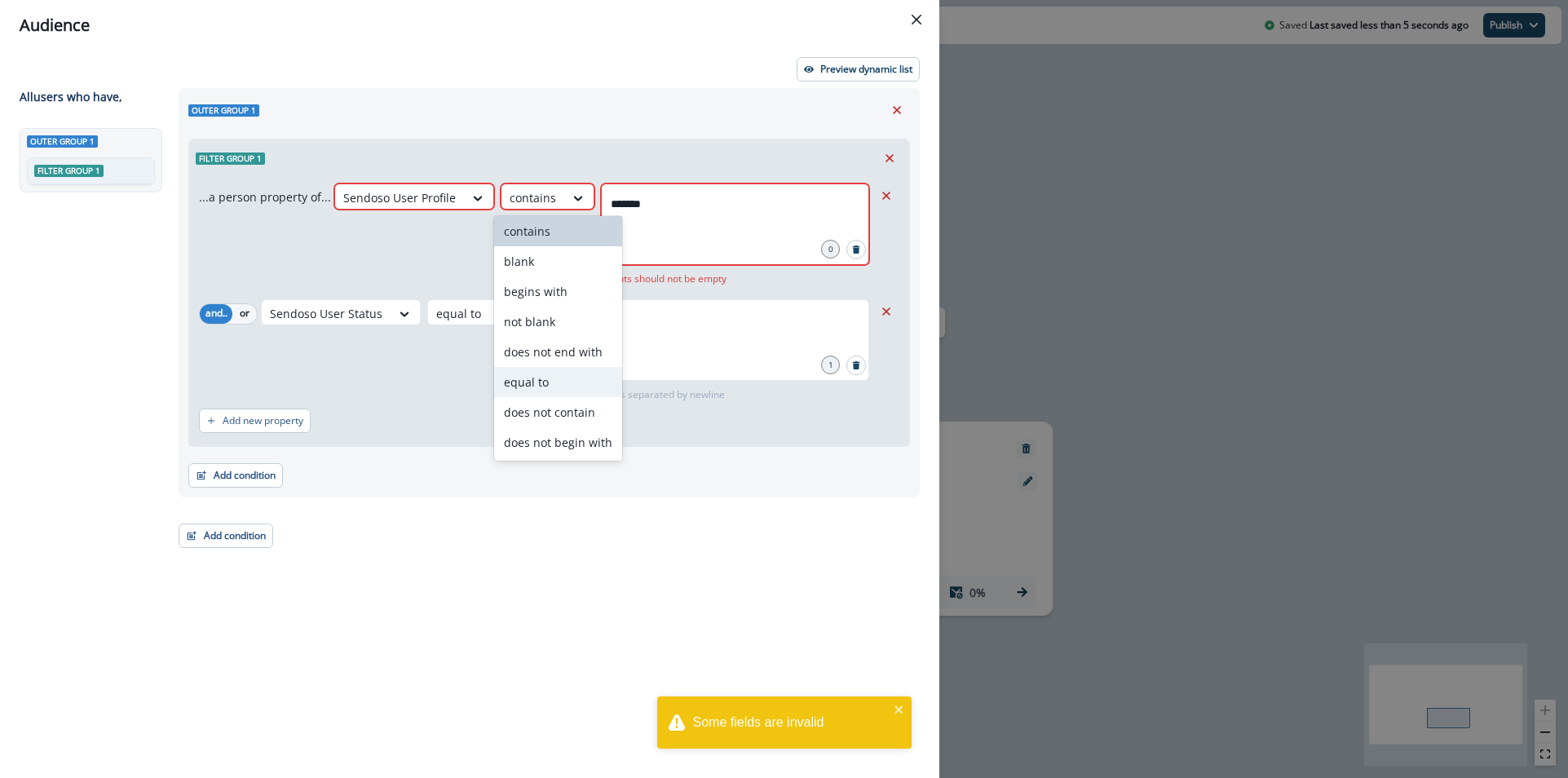
click at [535, 379] on div "equal to" at bounding box center [558, 381] width 128 height 30
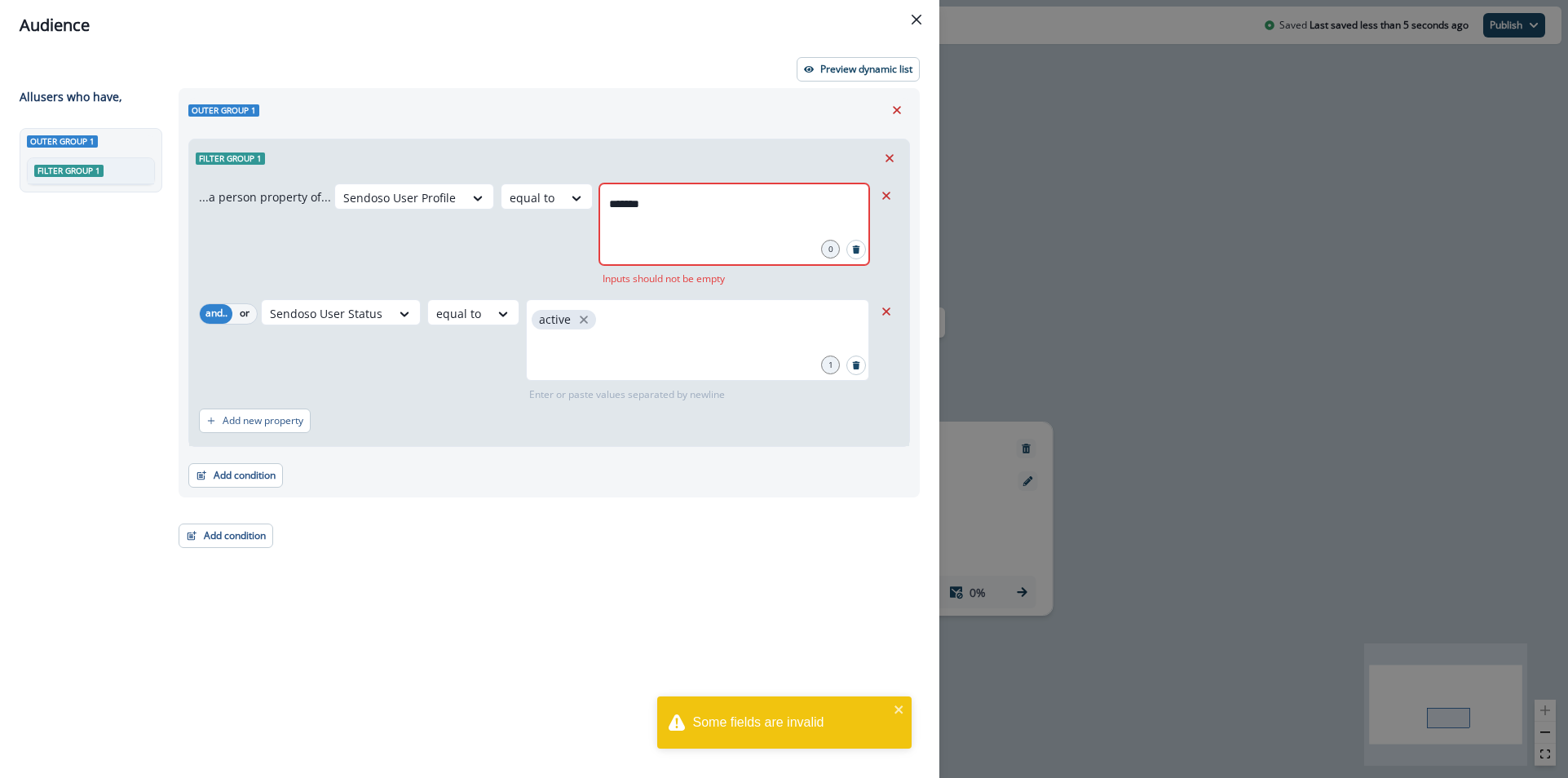
click at [678, 233] on div "*******" at bounding box center [734, 224] width 270 height 81
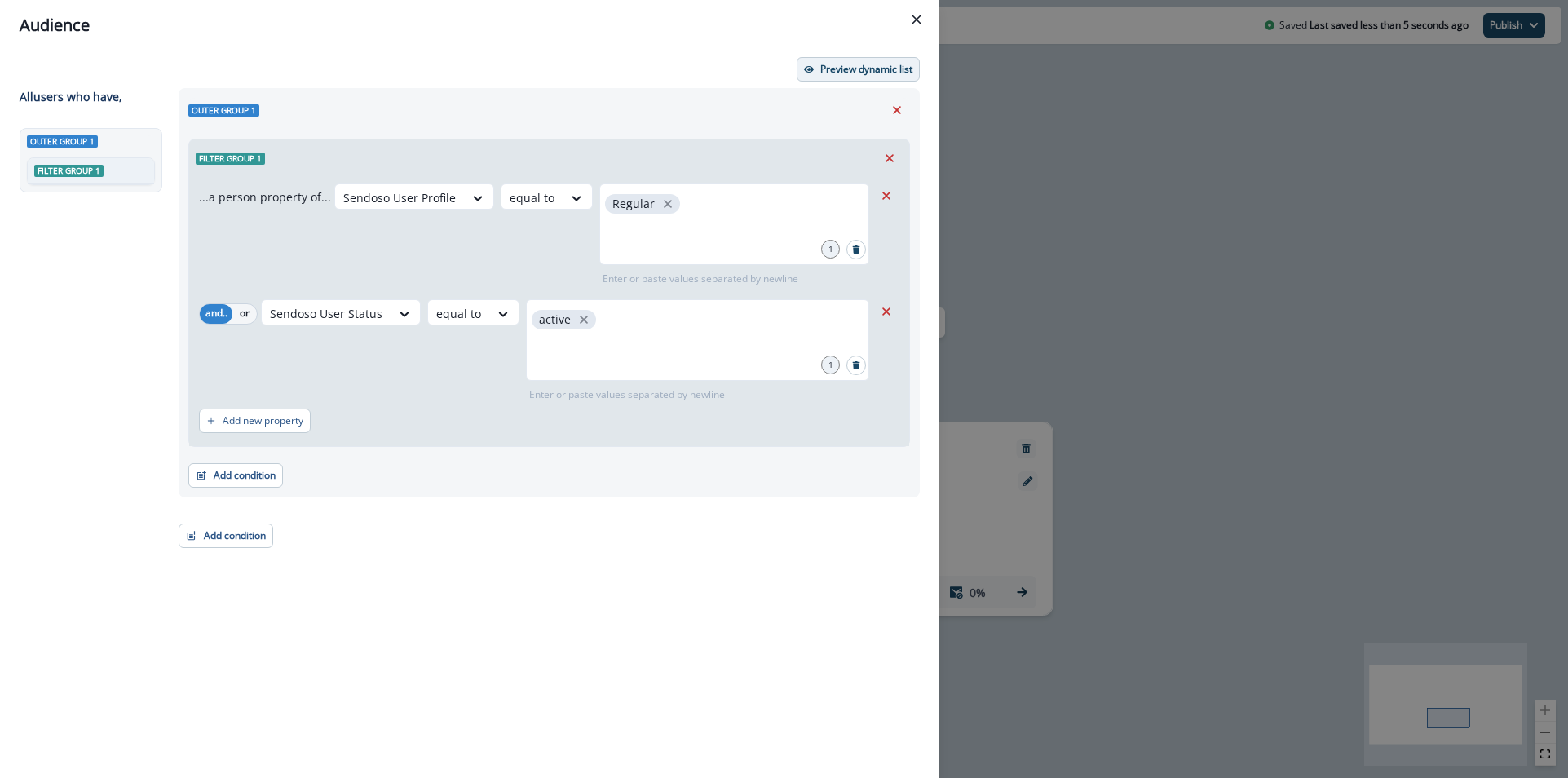
click at [865, 59] on button "Preview dynamic list" at bounding box center [858, 69] width 123 height 24
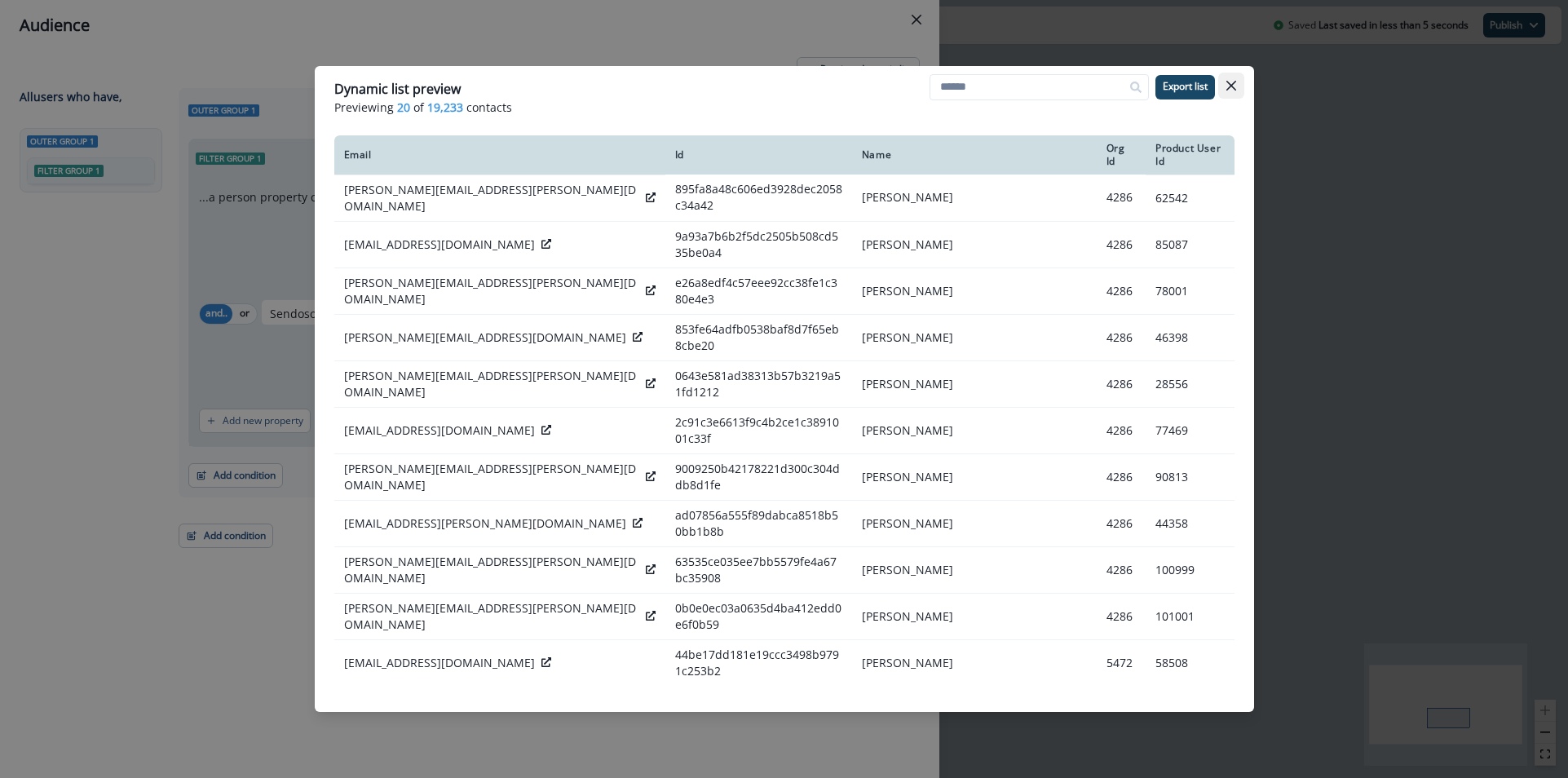
click at [1242, 78] on button "Close" at bounding box center [1231, 85] width 26 height 26
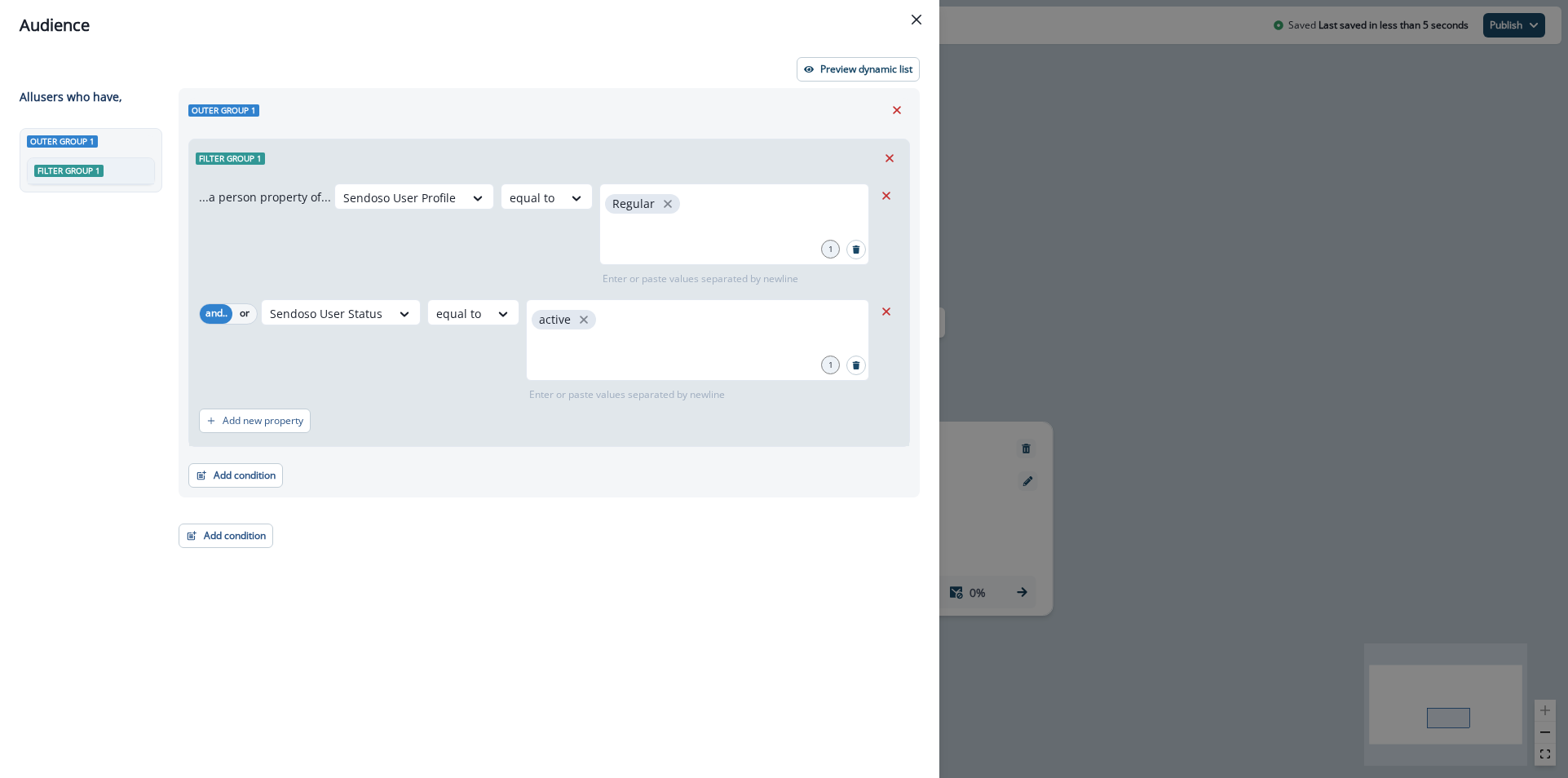
click at [493, 54] on div "Preview dynamic list All user s who have, Outer group 1 Filter group 1 Outer gr…" at bounding box center [470, 414] width 939 height 727
click at [738, 563] on div "Outer group 1 Filter group 1 ...a person property of... Sendoso User Profile eq…" at bounding box center [545, 404] width 751 height 631
click at [913, 13] on button "Close" at bounding box center [916, 19] width 26 height 26
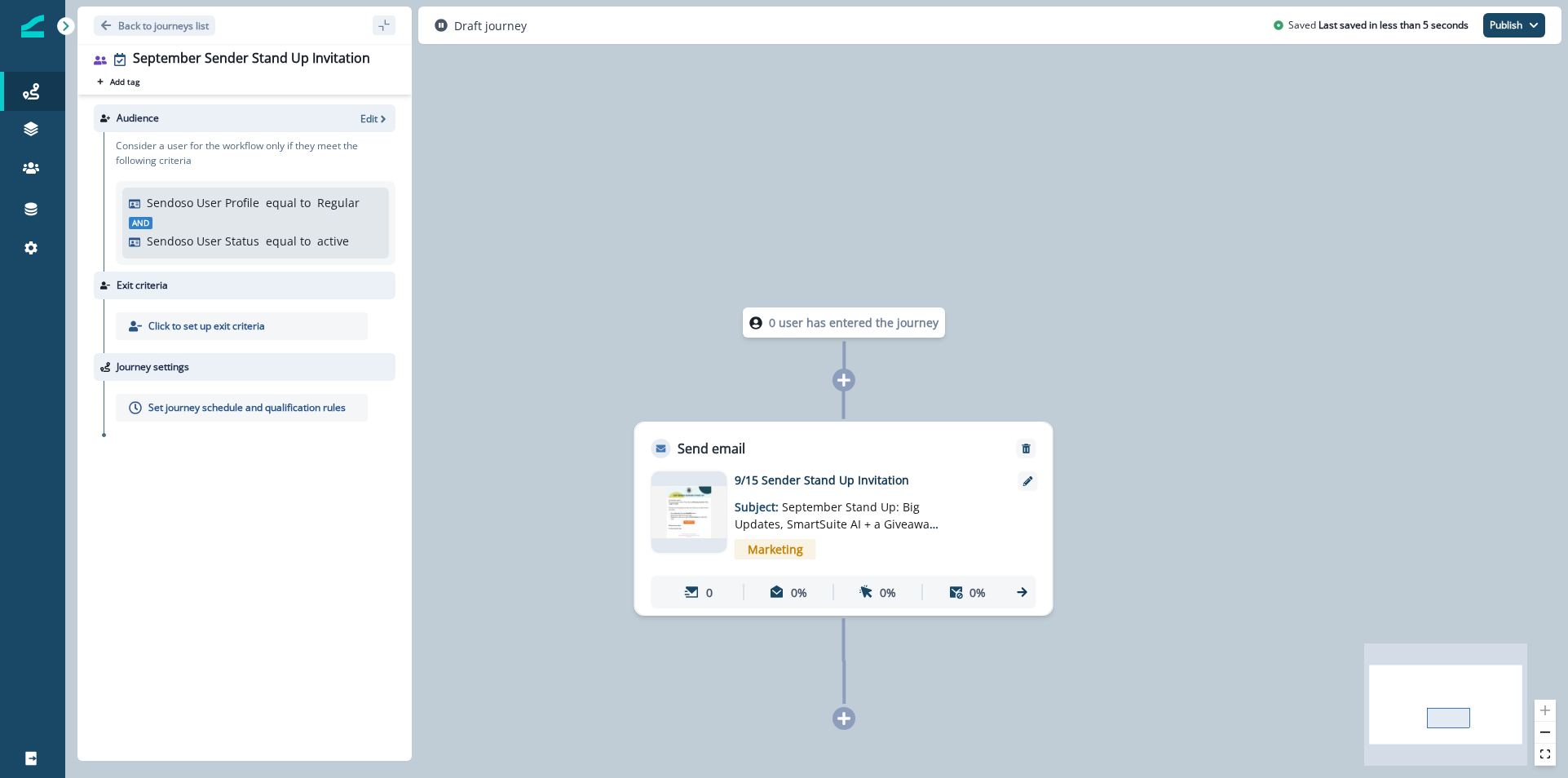
click at [1108, 287] on div "0 user has entered the journey Send email Email asset changed, journey reports …" at bounding box center [817, 389] width 1503 height 778
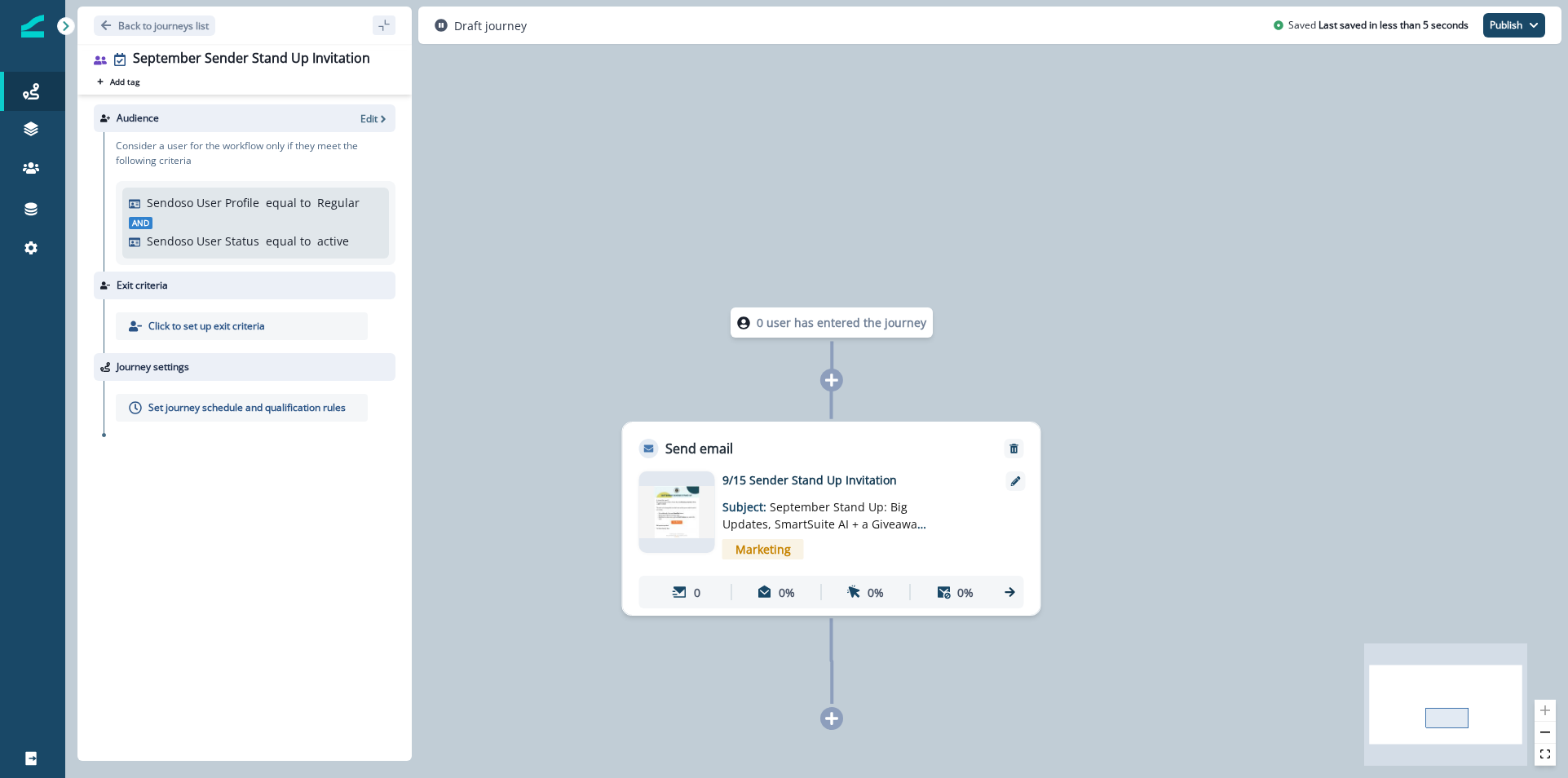
click at [235, 408] on p "Set journey schedule and qualification rules" at bounding box center [247, 408] width 198 height 14
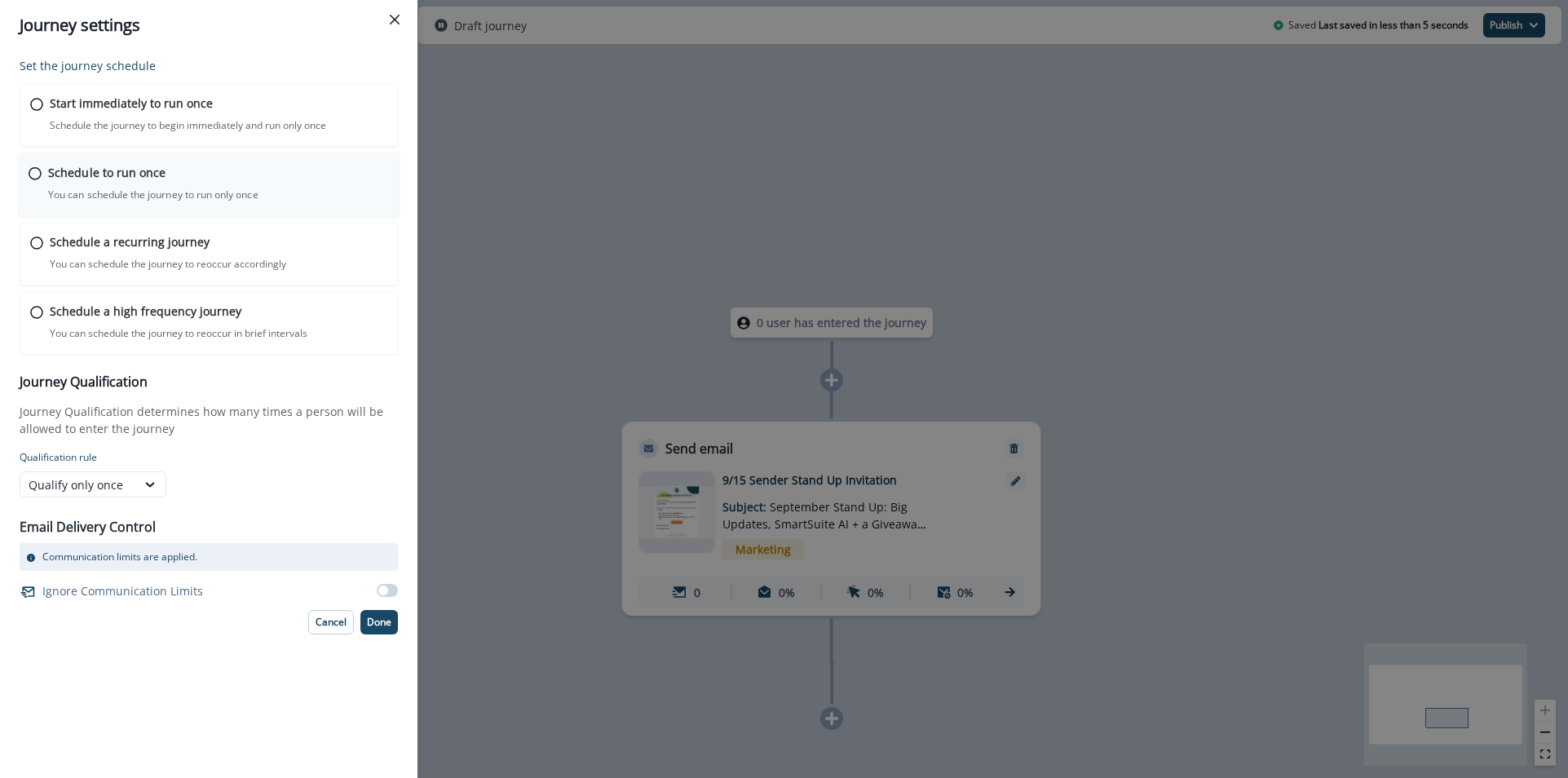
click at [136, 162] on div "Schedule to run once You can schedule the journey to run only once Journey is s…" at bounding box center [209, 185] width 382 height 63
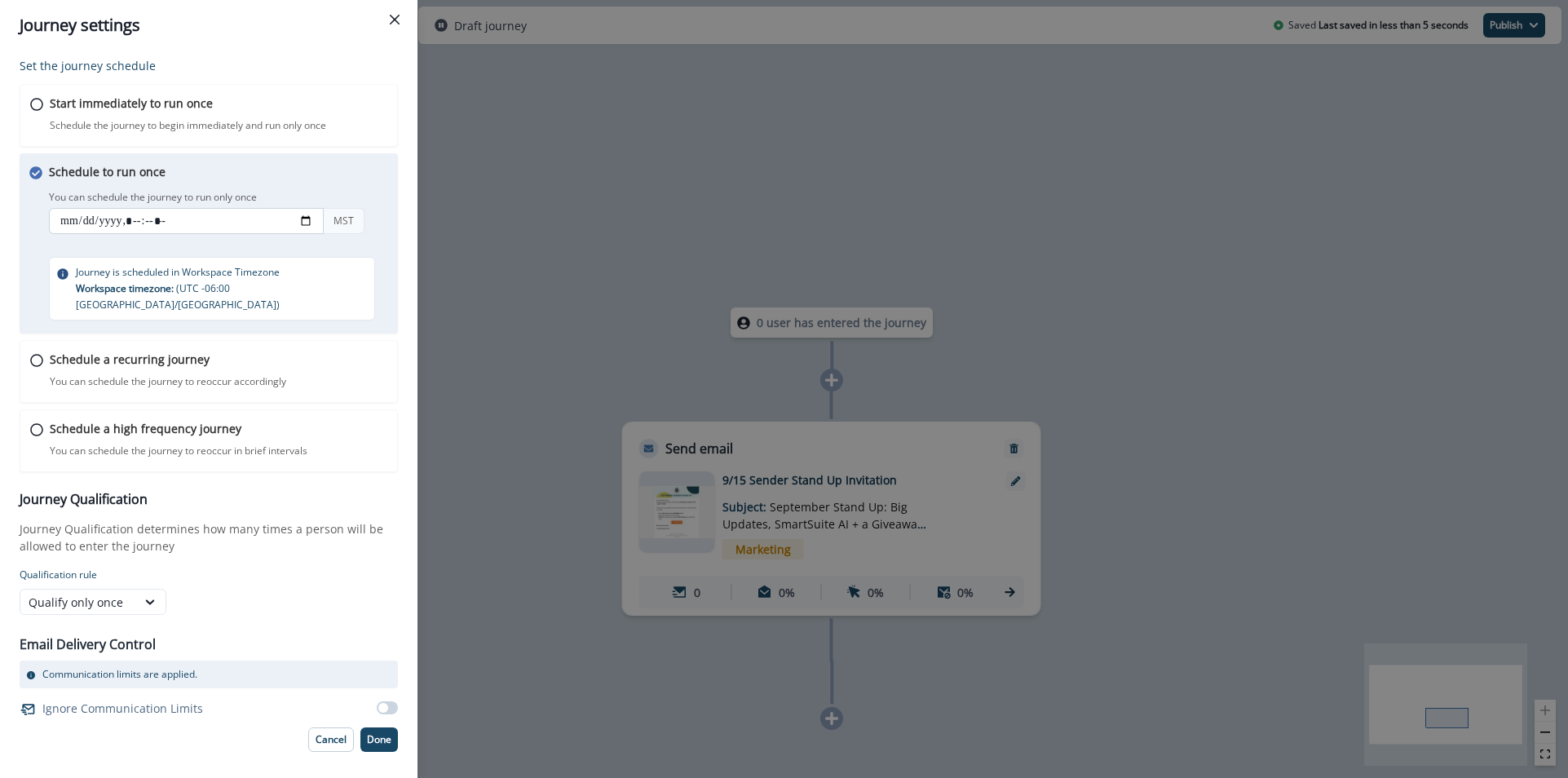
click at [56, 216] on input "datetime-local" at bounding box center [186, 220] width 275 height 26
click at [75, 225] on input "datetime-local" at bounding box center [186, 220] width 275 height 26
click at [310, 217] on input "datetime-local" at bounding box center [186, 220] width 275 height 26
type input "**********"
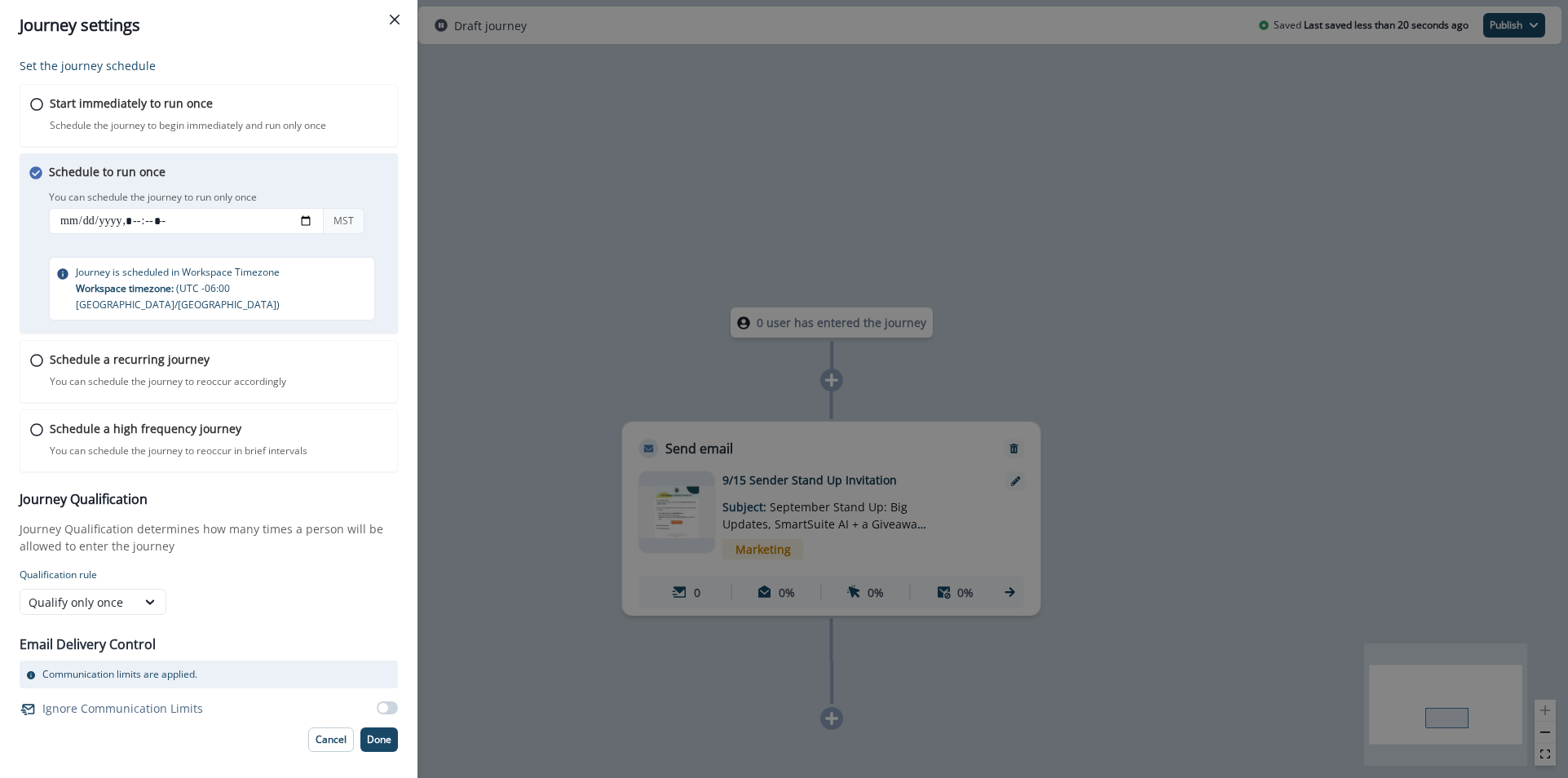
click at [337, 159] on div "Schedule to run once You can schedule the journey to run only once You can sche…" at bounding box center [209, 244] width 378 height 181
click at [382, 735] on p "Done" at bounding box center [378, 740] width 24 height 12
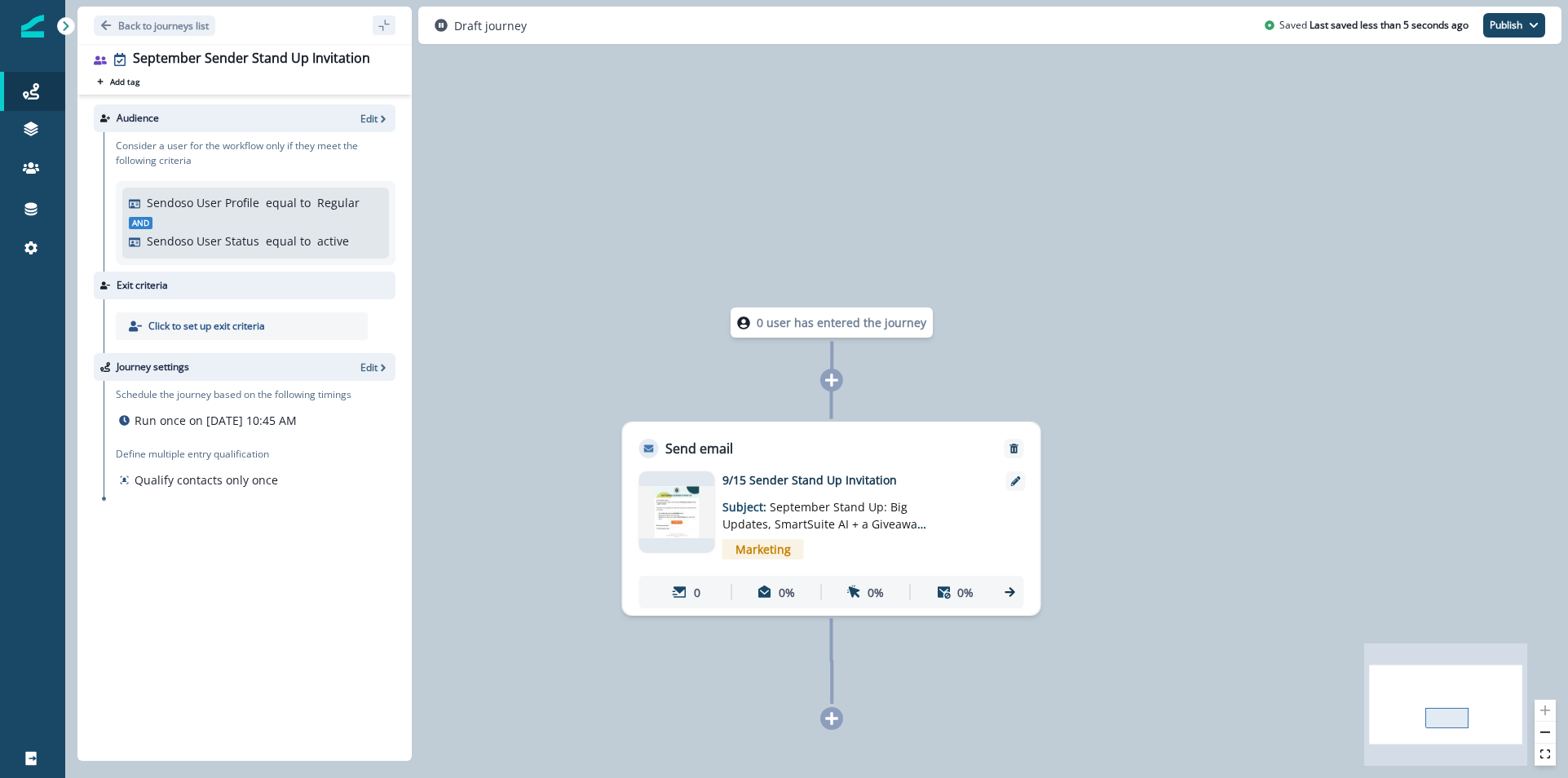
click at [633, 290] on div "0 user has entered the journey Send email Email asset changed, journey reports …" at bounding box center [817, 389] width 1503 height 778
click at [1508, 40] on div "Draft journey Saved Last saved half a minute ago Publish as active journey as i…" at bounding box center [990, 25] width 1143 height 38
click at [1503, 35] on button "Publish" at bounding box center [1514, 24] width 62 height 24
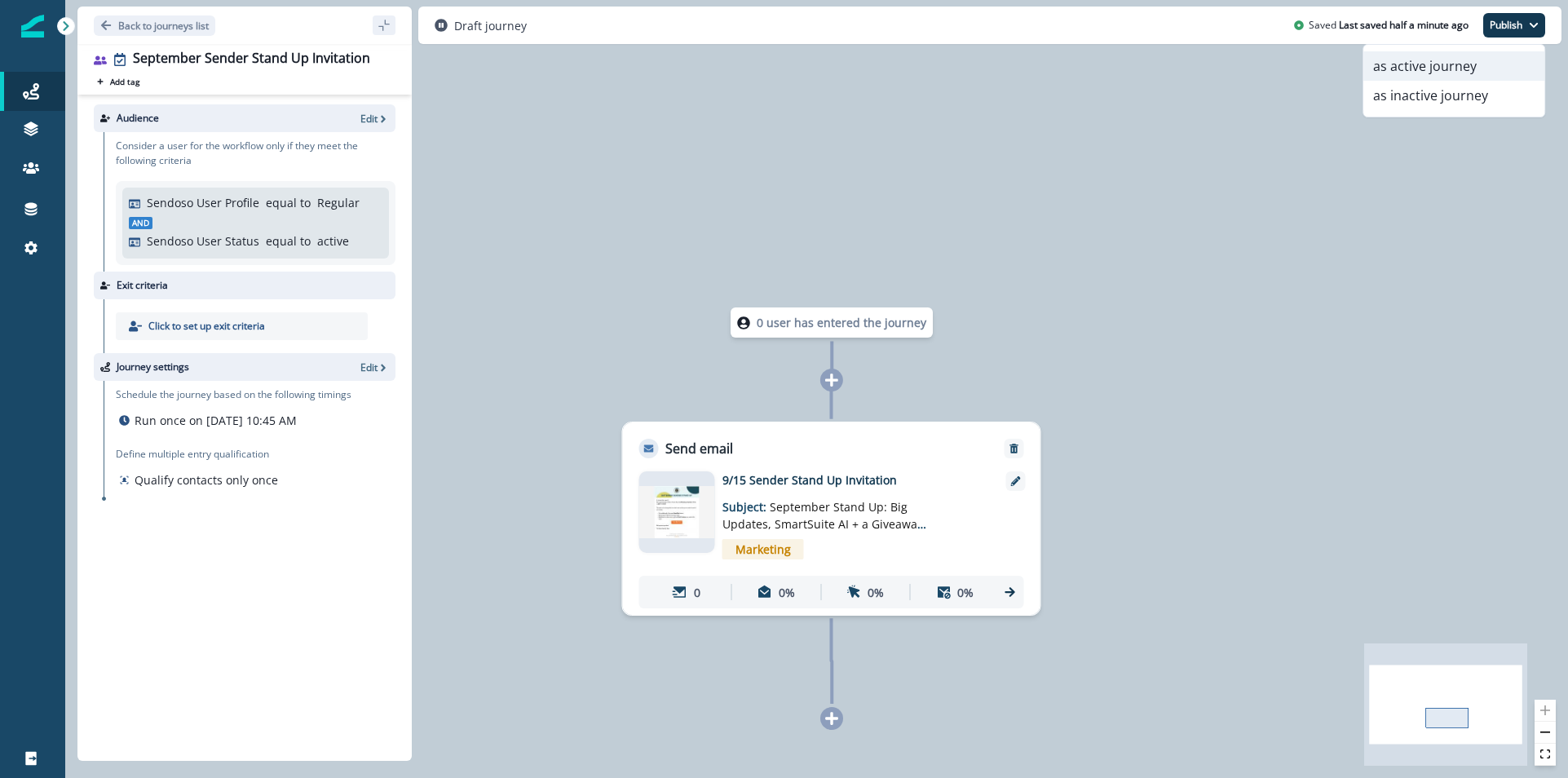
click at [1448, 70] on button "as active journey" at bounding box center [1454, 66] width 181 height 30
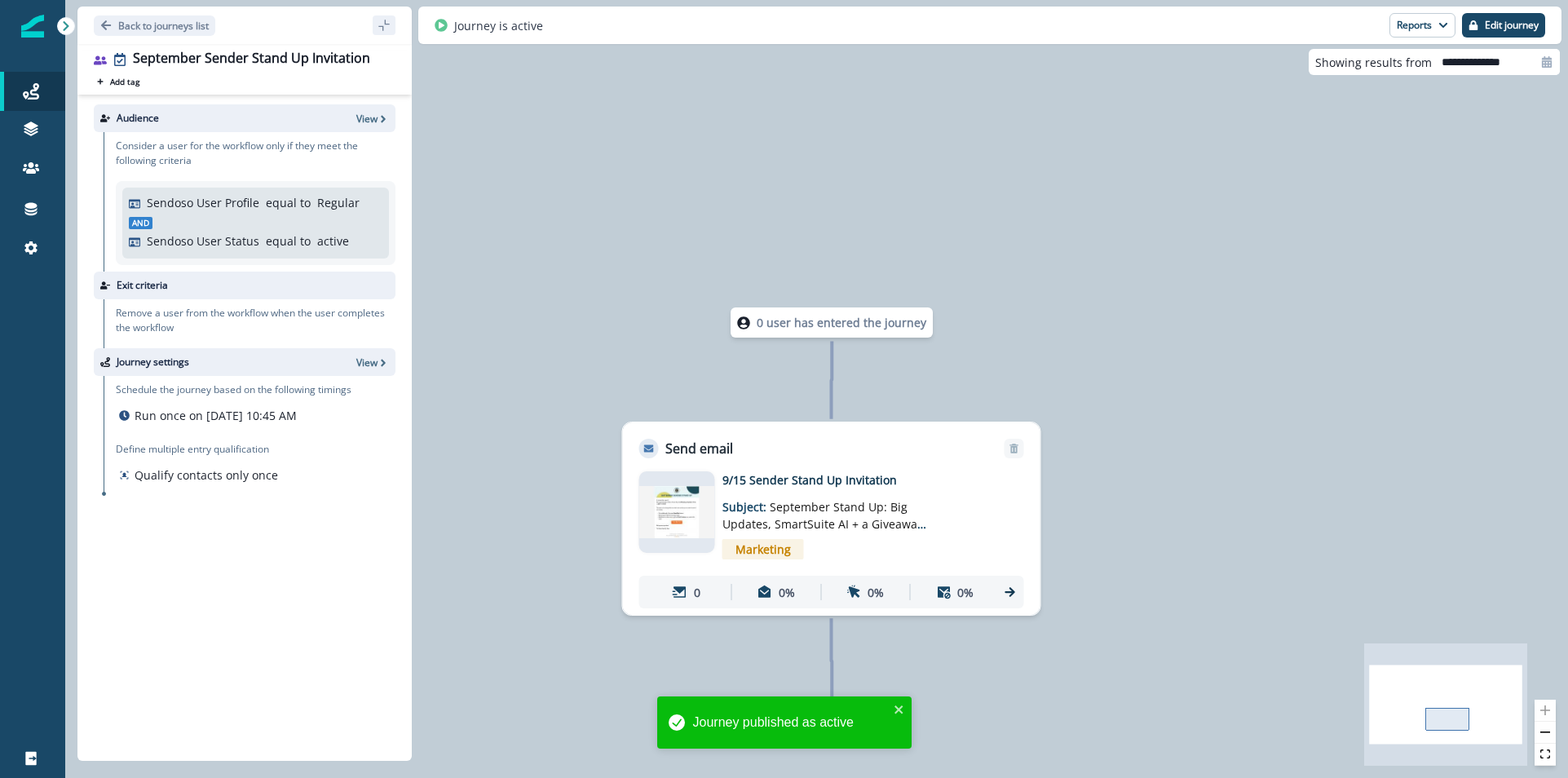
click at [667, 520] on img at bounding box center [677, 511] width 76 height 52
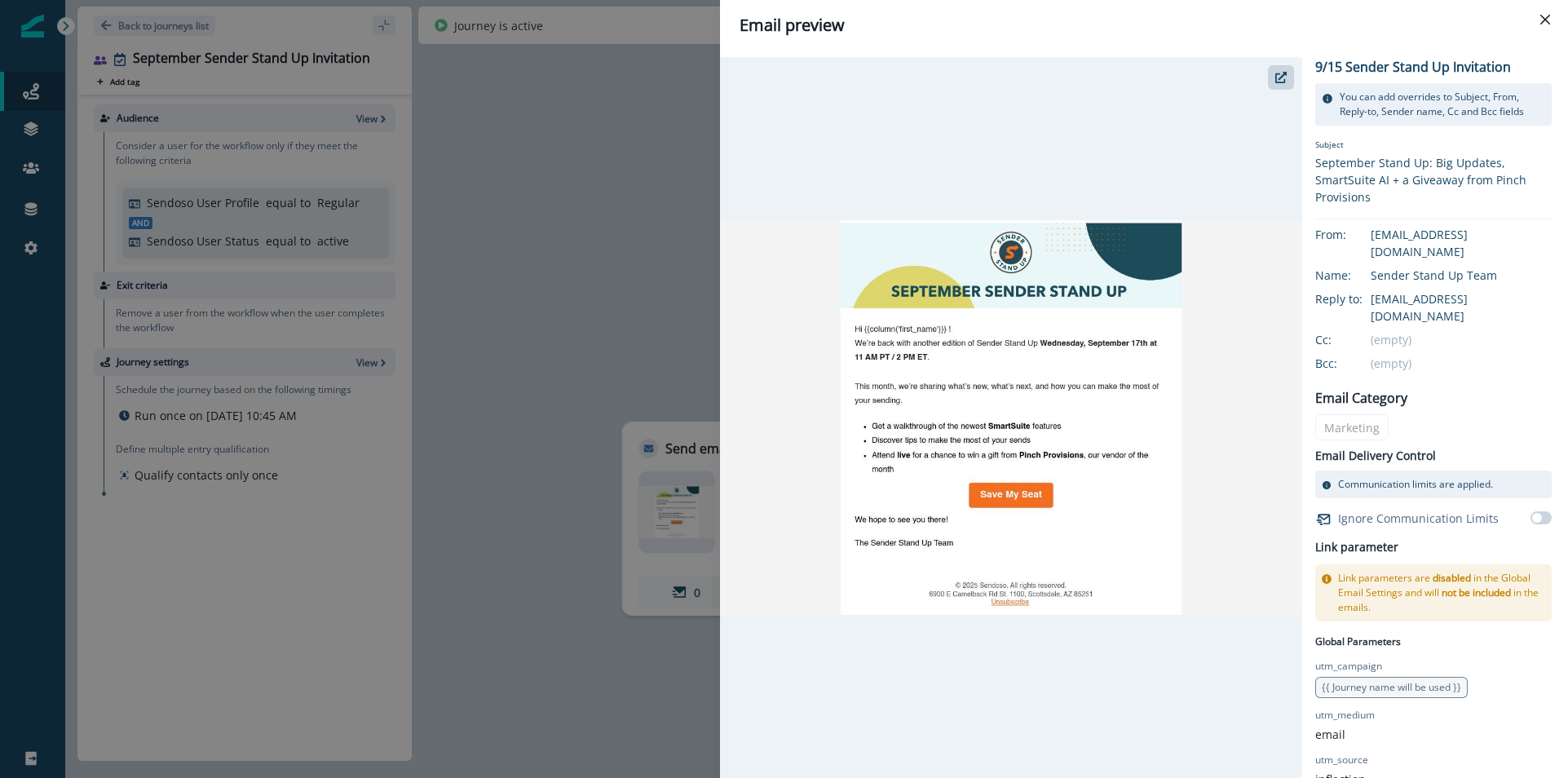
click at [964, 357] on img at bounding box center [1011, 417] width 583 height 395
click at [1551, 21] on button "Close" at bounding box center [1545, 19] width 26 height 26
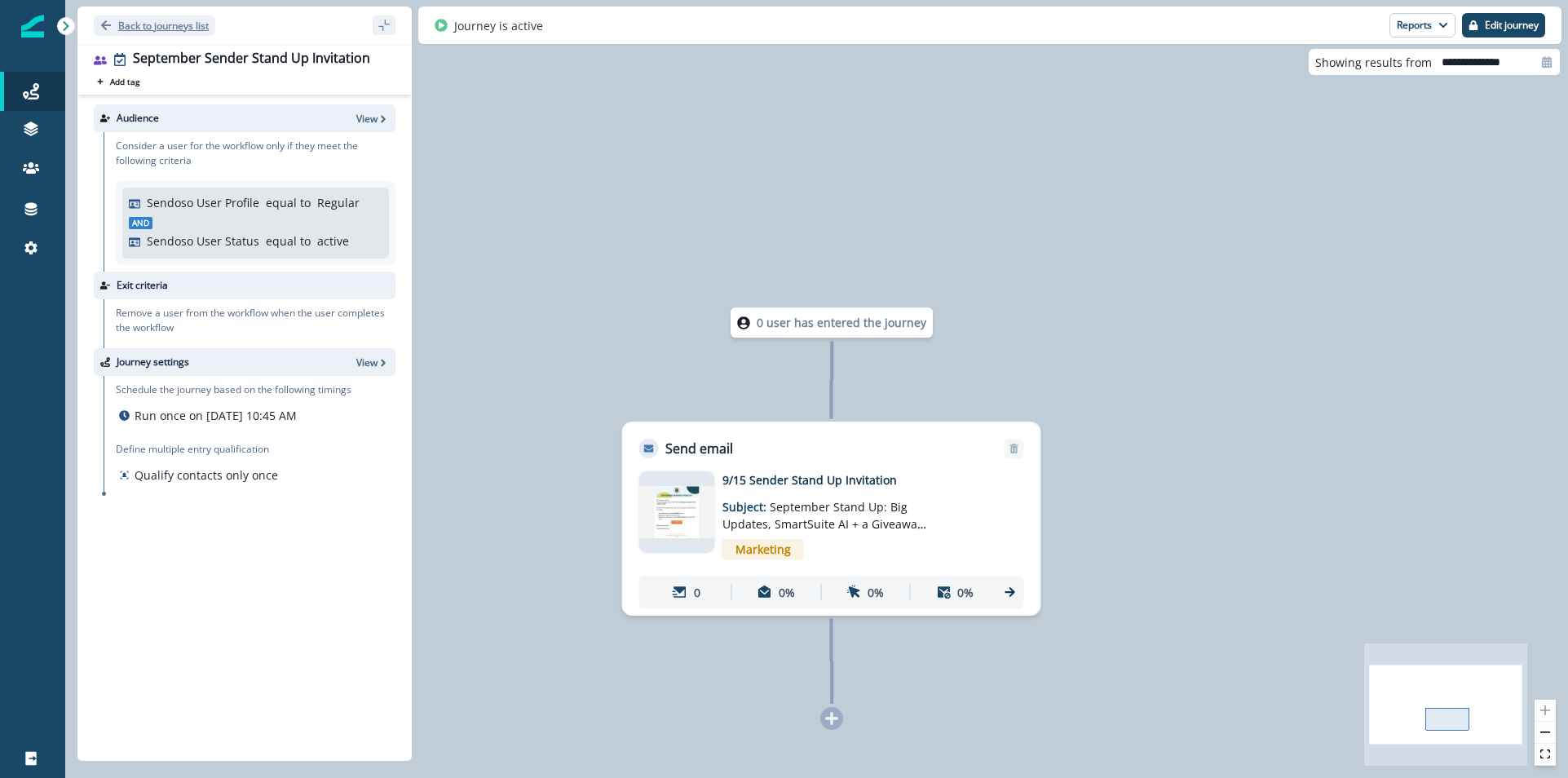
click at [117, 16] on button "Back to journeys list" at bounding box center [154, 25] width 122 height 21
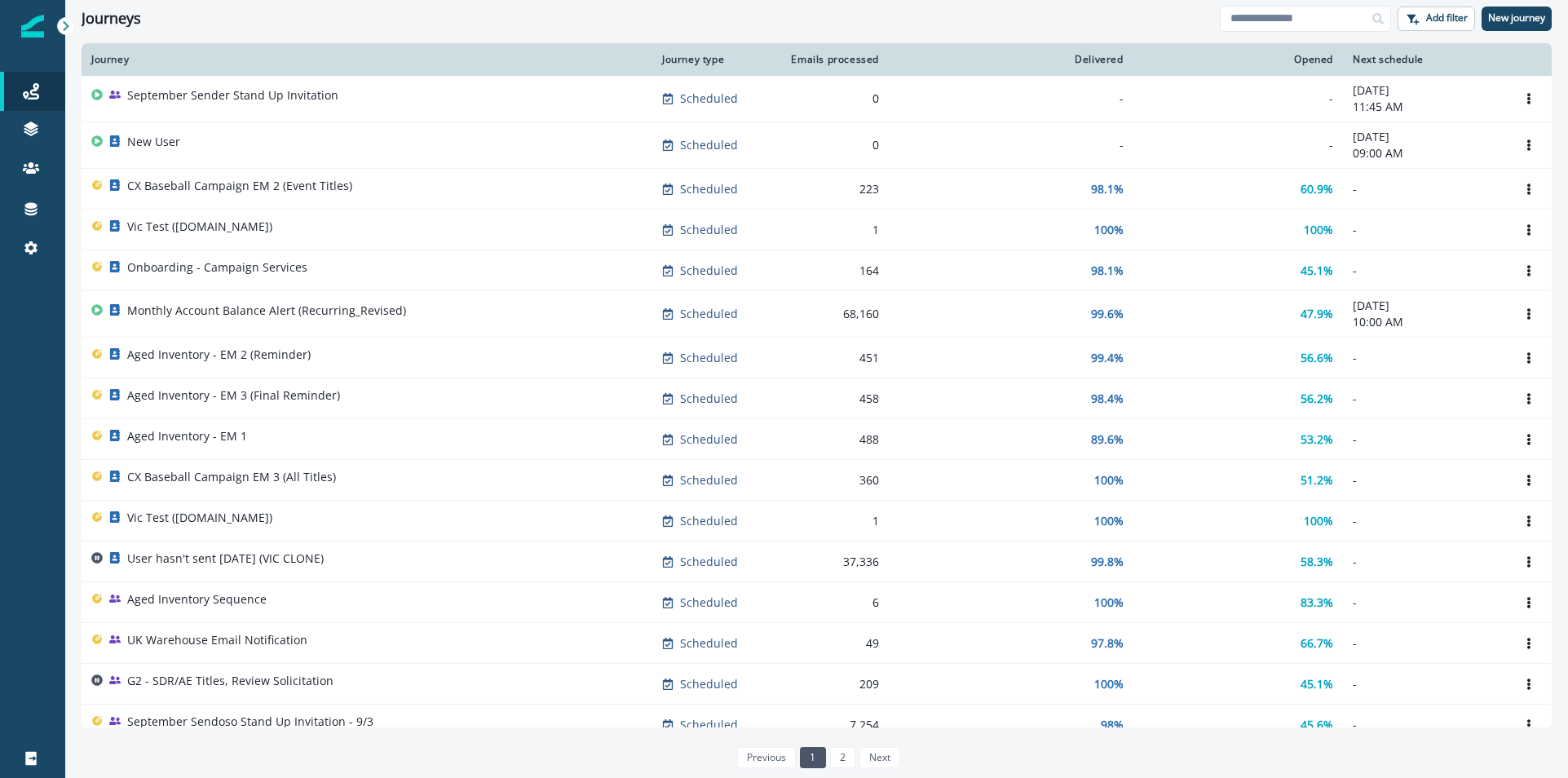
click at [1007, 18] on div "Journeys" at bounding box center [650, 19] width 1139 height 18
